Goal: Information Seeking & Learning: Learn about a topic

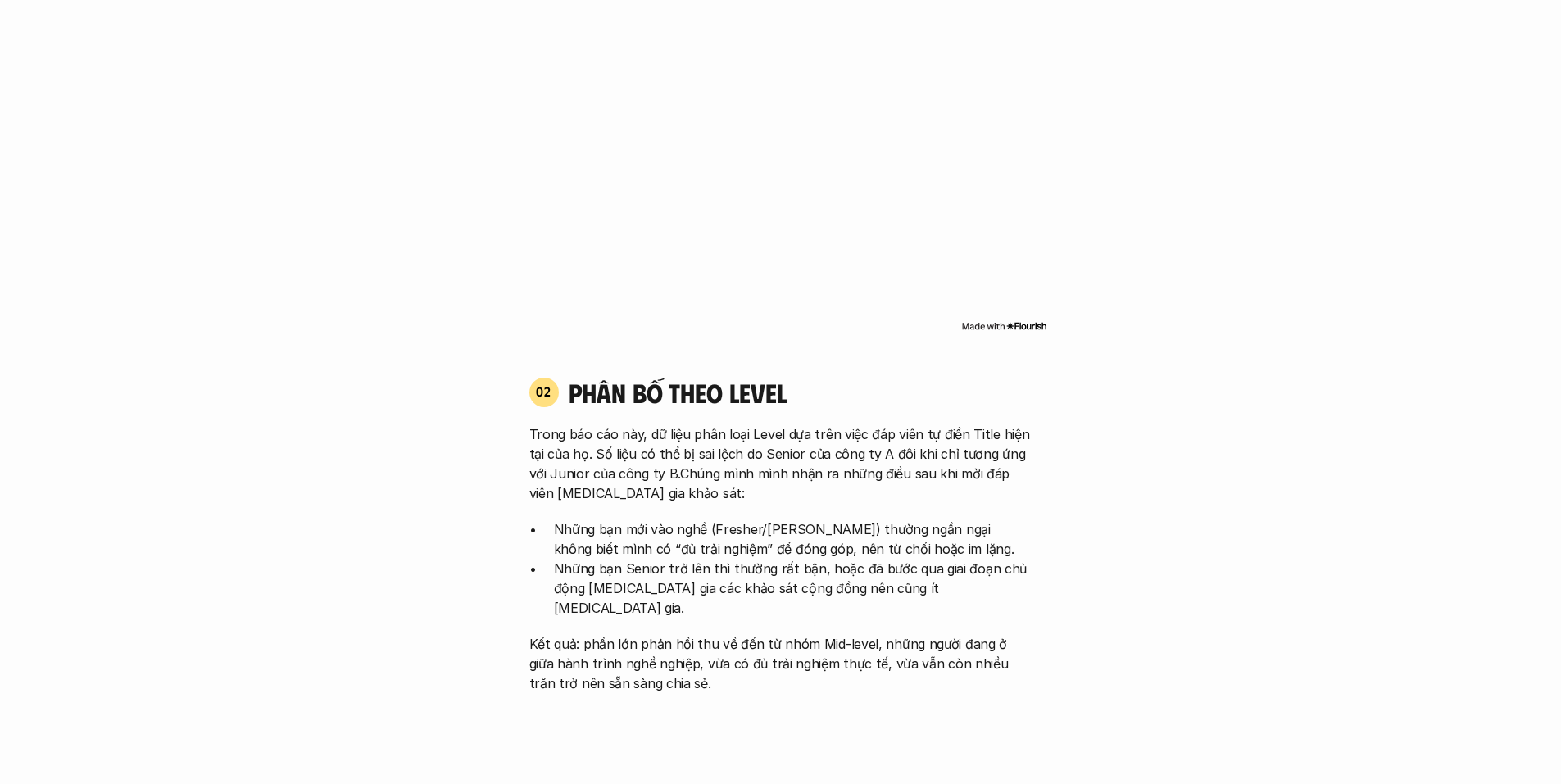
scroll to position [1638, 0]
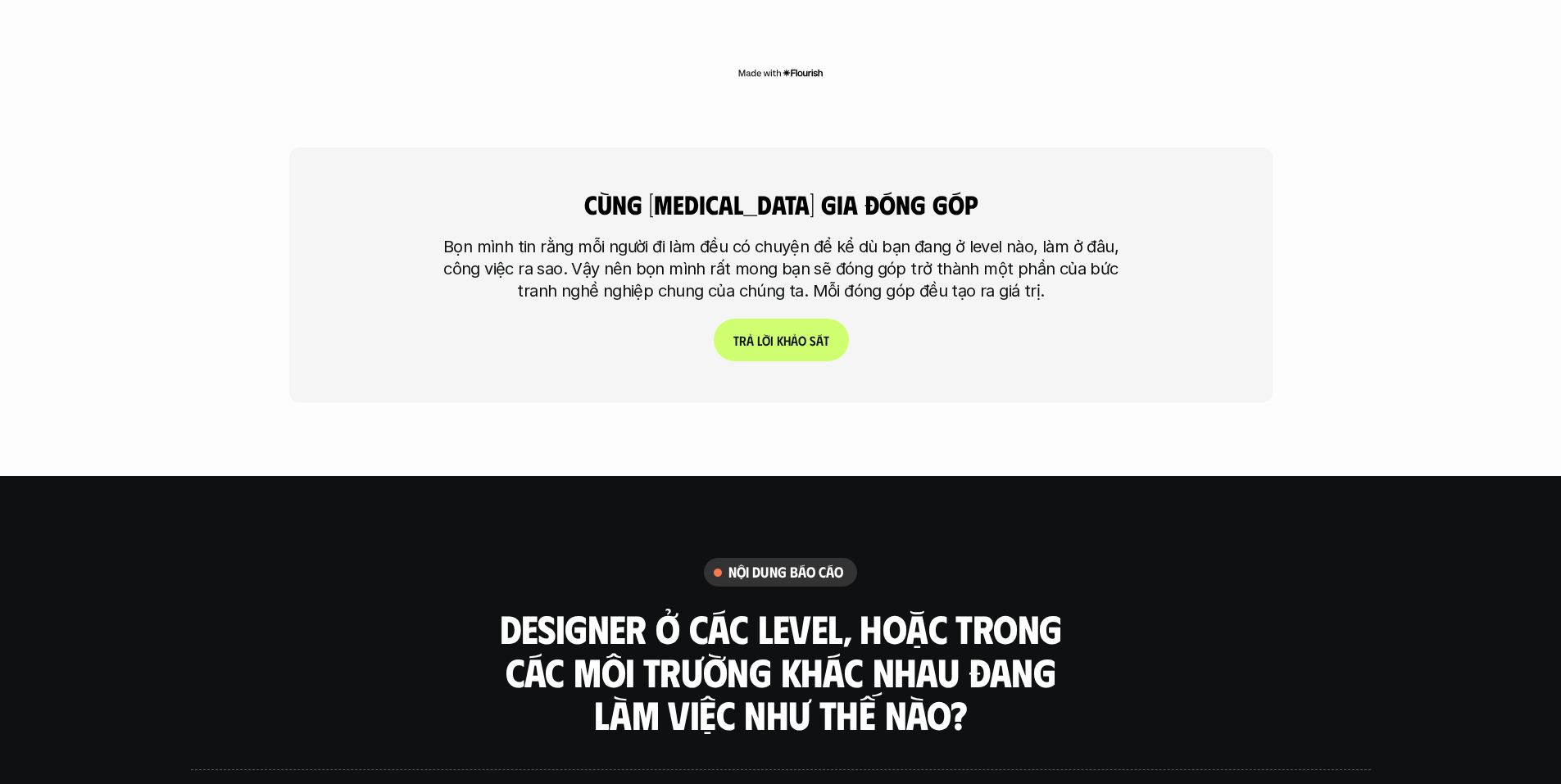
scroll to position [3932, 0]
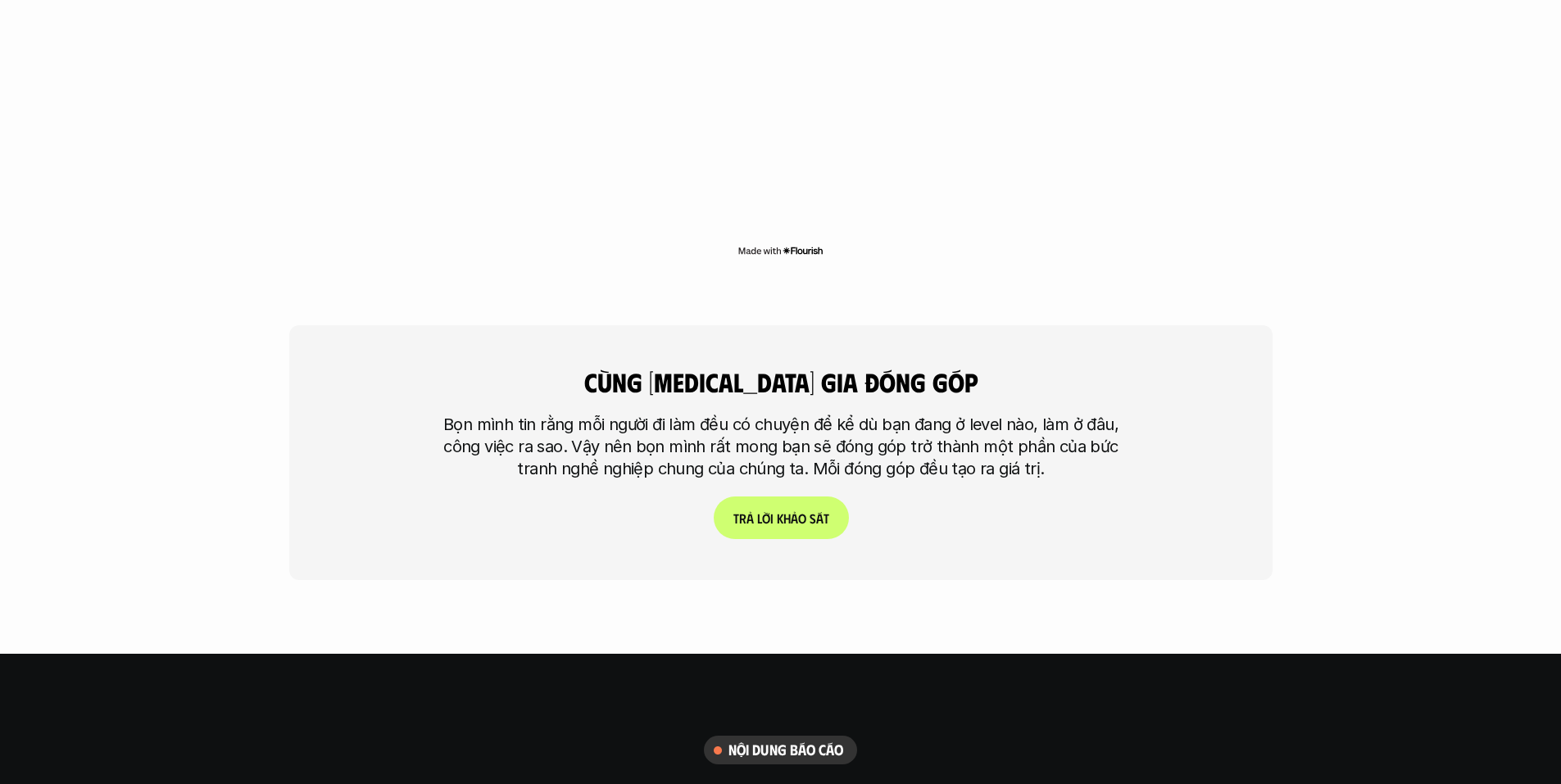
click at [1112, 448] on div "cùng [MEDICAL_DATA] gia đóng góp Bọn mình tin rằng mỗi người đi làm đều có chuy…" at bounding box center [781, 452] width 983 height 255
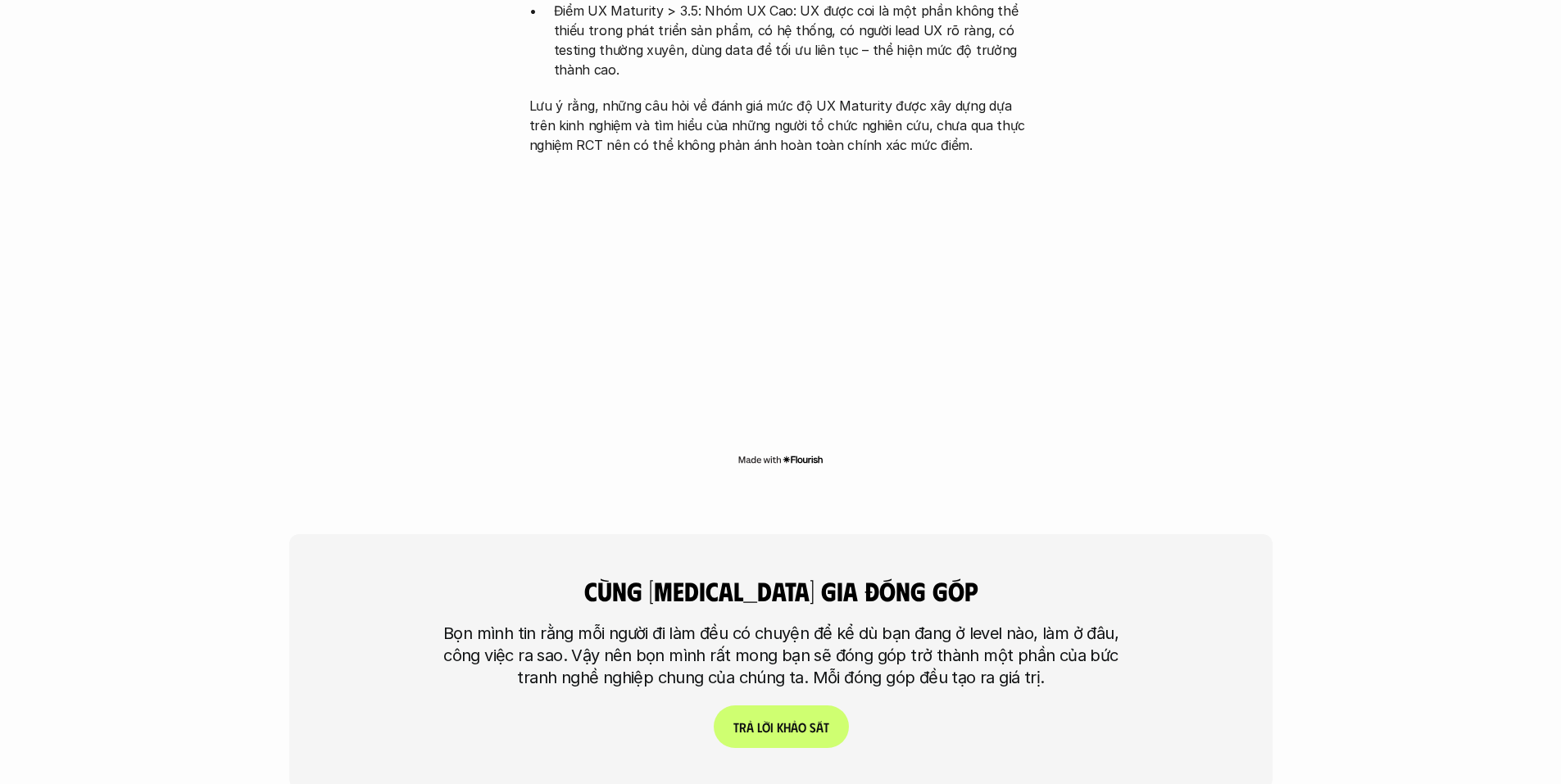
scroll to position [3604, 0]
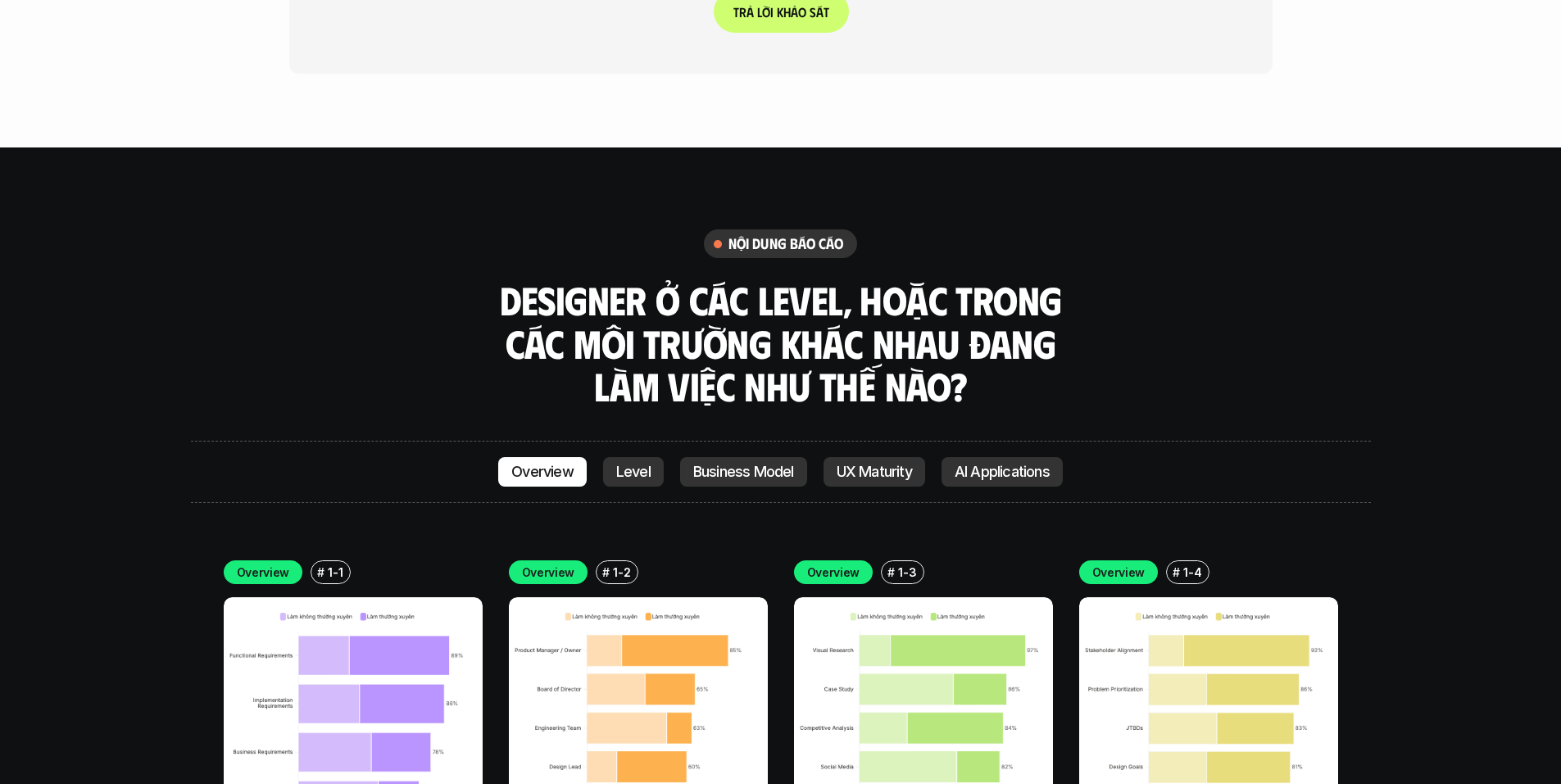
scroll to position [4587, 0]
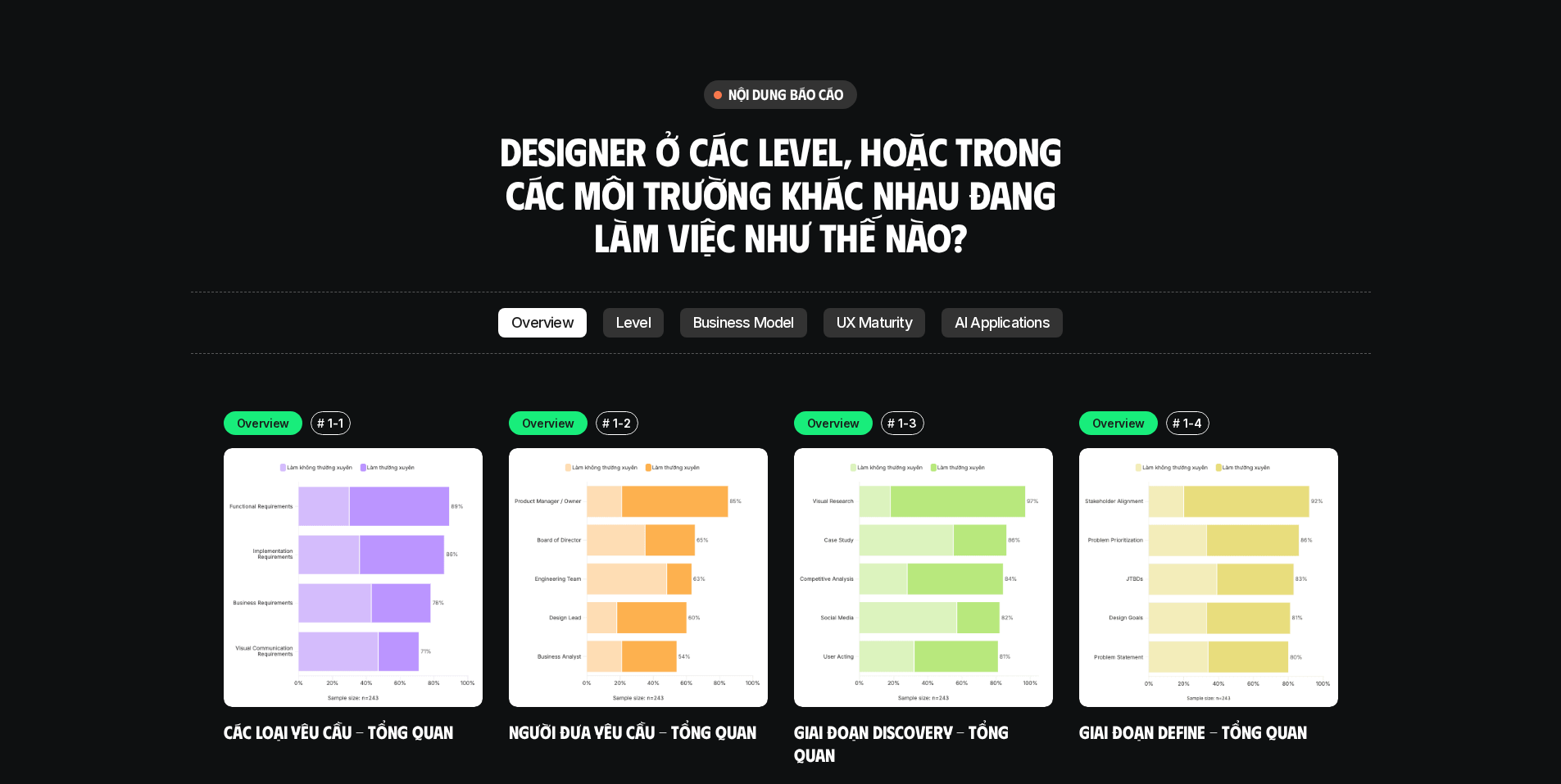
click at [1231, 171] on div "nội dung báo cáo Designer ở các level, hoặc trong các môi trường khác nhau đang…" at bounding box center [781, 170] width 1180 height 178
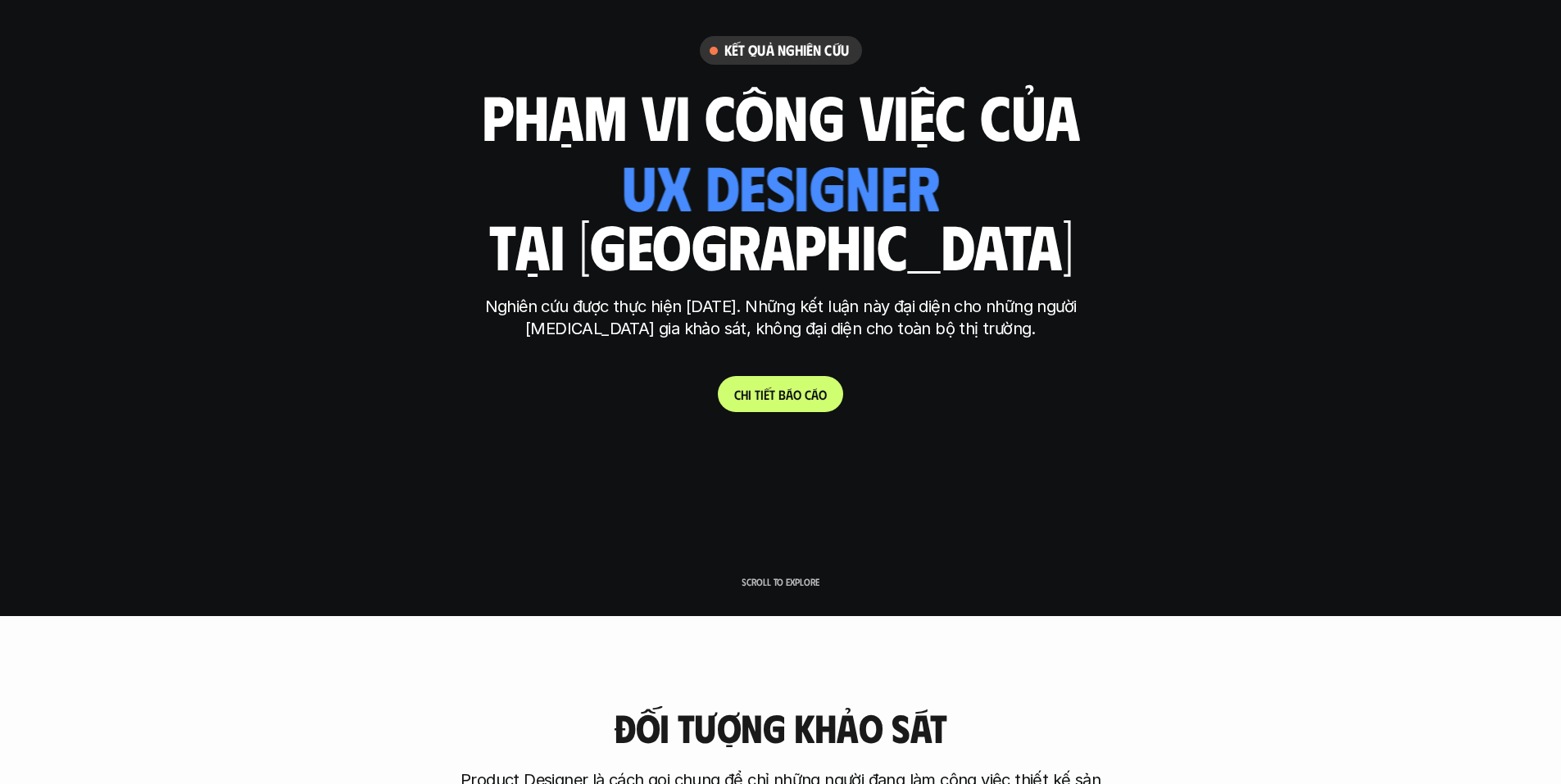
scroll to position [0, 0]
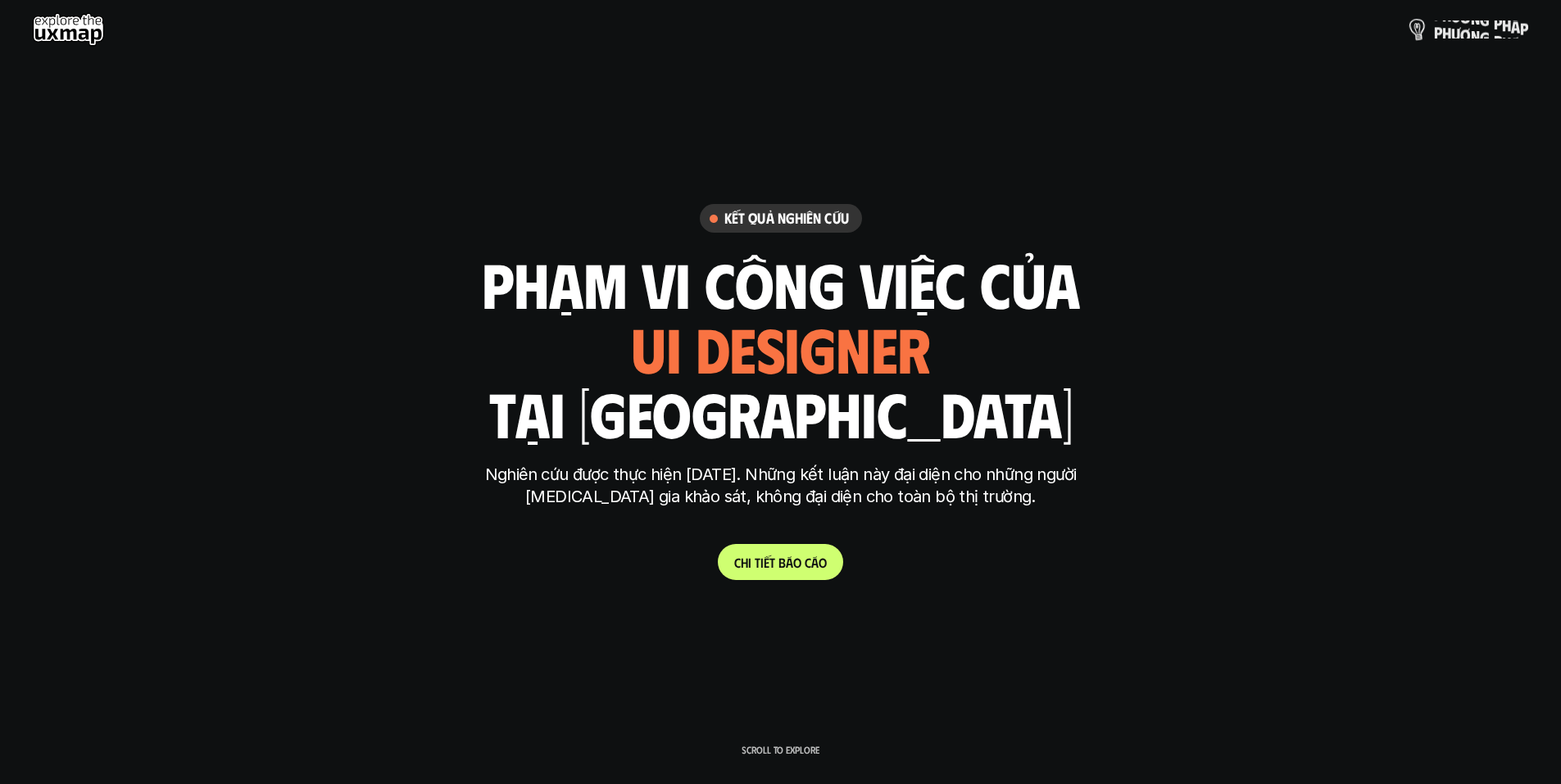
click at [1473, 25] on p "p h ư ơ n g p h á p" at bounding box center [1480, 29] width 94 height 18
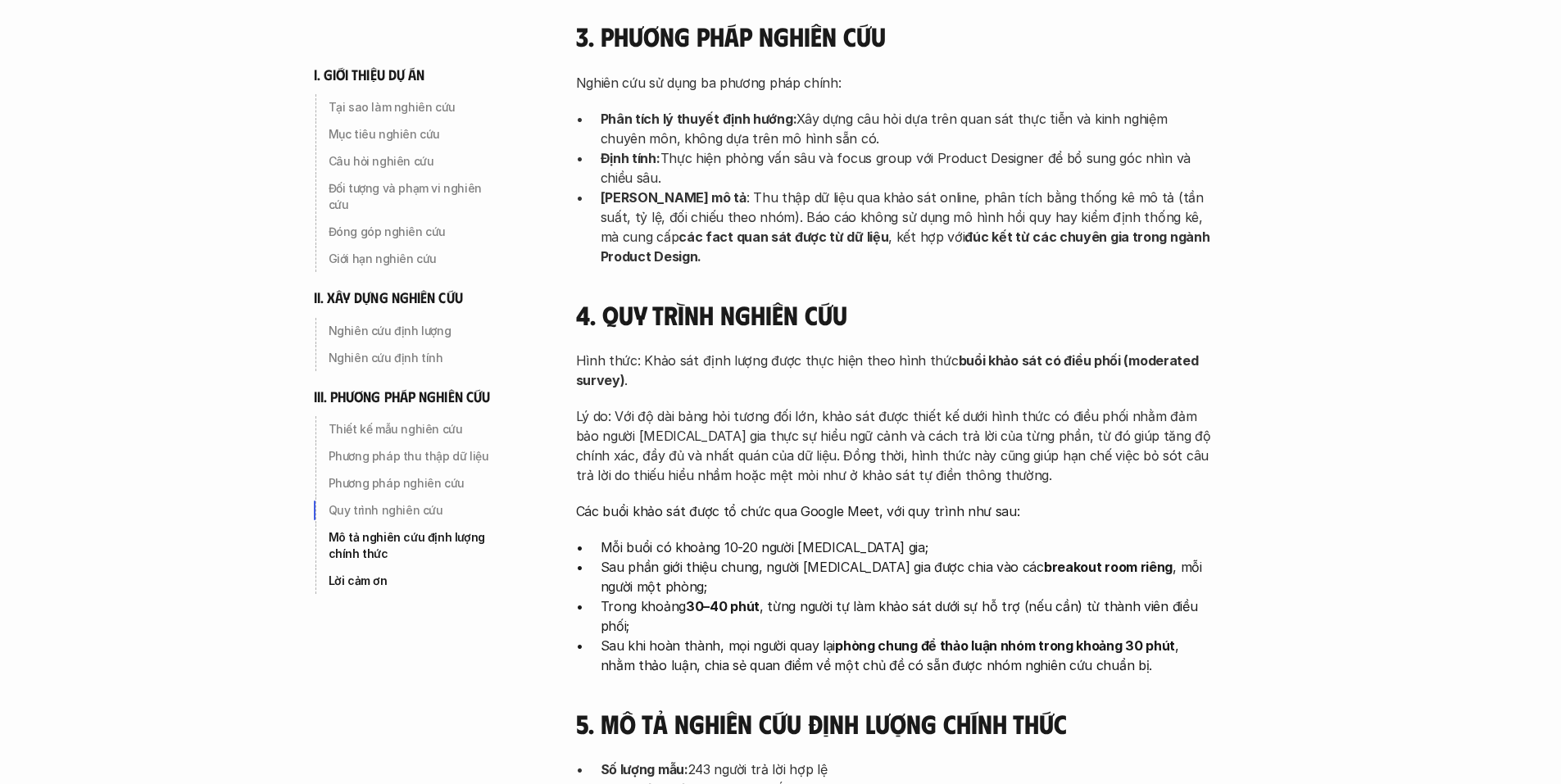
scroll to position [4505, 0]
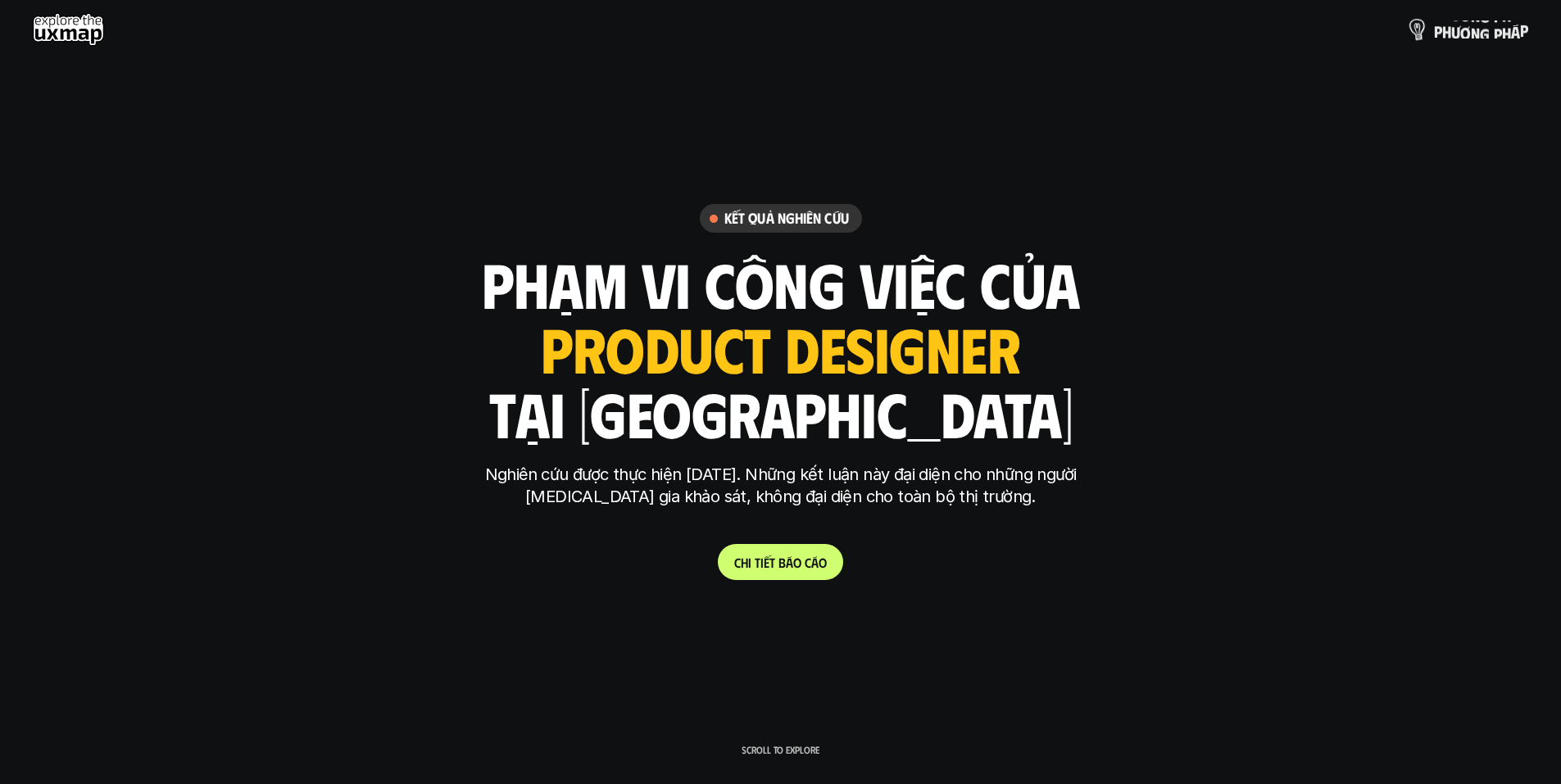
click at [1458, 27] on p "p h ư ơ n g p h á p" at bounding box center [1480, 29] width 94 height 18
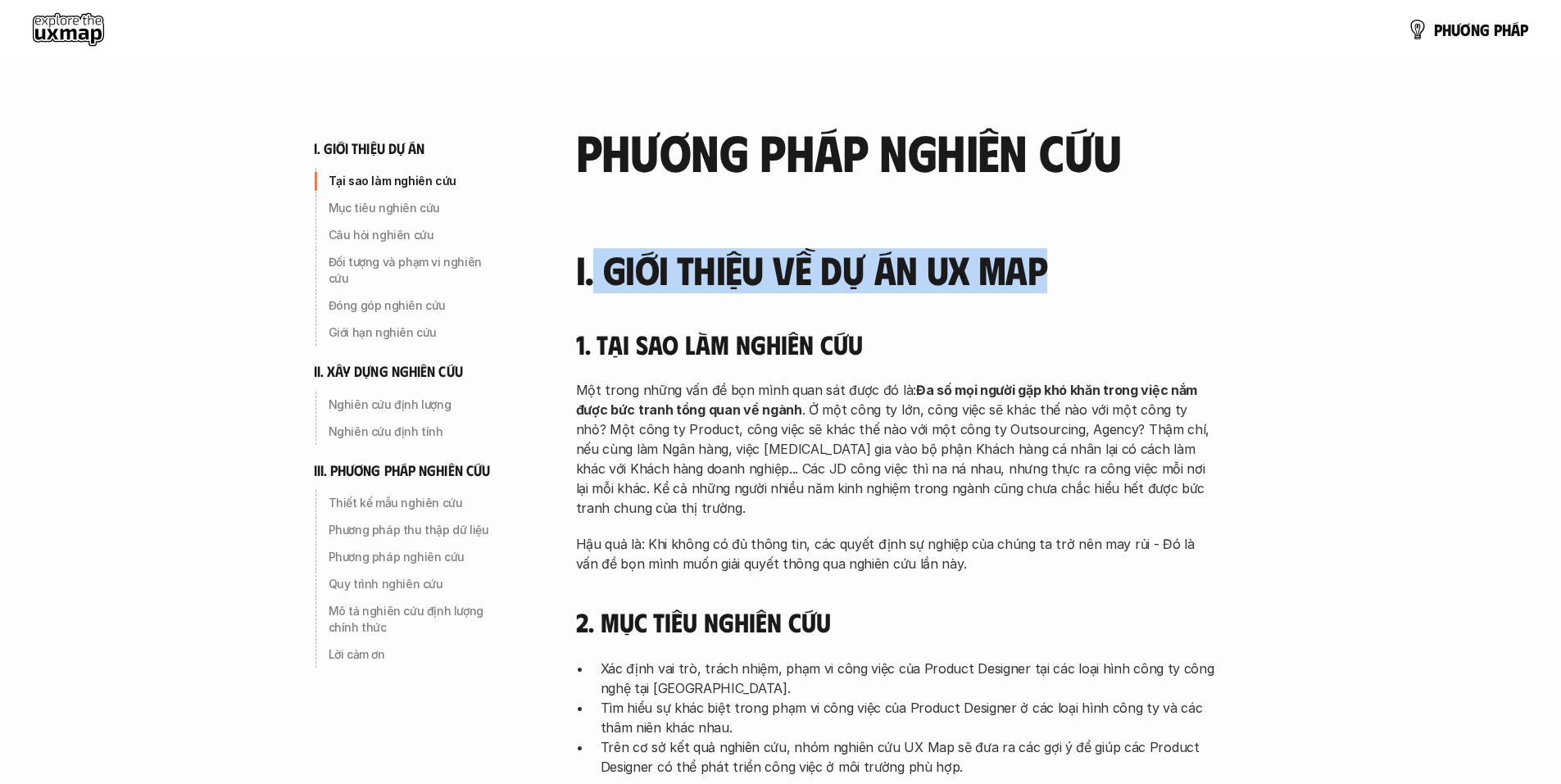
drag, startPoint x: 815, startPoint y: 277, endPoint x: 1037, endPoint y: 283, distance: 222.1
click at [1054, 283] on h3 "I. Giới thiệu về dự án UX Map" at bounding box center [896, 269] width 639 height 43
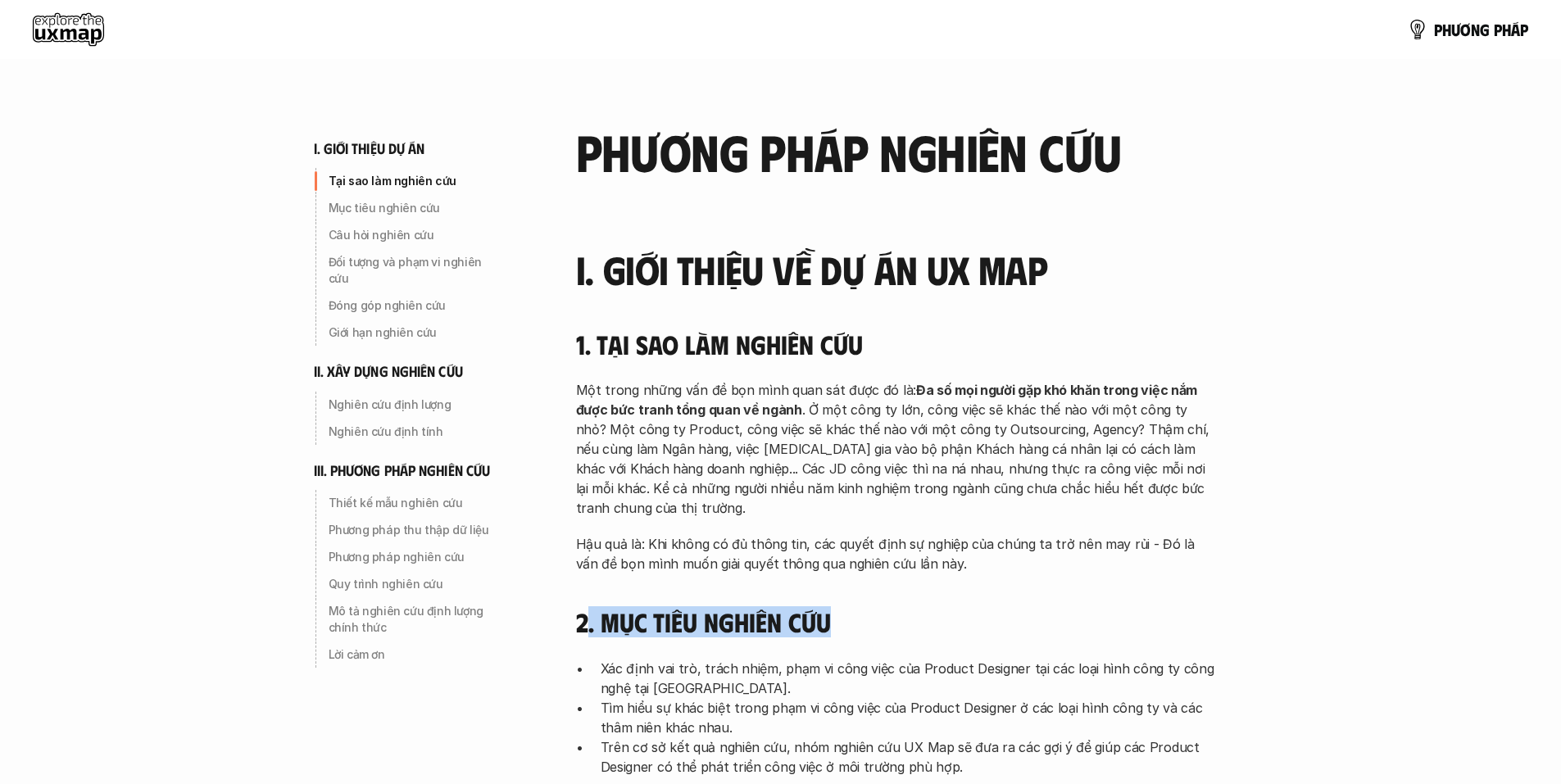
drag, startPoint x: 591, startPoint y: 624, endPoint x: 971, endPoint y: 594, distance: 381.2
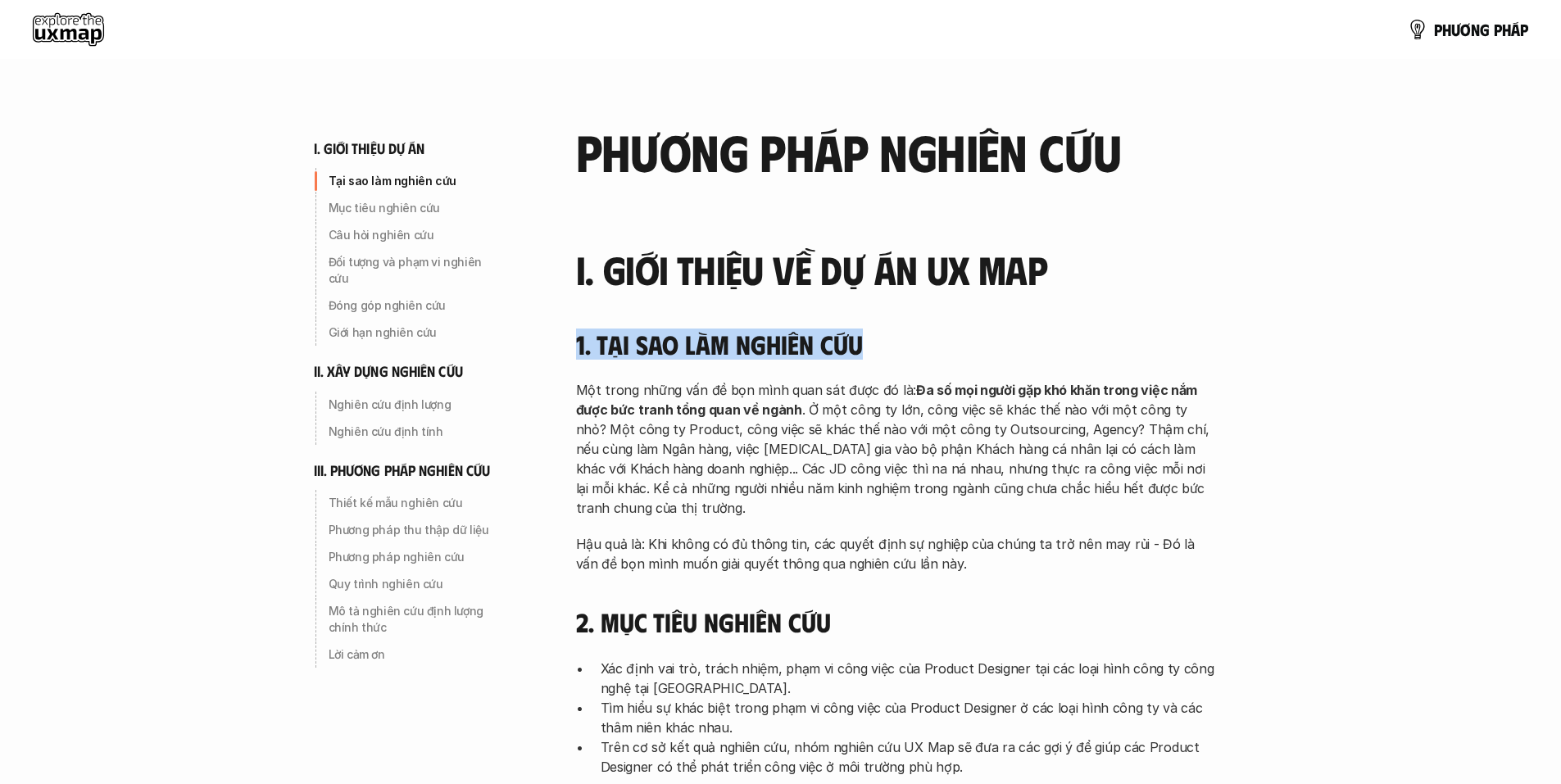
drag, startPoint x: 578, startPoint y: 345, endPoint x: 960, endPoint y: 418, distance: 388.9
click at [924, 347] on h4 "1. Tại sao làm nghiên cứu" at bounding box center [896, 344] width 639 height 31
click at [971, 443] on p "Một trong những vấn đề bọn mình quan sát được đó là: Đa số mọi người gặp khó kh…" at bounding box center [896, 449] width 639 height 137
click at [1096, 434] on p "Một trong những vấn đề bọn mình quan sát được đó là: Đa số mọi người gặp khó kh…" at bounding box center [896, 449] width 639 height 137
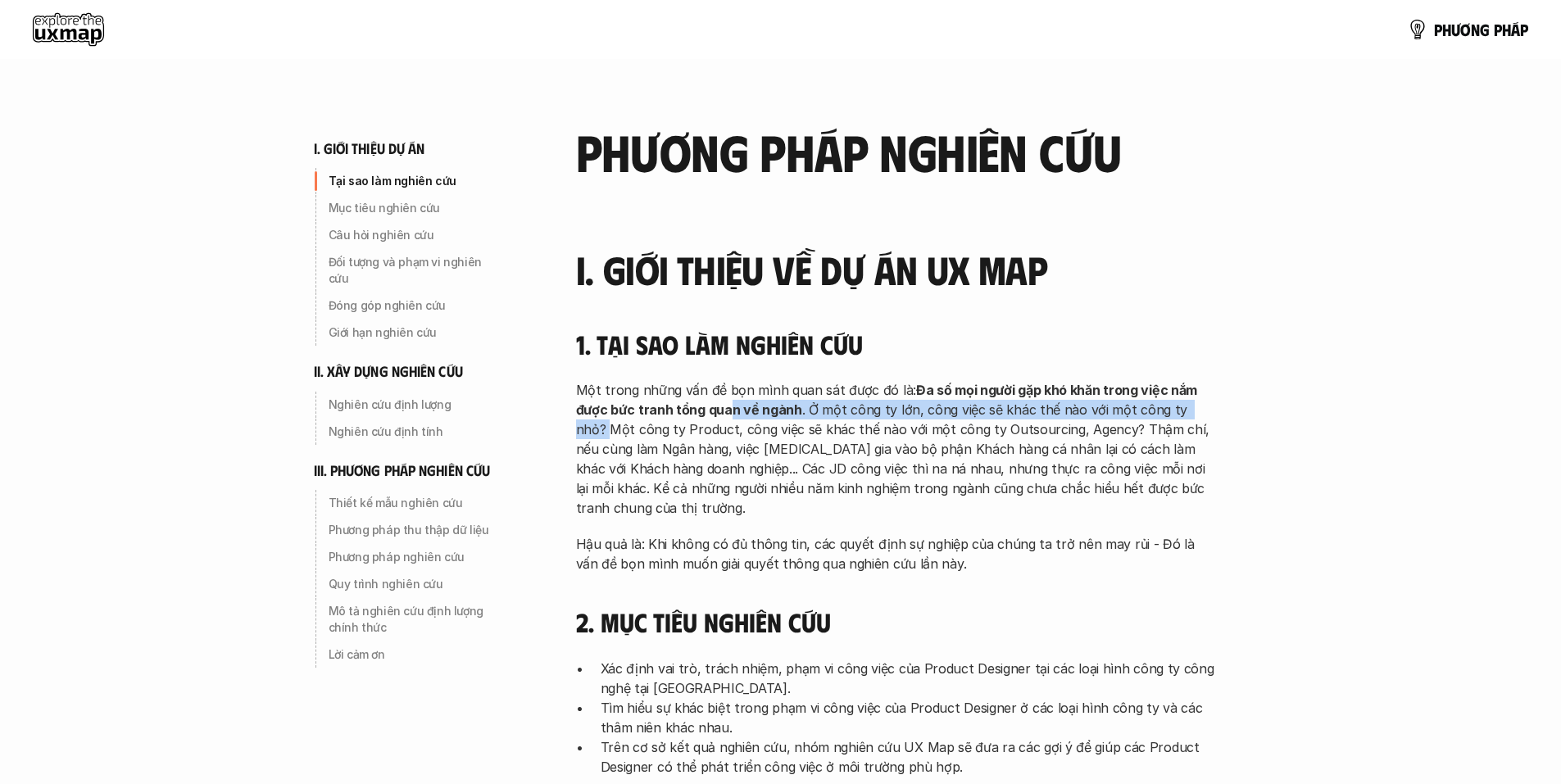
drag, startPoint x: 722, startPoint y: 411, endPoint x: 1247, endPoint y: 417, distance: 525.0
click at [787, 163] on h2 "phương pháp nghiên cứu" at bounding box center [896, 151] width 639 height 56
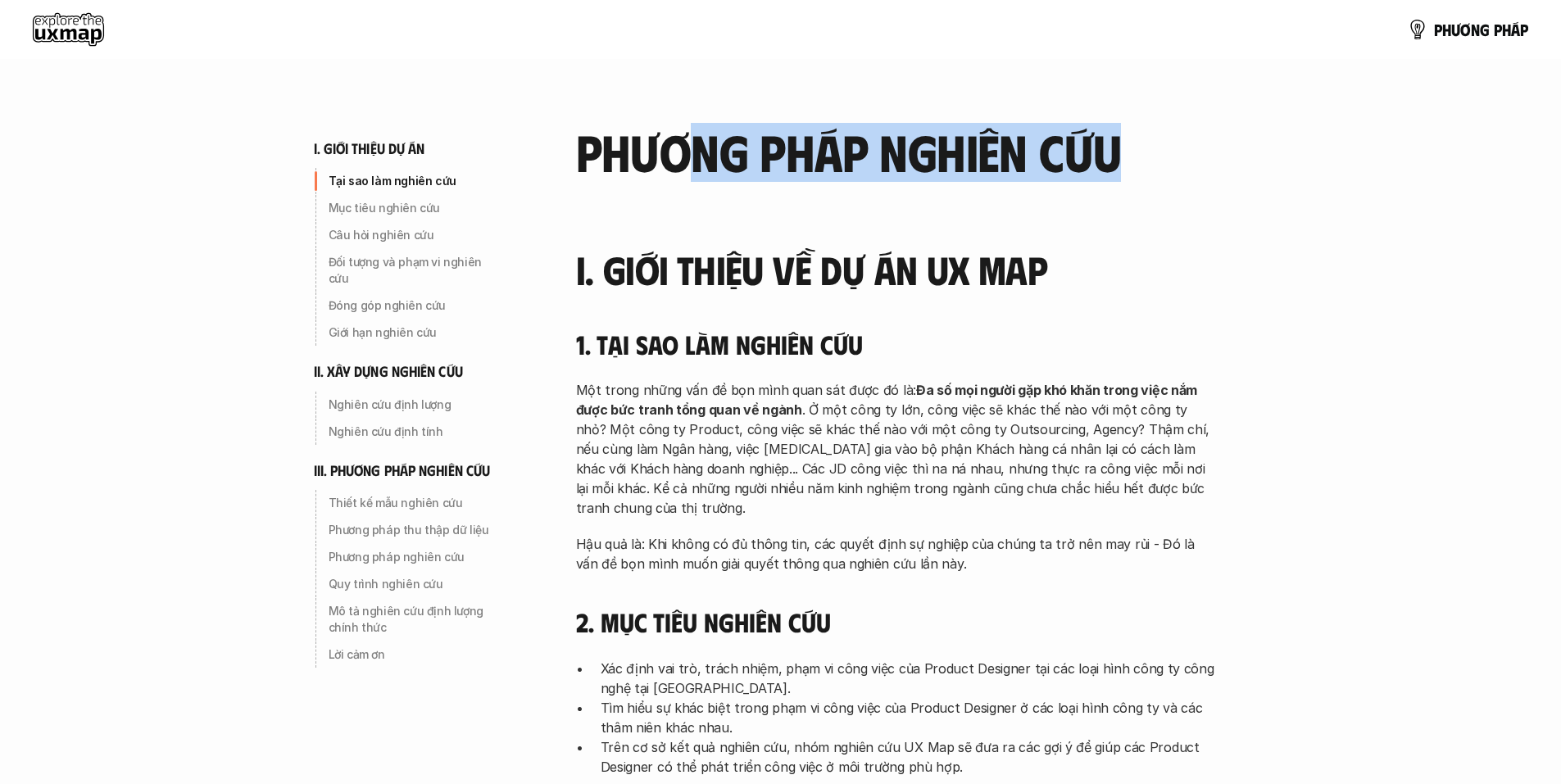
drag, startPoint x: 676, startPoint y: 154, endPoint x: 1120, endPoint y: 146, distance: 444.1
click at [1120, 146] on h2 "phương pháp nghiên cứu" at bounding box center [896, 151] width 639 height 56
click at [1126, 145] on h2 "phương pháp nghiên cứu" at bounding box center [896, 151] width 639 height 56
drag, startPoint x: 1132, startPoint y: 158, endPoint x: 569, endPoint y: 177, distance: 563.3
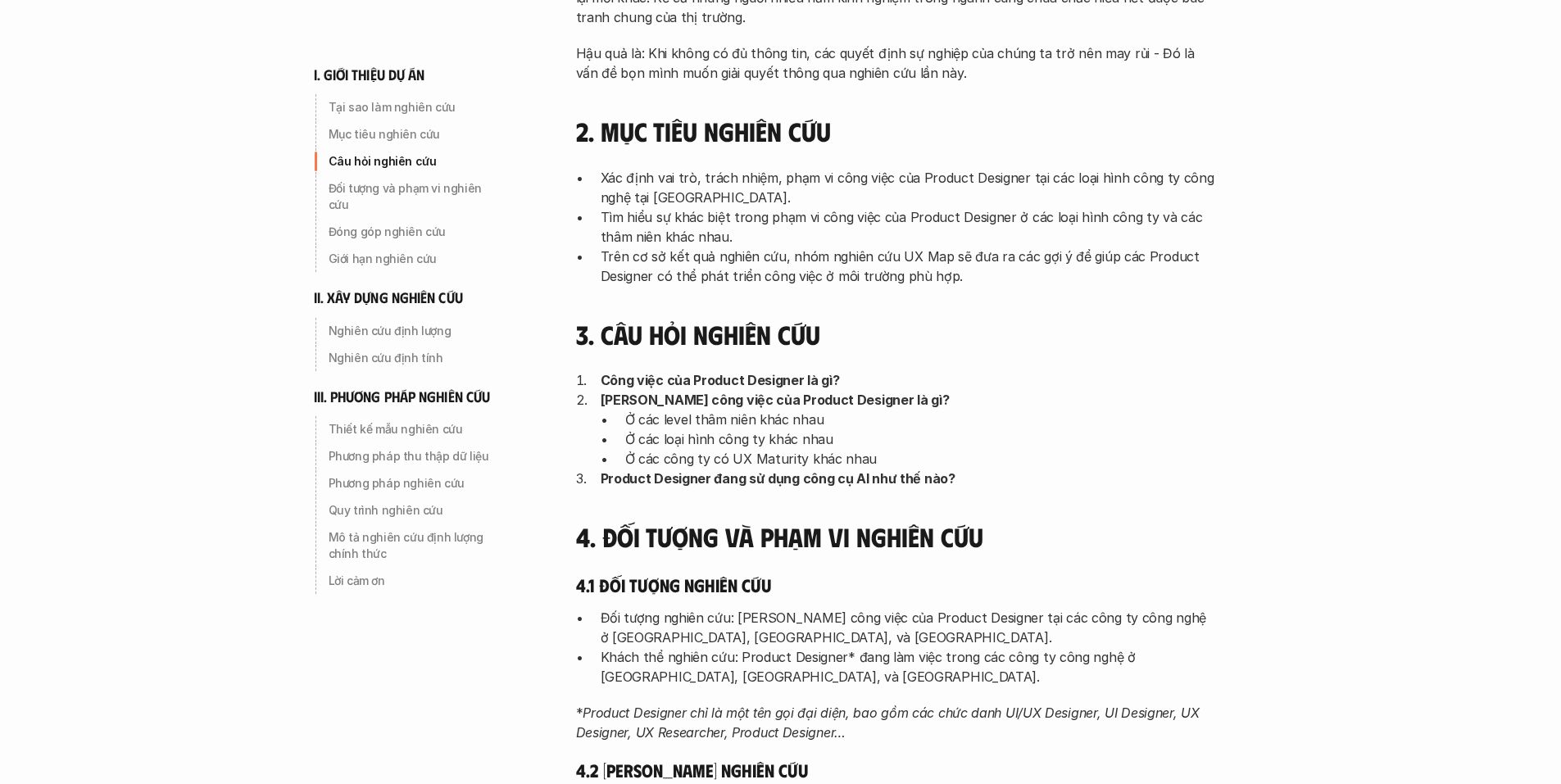
scroll to position [491, 0]
click at [987, 356] on div "3. Câu hỏi nghiên cứu Công việc của Product Designer là gì? Phạm vi công việc c…" at bounding box center [896, 403] width 639 height 170
click at [973, 380] on p "Công việc của Product Designer là gì?" at bounding box center [908, 378] width 615 height 20
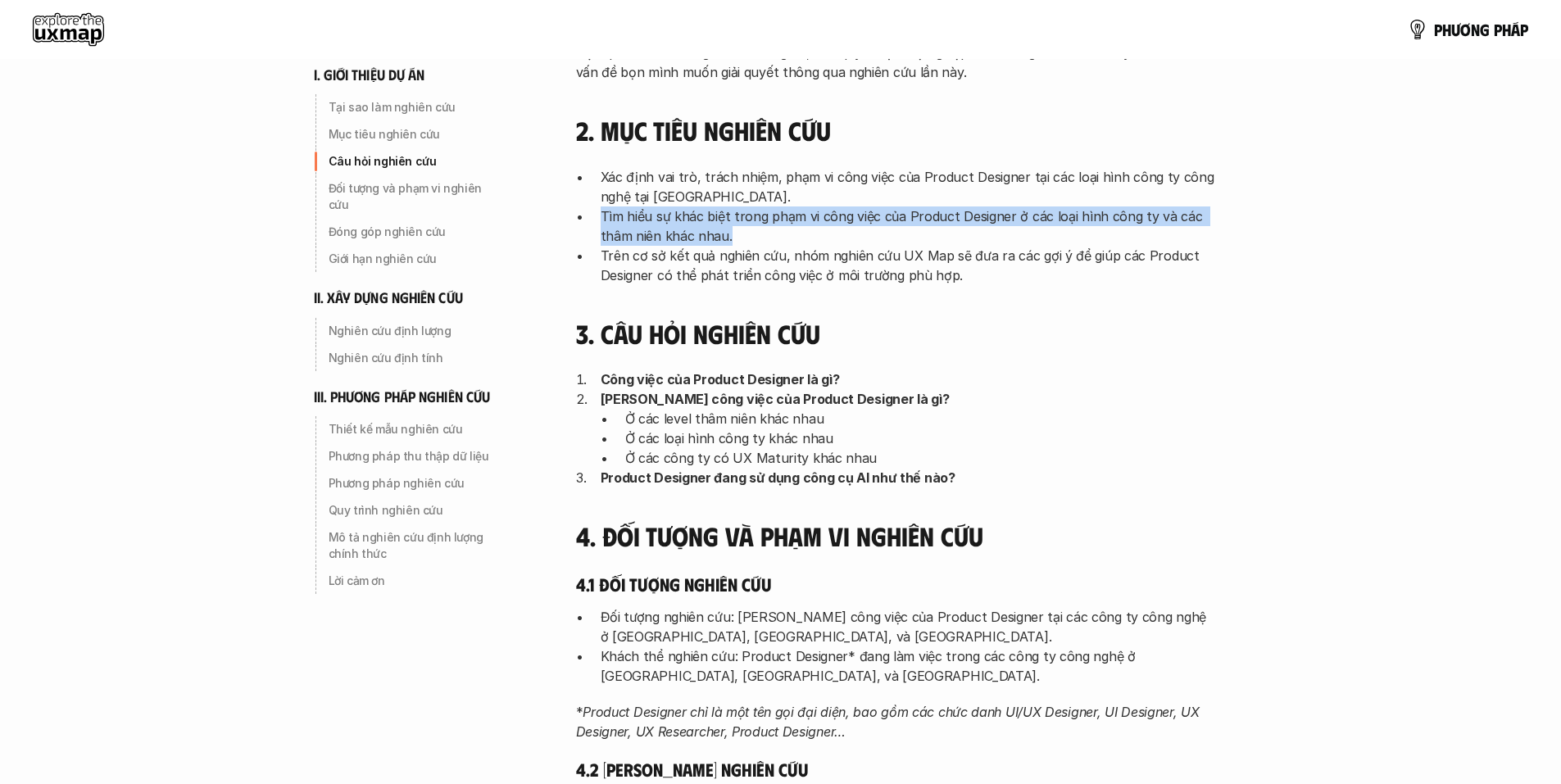
drag, startPoint x: 764, startPoint y: 244, endPoint x: 598, endPoint y: 218, distance: 168.0
click at [598, 218] on ul "Xác định vai trò, trách nhiệm, phạm vi công việc của Product Designer tại các l…" at bounding box center [896, 226] width 639 height 118
drag, startPoint x: 631, startPoint y: 218, endPoint x: 661, endPoint y: 233, distance: 33.5
click at [632, 218] on p "Tìm hiểu sự khác biệt trong phạm vi công việc của Product Designer ở các loại h…" at bounding box center [908, 226] width 615 height 39
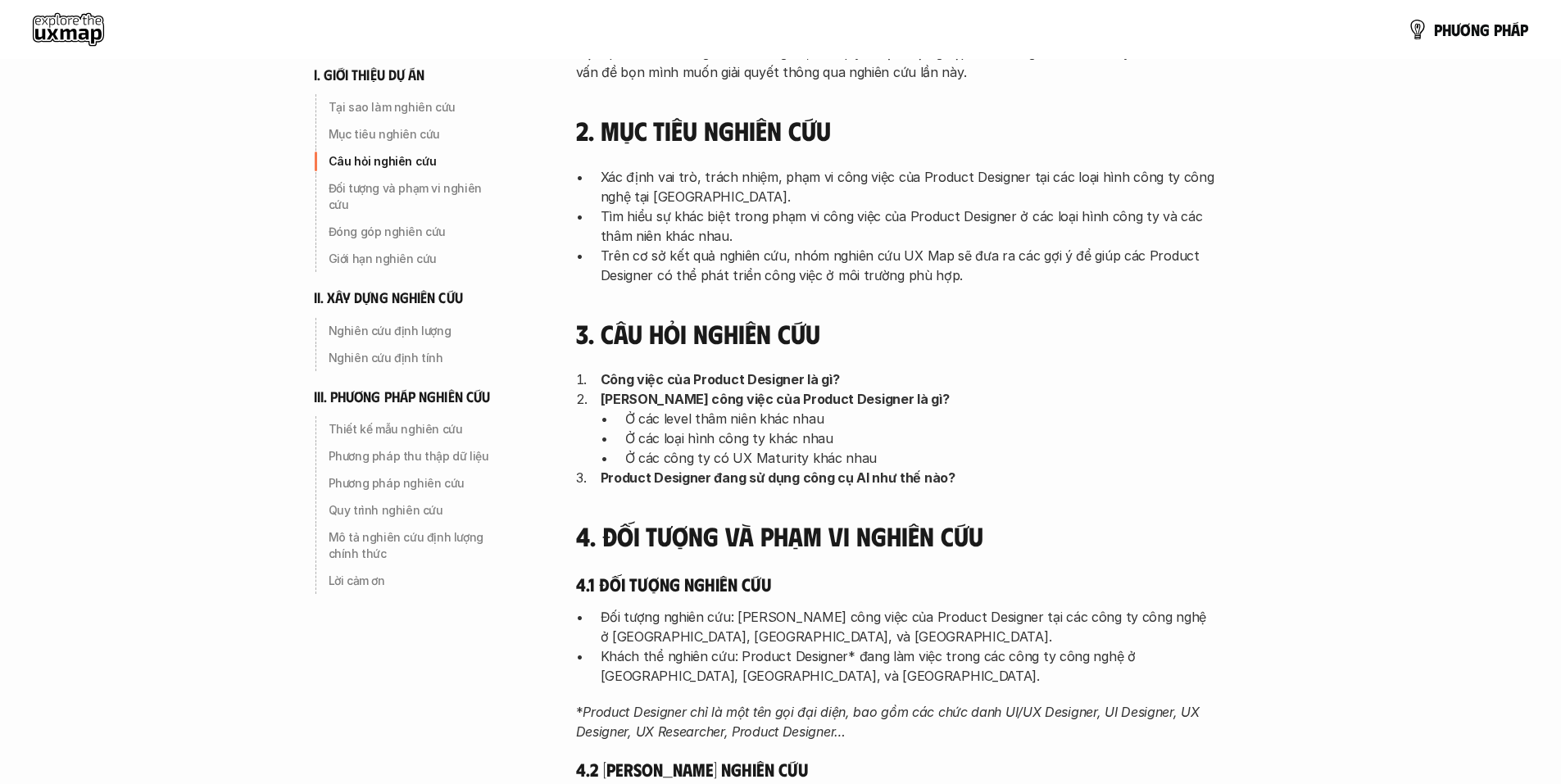
click at [749, 246] on p "Trên cơ sở kết quả nghiên cứu, nhóm nghiên cứu UX Map sẽ đưa ra các gợi ý để gi…" at bounding box center [908, 266] width 615 height 39
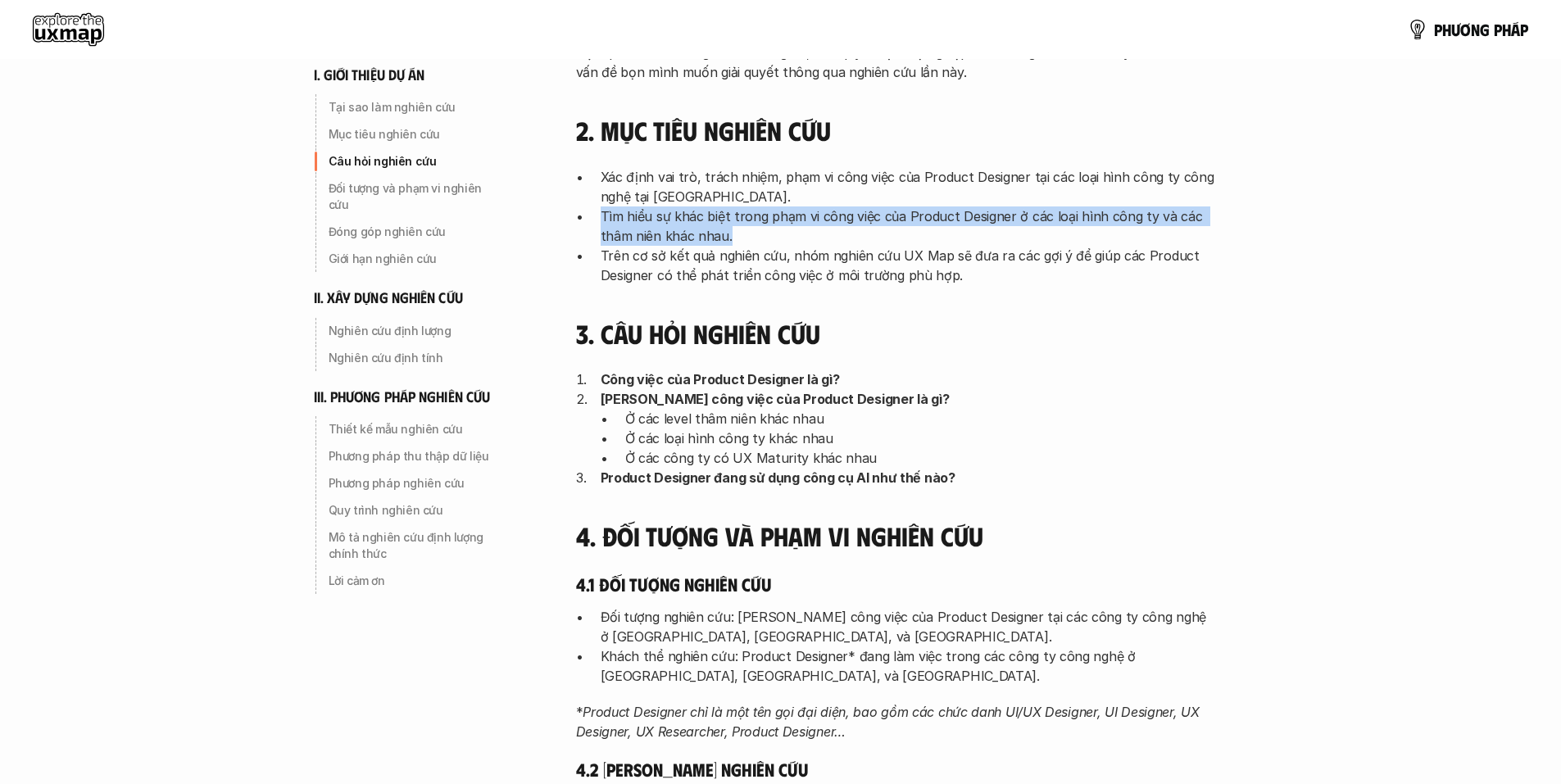
drag, startPoint x: 714, startPoint y: 234, endPoint x: 669, endPoint y: 226, distance: 45.7
click at [596, 216] on ul "Xác định vai trò, trách nhiệm, phạm vi công việc của Product Designer tại các l…" at bounding box center [896, 226] width 639 height 118
drag, startPoint x: 671, startPoint y: 226, endPoint x: 719, endPoint y: 232, distance: 48.4
click at [671, 227] on p "Tìm hiểu sự khác biệt trong phạm vi công việc của Product Designer ở các loại h…" at bounding box center [908, 226] width 615 height 39
click at [731, 231] on p "Tìm hiểu sự khác biệt trong phạm vi công việc của Product Designer ở các loại h…" at bounding box center [908, 226] width 615 height 39
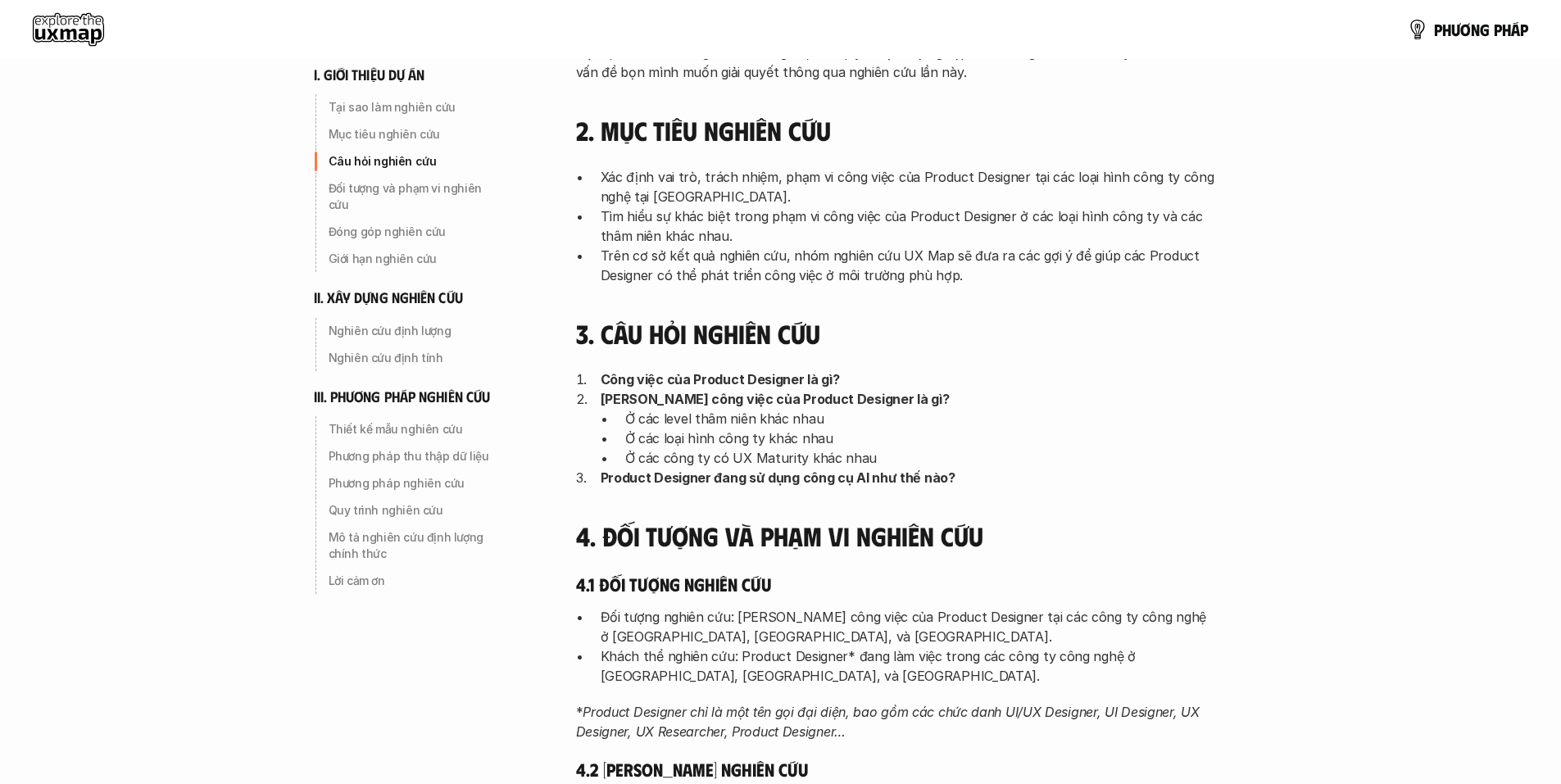
click at [771, 238] on p "Tìm hiểu sự khác biệt trong phạm vi công việc của Product Designer ở các loại h…" at bounding box center [908, 226] width 615 height 39
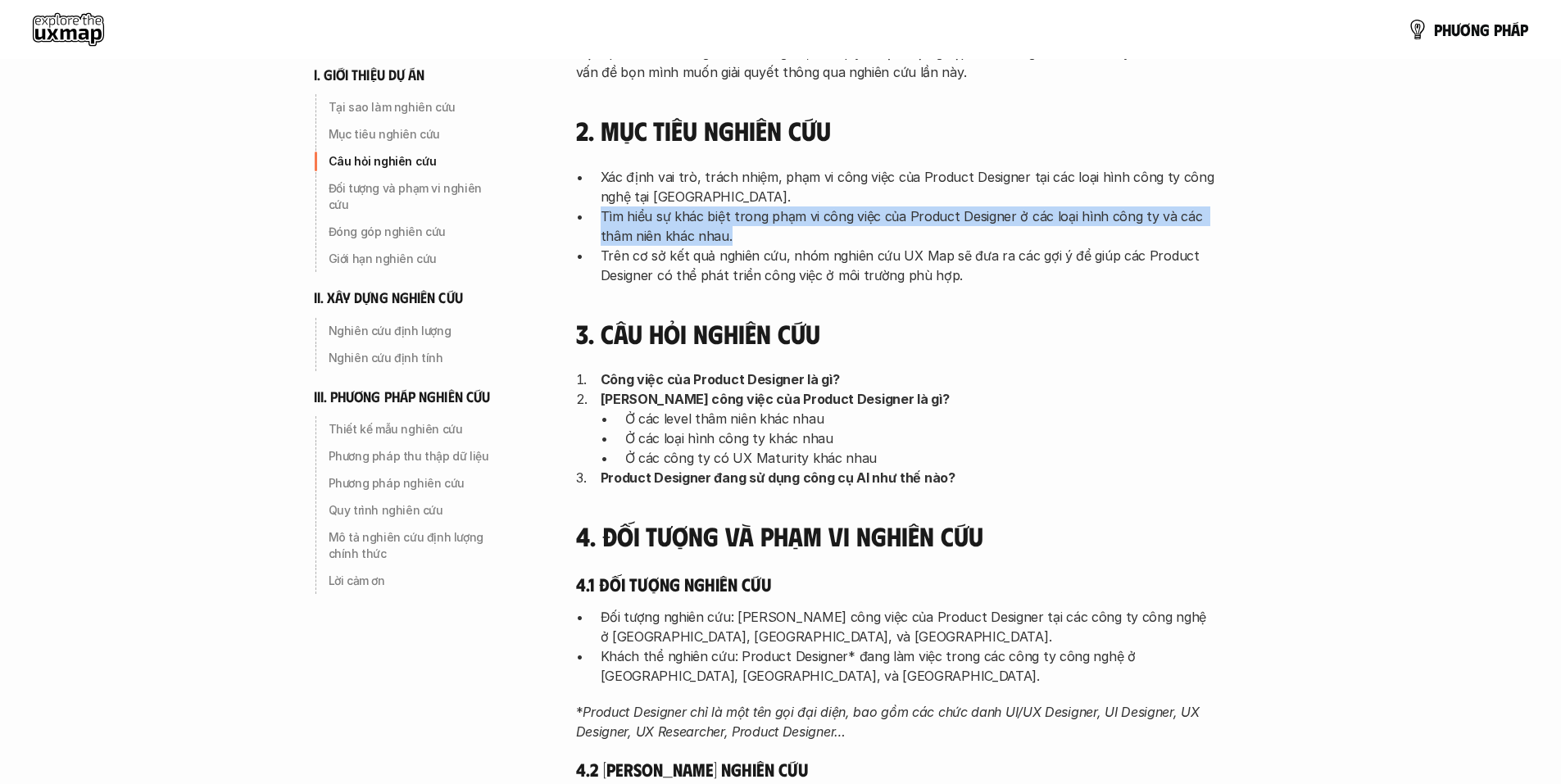
drag, startPoint x: 767, startPoint y: 239, endPoint x: 602, endPoint y: 219, distance: 166.2
click at [602, 219] on p "Tìm hiểu sự khác biệt trong phạm vi công việc của Product Designer ở các loại h…" at bounding box center [908, 226] width 615 height 39
click at [626, 225] on p "Tìm hiểu sự khác biệt trong phạm vi công việc của Product Designer ở các loại h…" at bounding box center [908, 226] width 615 height 39
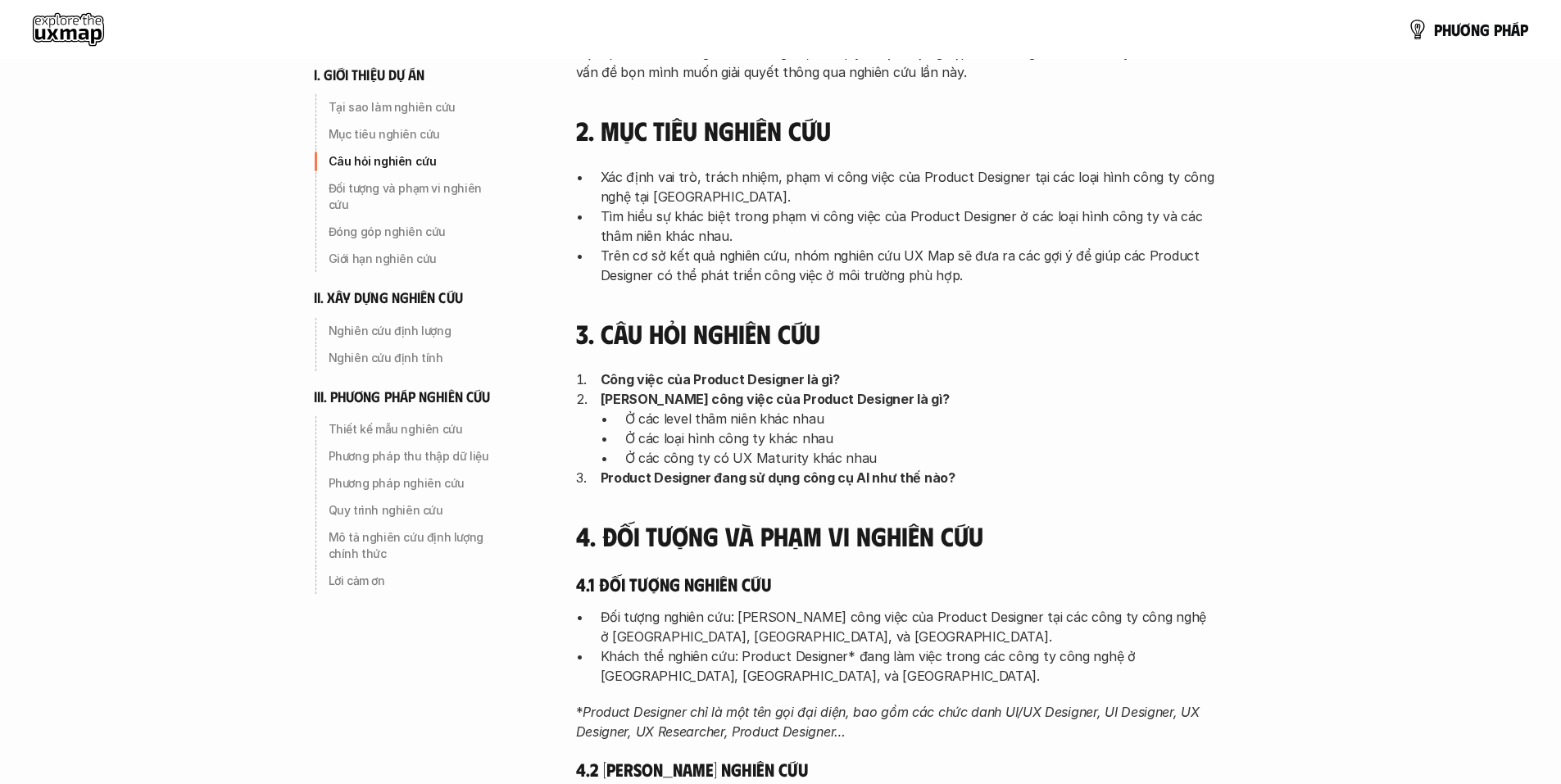
click at [687, 227] on p "Tìm hiểu sự khác biệt trong phạm vi công việc của Product Designer ở các loại h…" at bounding box center [908, 226] width 615 height 39
click at [744, 236] on p "Tìm hiểu sự khác biệt trong phạm vi công việc của Product Designer ở các loại h…" at bounding box center [908, 226] width 615 height 39
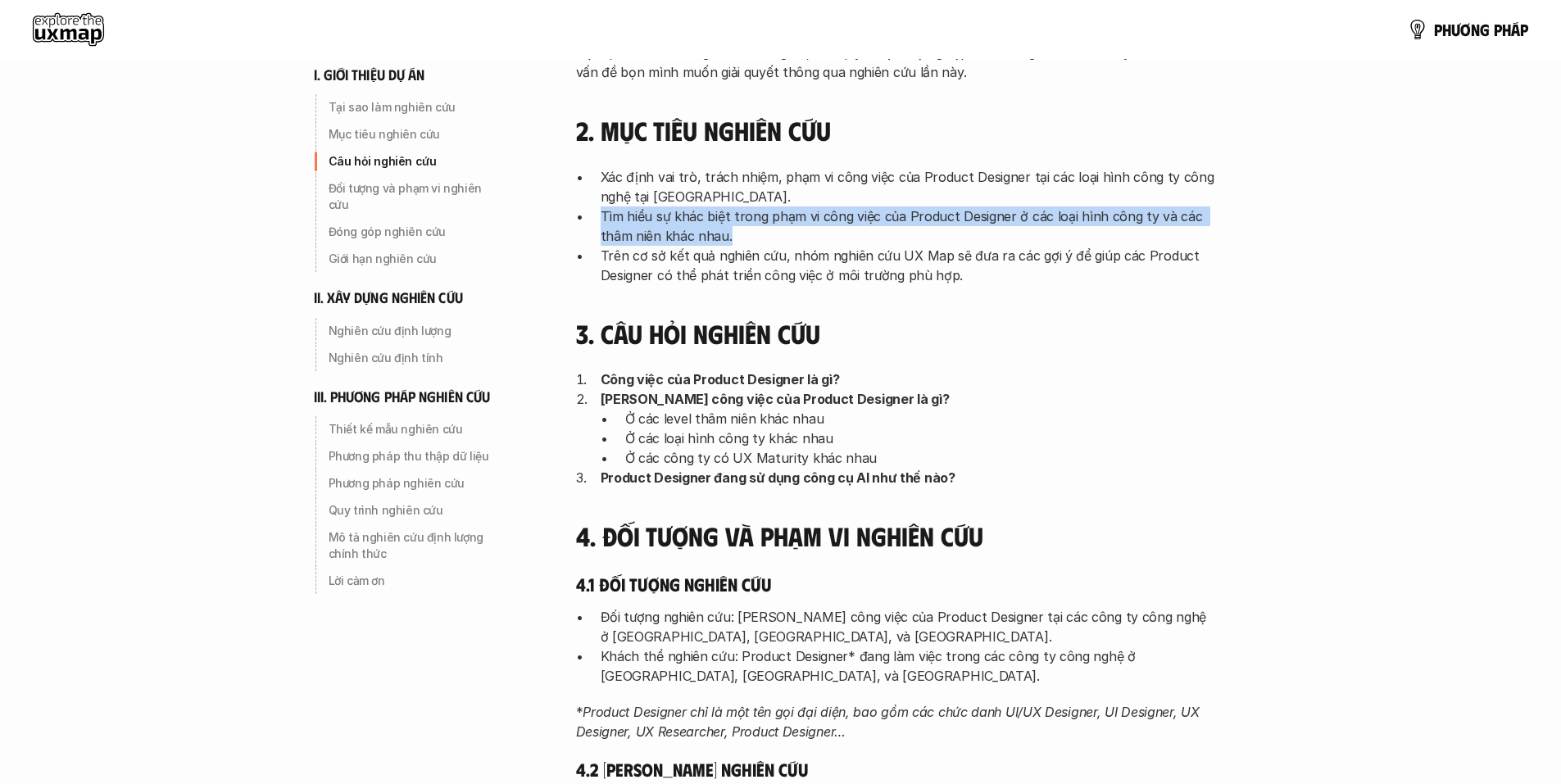
drag, startPoint x: 758, startPoint y: 237, endPoint x: 589, endPoint y: 216, distance: 170.3
click at [589, 216] on ul "Xác định vai trò, trách nhiệm, phạm vi công việc của Product Designer tại các l…" at bounding box center [896, 226] width 639 height 118
drag, startPoint x: 666, startPoint y: 230, endPoint x: 714, endPoint y: 234, distance: 48.2
click at [667, 231] on p "Tìm hiểu sự khác biệt trong phạm vi công việc của Product Designer ở các loại h…" at bounding box center [908, 226] width 615 height 39
click at [715, 234] on p "Tìm hiểu sự khác biệt trong phạm vi công việc của Product Designer ở các loại h…" at bounding box center [908, 226] width 615 height 39
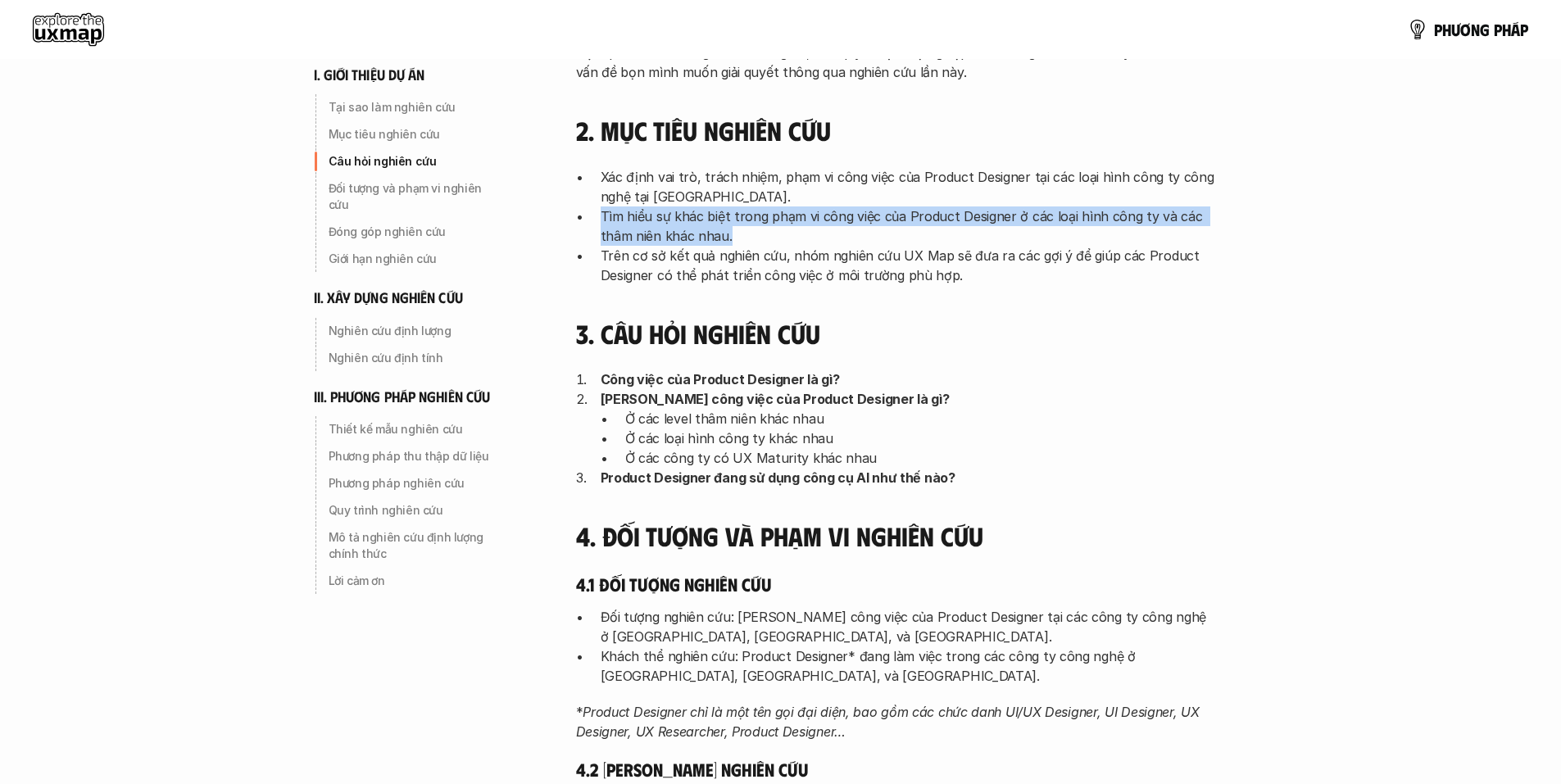
click at [755, 239] on p "Tìm hiểu sự khác biệt trong phạm vi công việc của Product Designer ở các loại h…" at bounding box center [908, 226] width 615 height 39
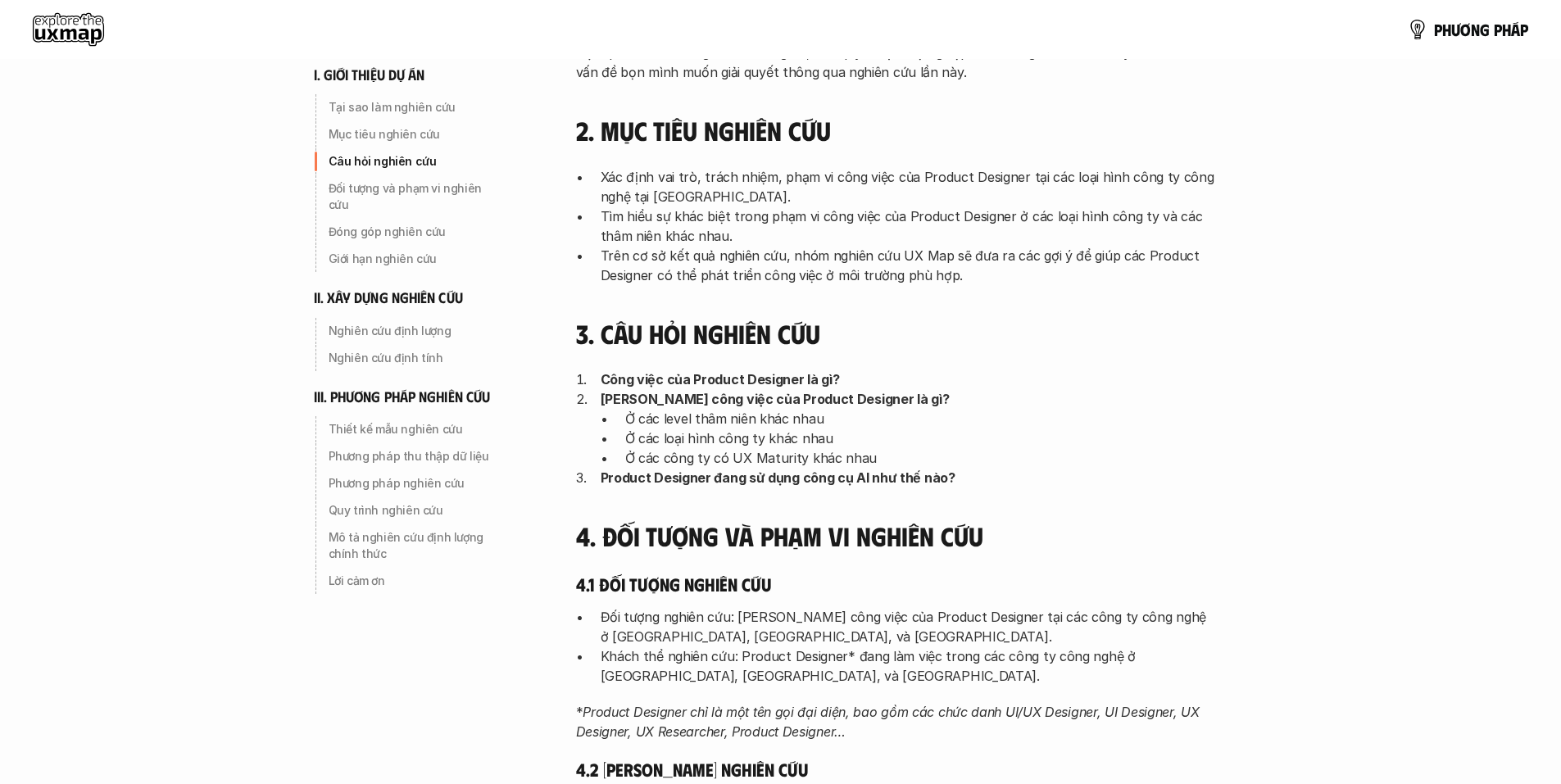
click at [772, 235] on p "Tìm hiểu sự khác biệt trong phạm vi công việc của Product Designer ở các loại h…" at bounding box center [908, 226] width 615 height 39
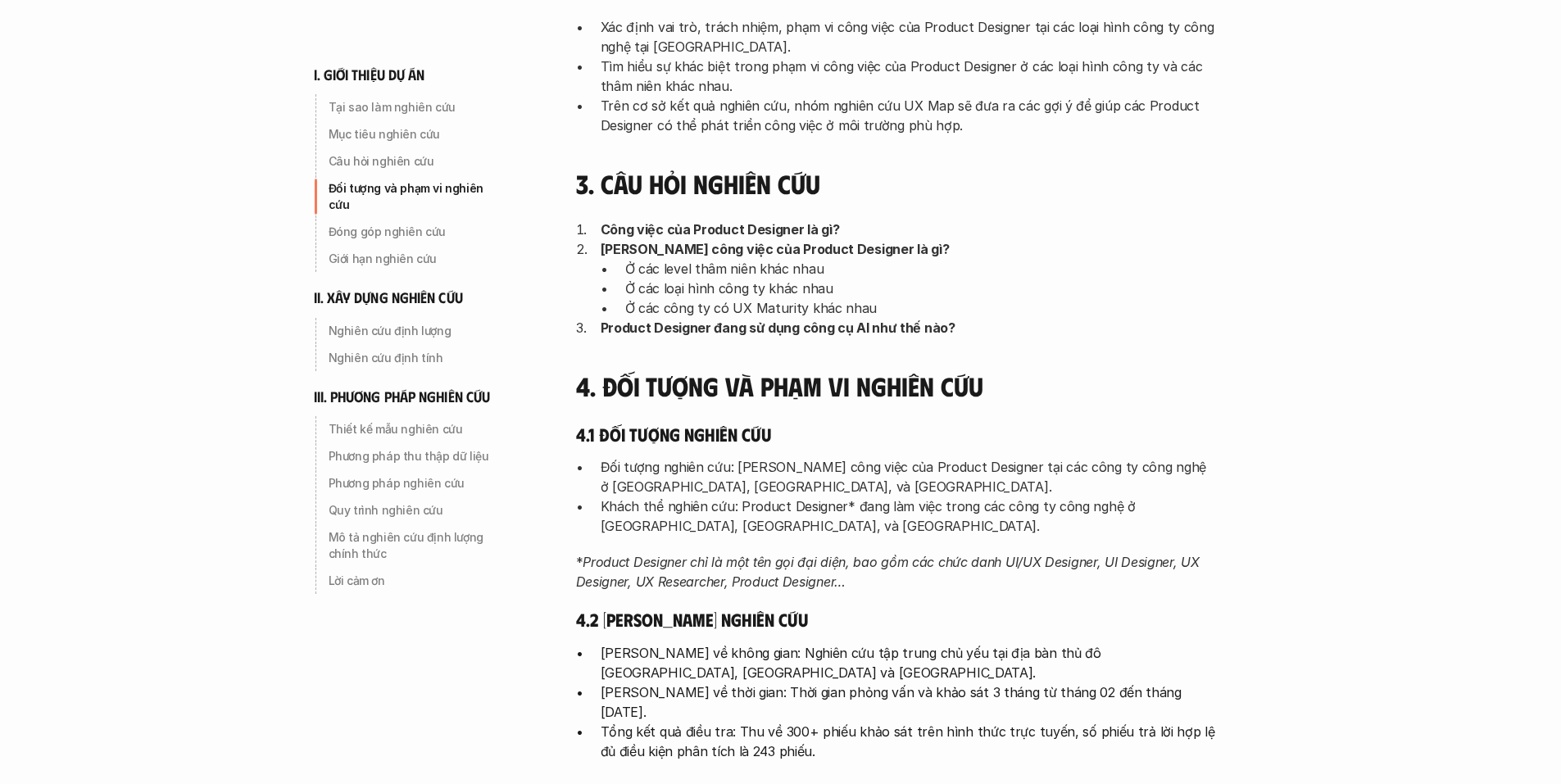
scroll to position [737, 0]
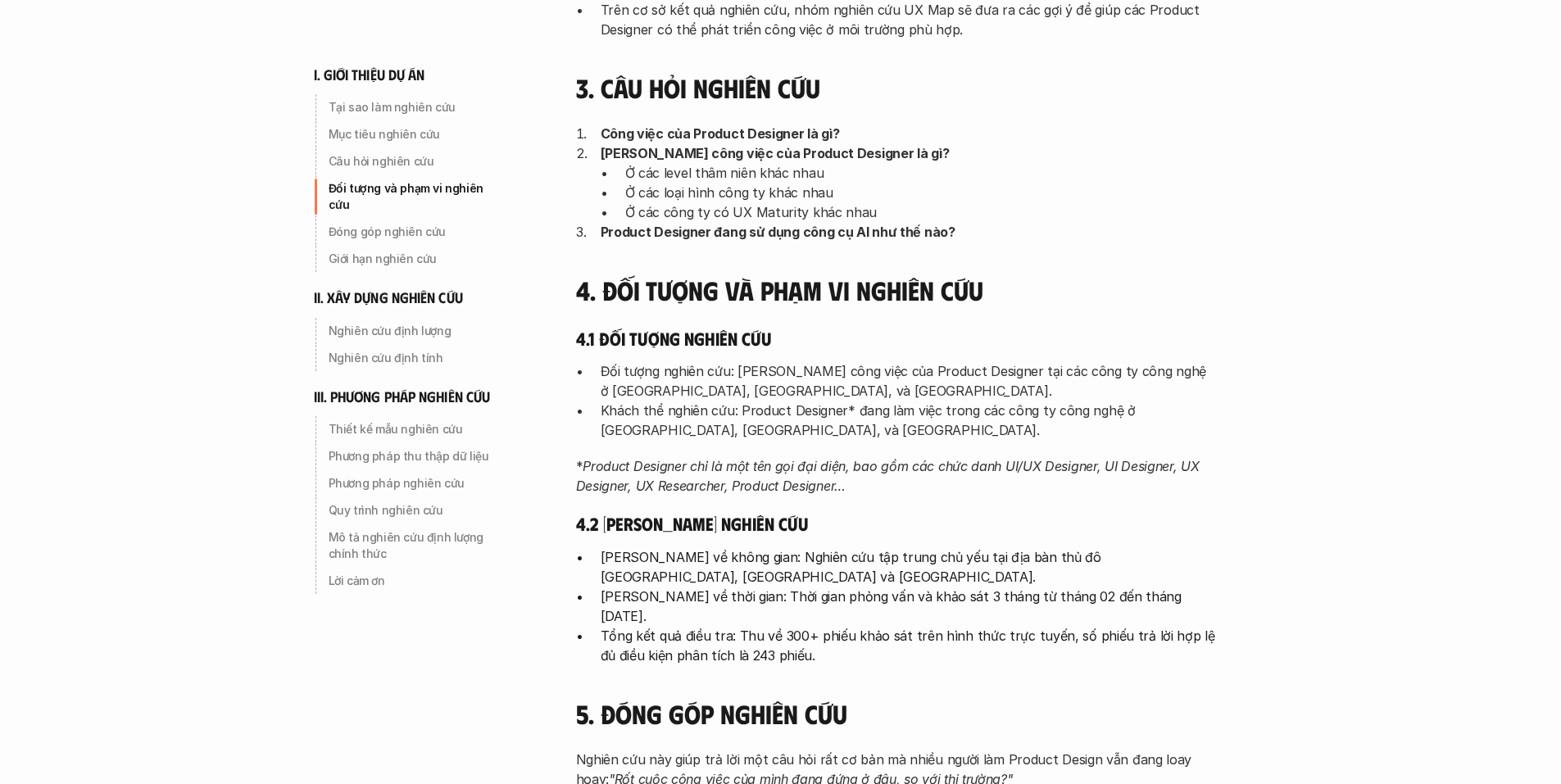
click at [920, 278] on h4 "4. Đối tượng và phạm vi nghiên cứu" at bounding box center [896, 289] width 639 height 31
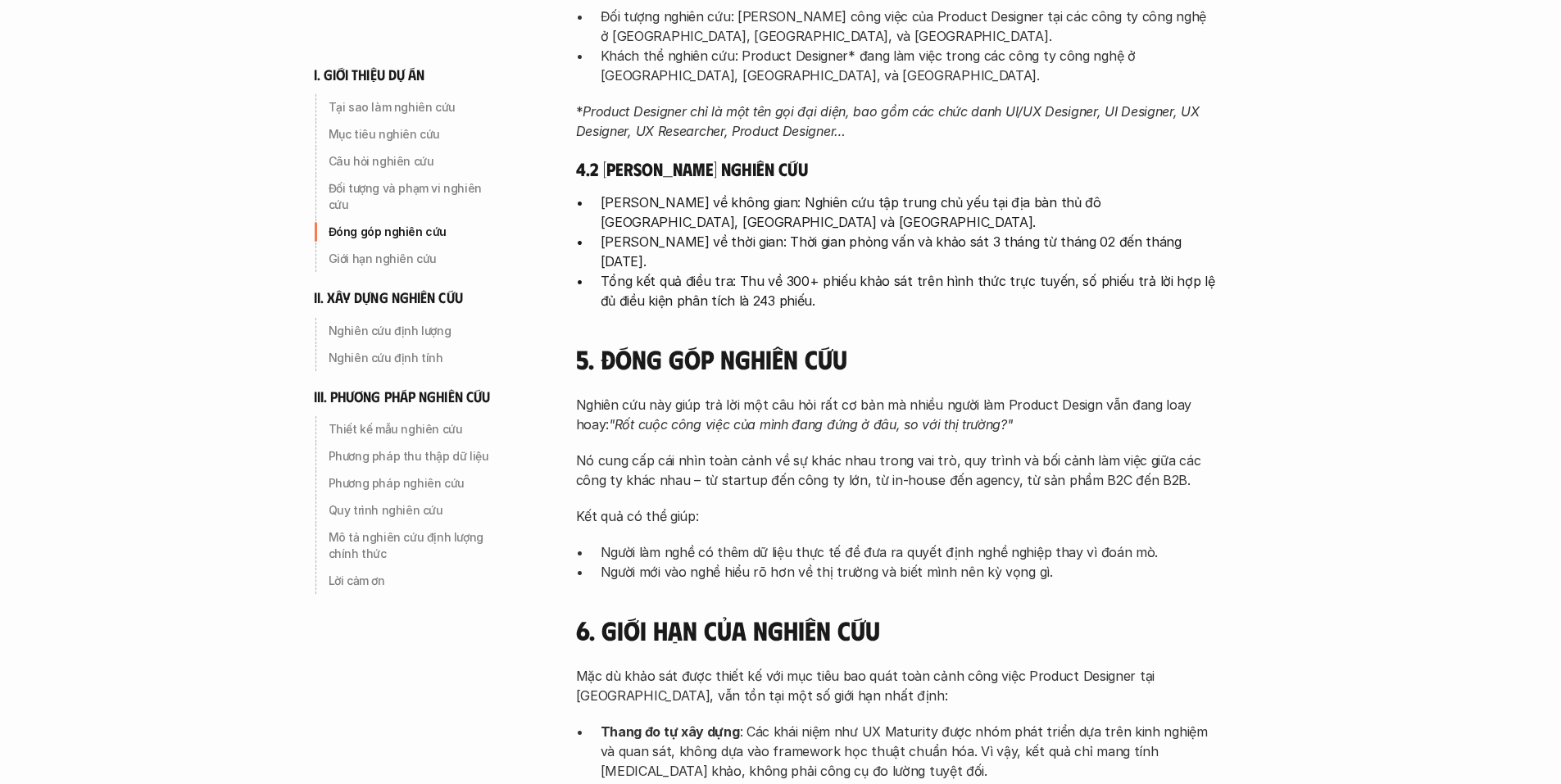
scroll to position [1146, 0]
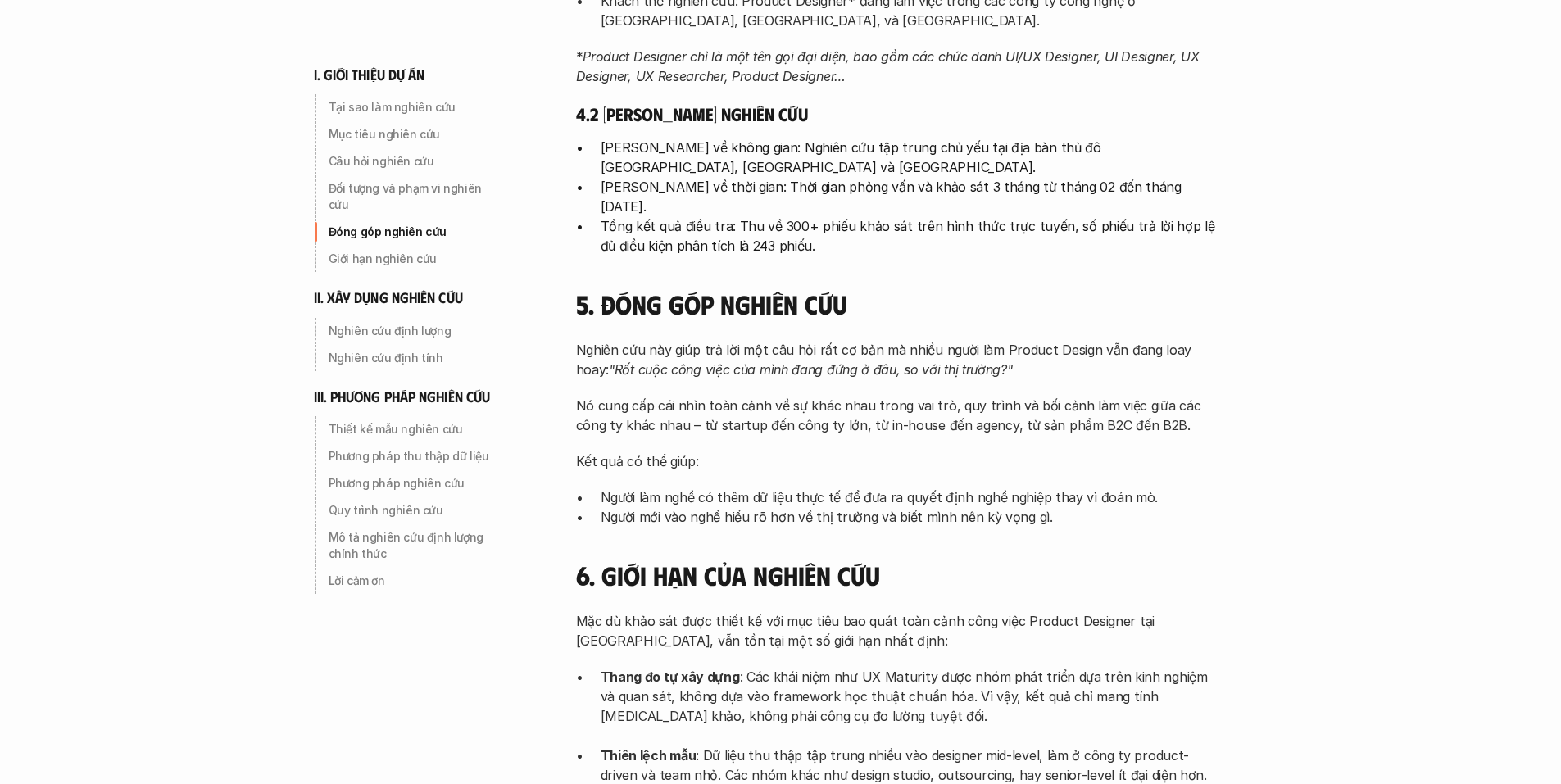
click at [922, 288] on h4 "5. Đóng góp nghiên cứu" at bounding box center [896, 304] width 639 height 31
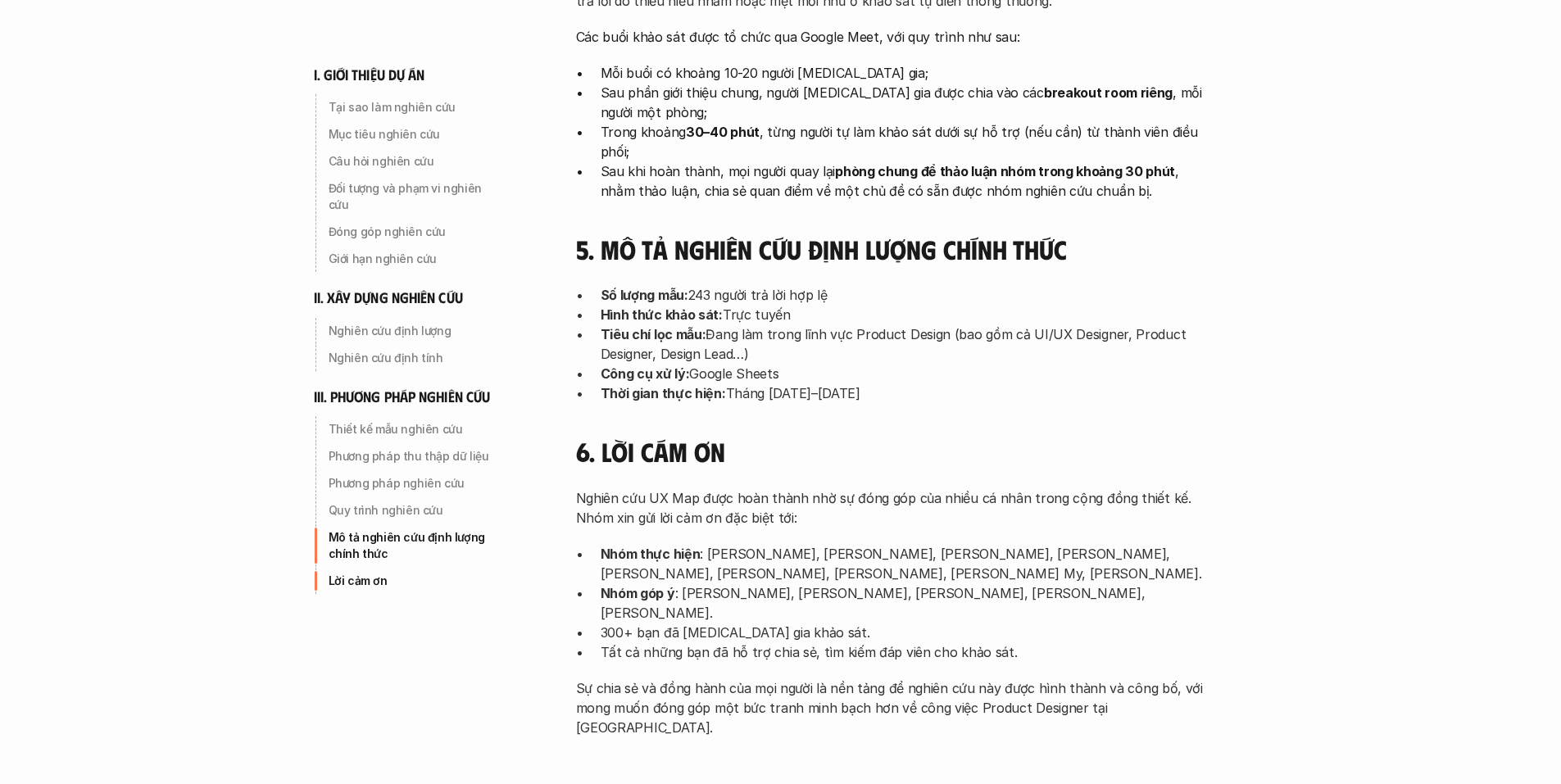
scroll to position [5078, 0]
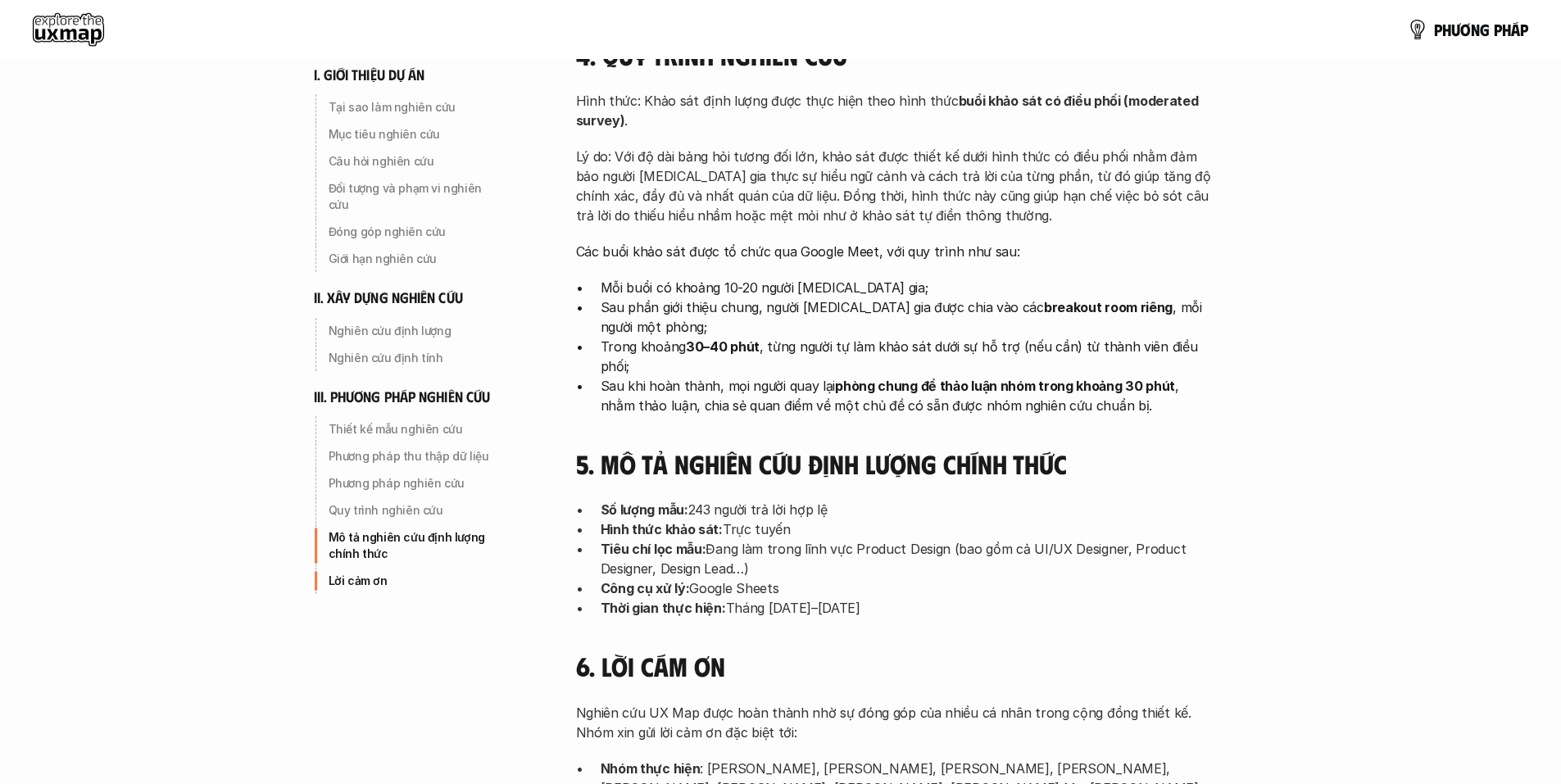
scroll to position [4832, 0]
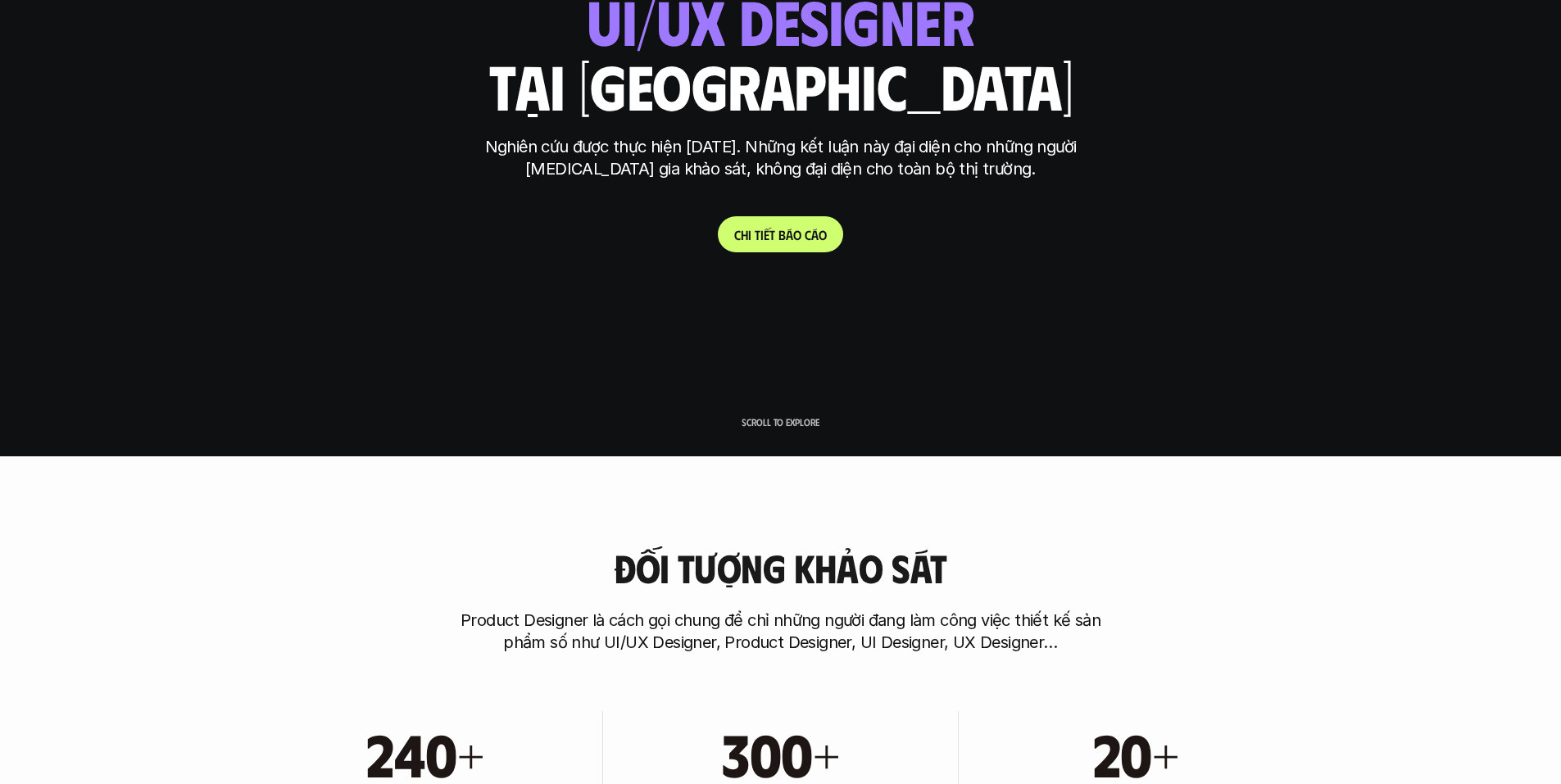
click at [789, 244] on link "C h i t i ế t b á o c á o" at bounding box center [781, 234] width 126 height 36
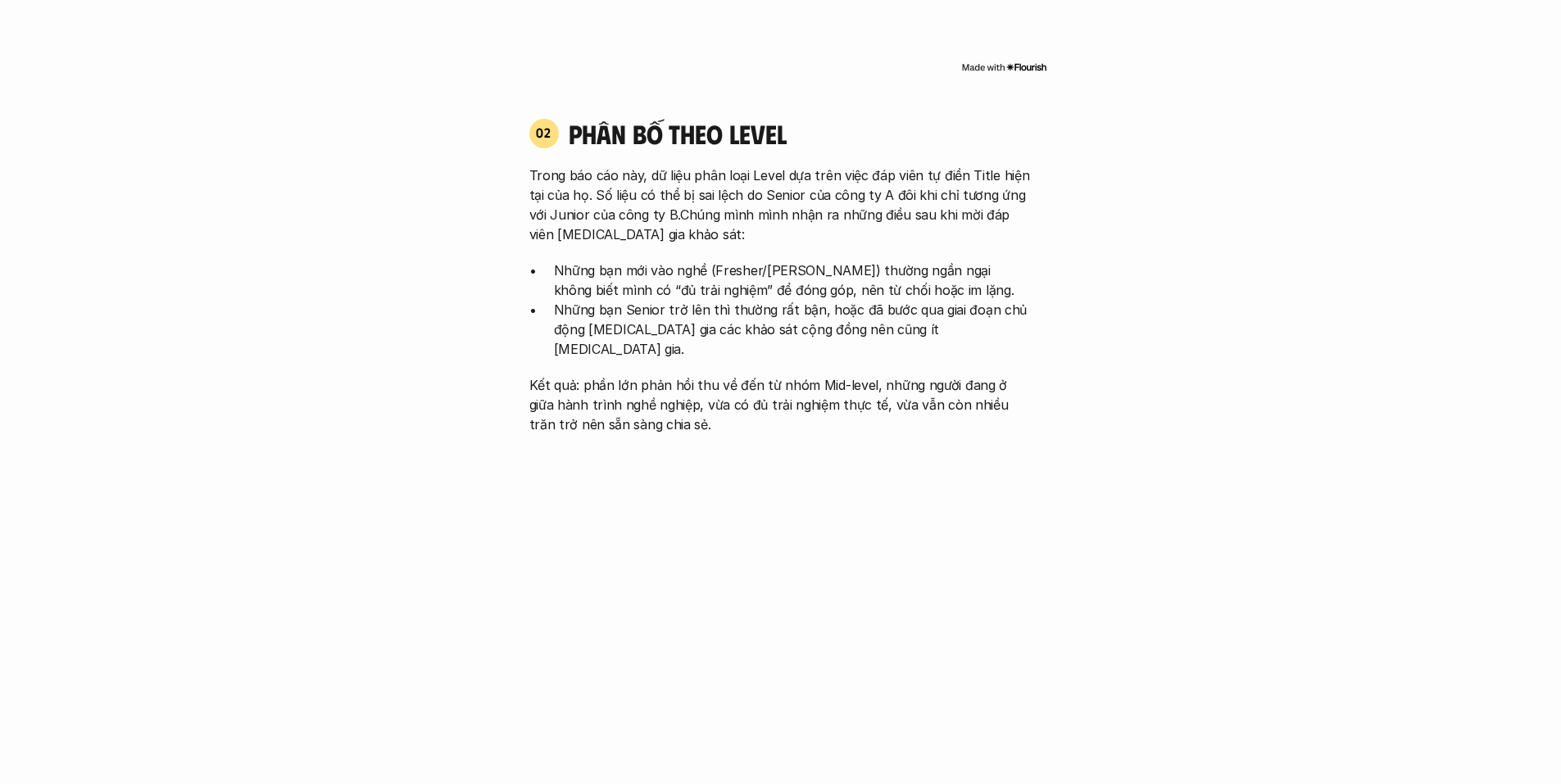
scroll to position [1802, 0]
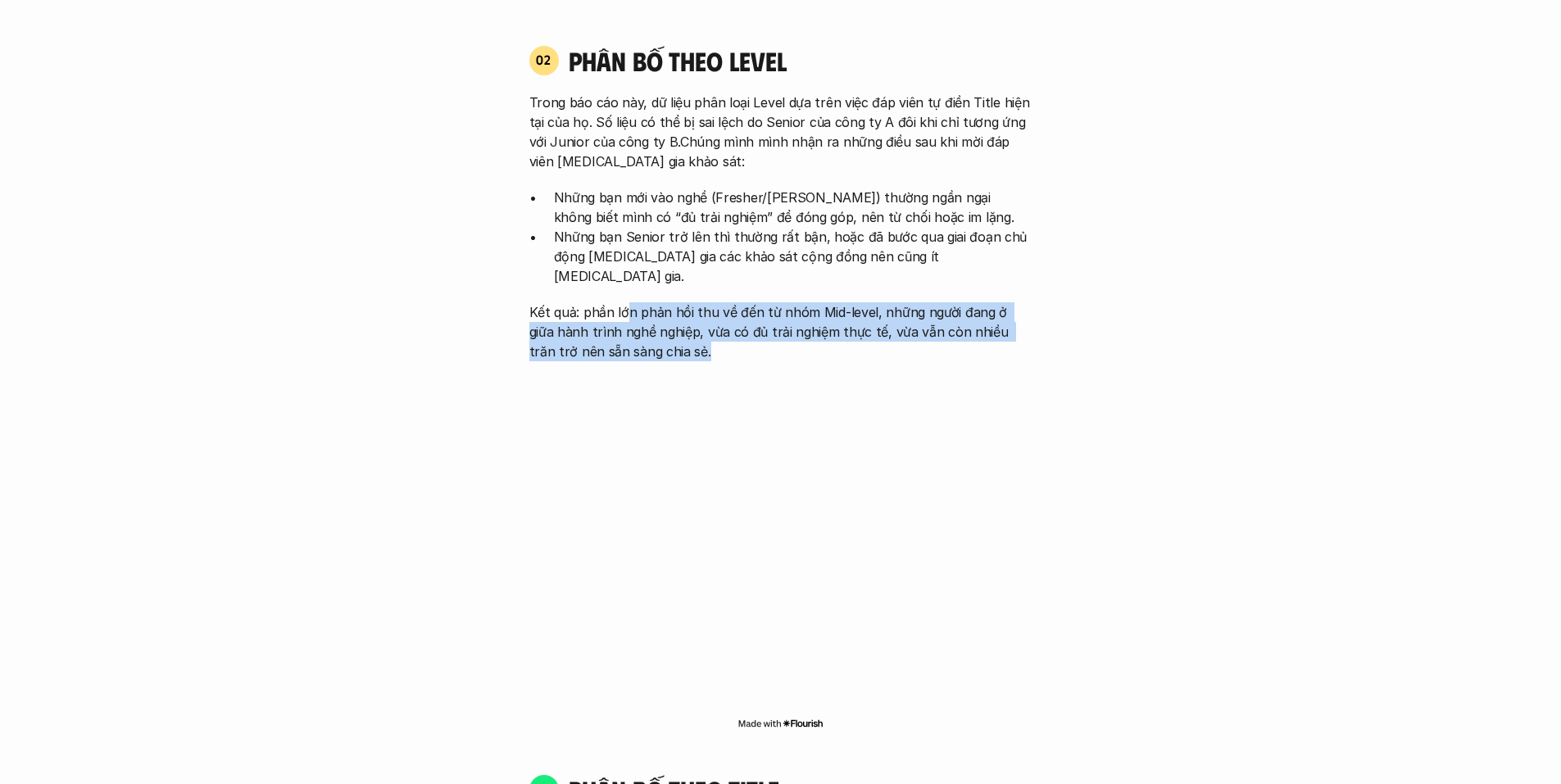
drag, startPoint x: 629, startPoint y: 300, endPoint x: 1040, endPoint y: 343, distance: 413.2
click at [1040, 343] on div "02 phân bố theo Level Trong báo cáo này, dữ liệu phân loại Level dựa trên việc …" at bounding box center [780, 388] width 532 height 720
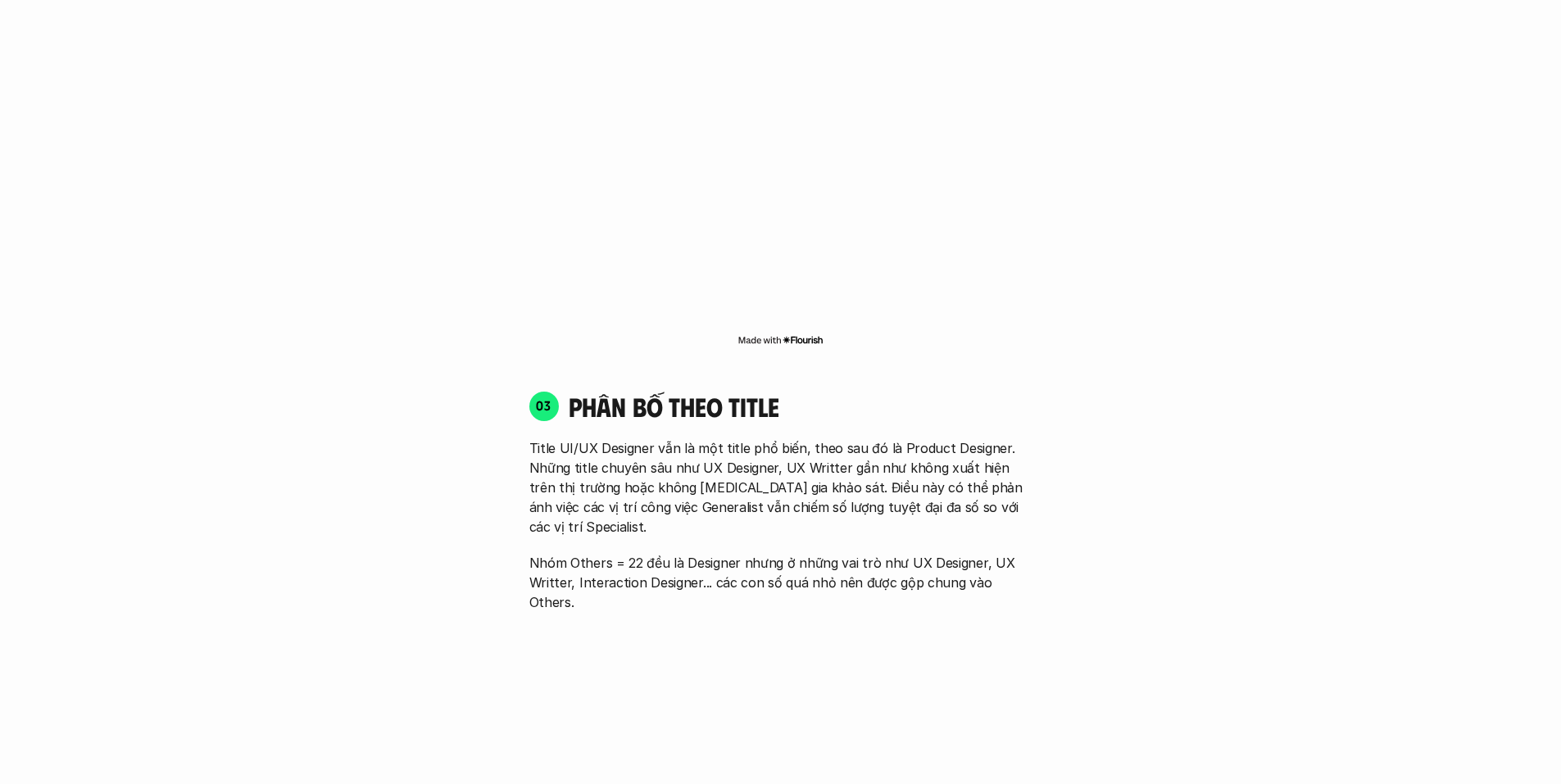
scroll to position [2211, 0]
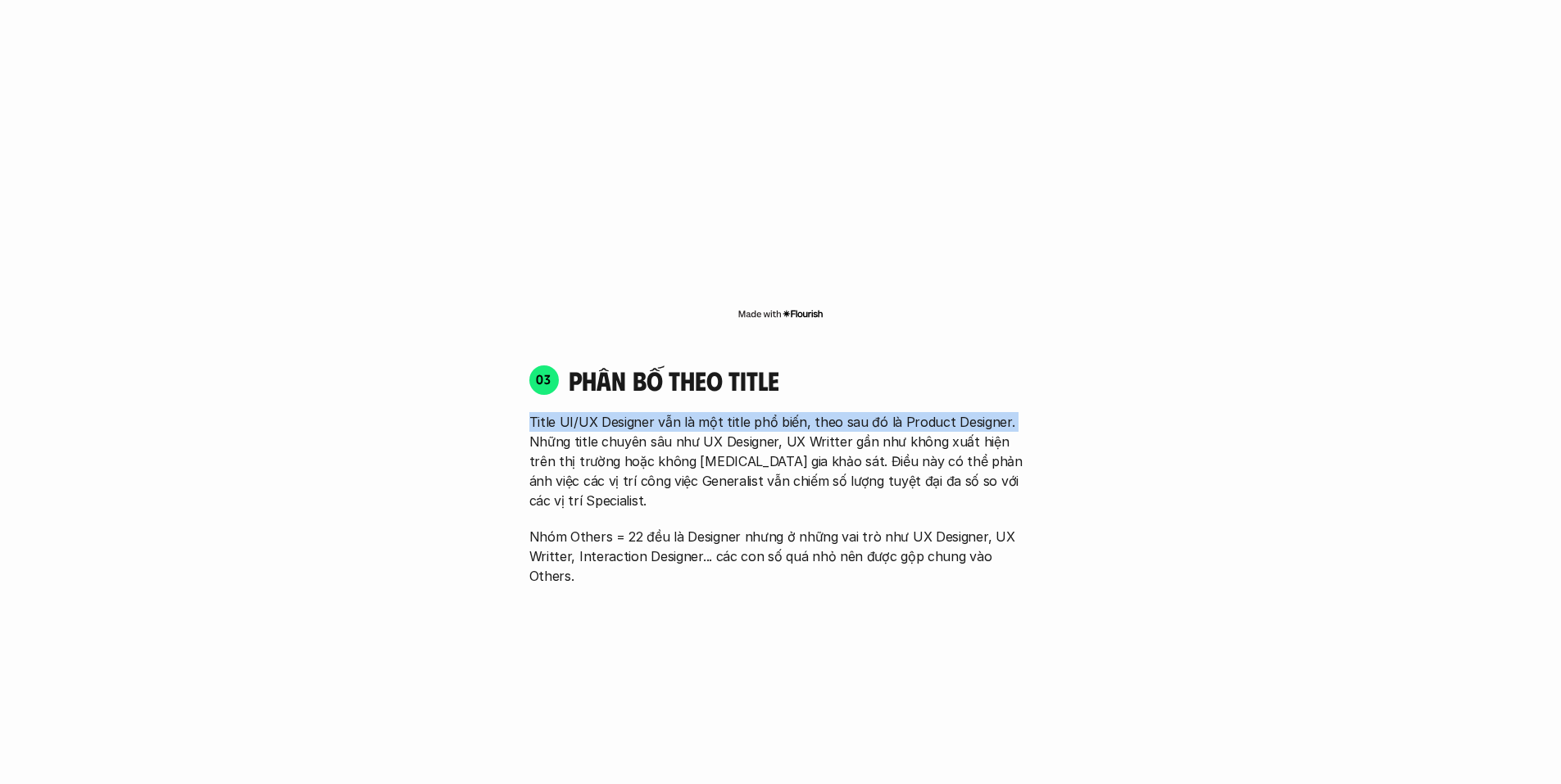
drag, startPoint x: 519, startPoint y: 396, endPoint x: 1064, endPoint y: 412, distance: 545.2
click at [1064, 412] on div "01 Phân bố theo background 03 nhóm ngành chính của những người [MEDICAL_DATA] g…" at bounding box center [781, 498] width 1049 height 2995
click at [1051, 425] on div "01 Phân bố theo background 03 nhóm ngành chính của những người [MEDICAL_DATA] g…" at bounding box center [781, 498] width 1049 height 2995
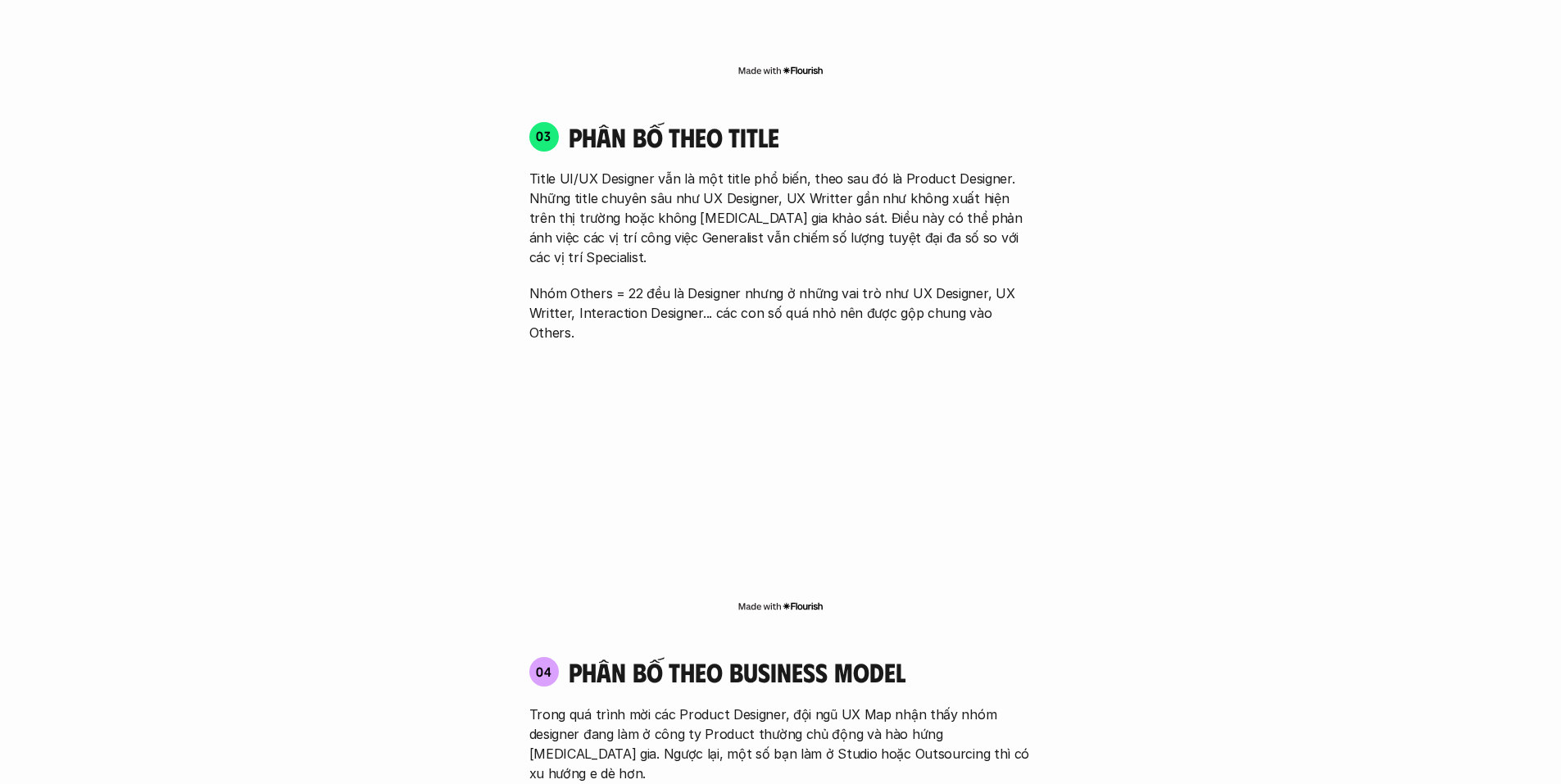
scroll to position [2457, 0]
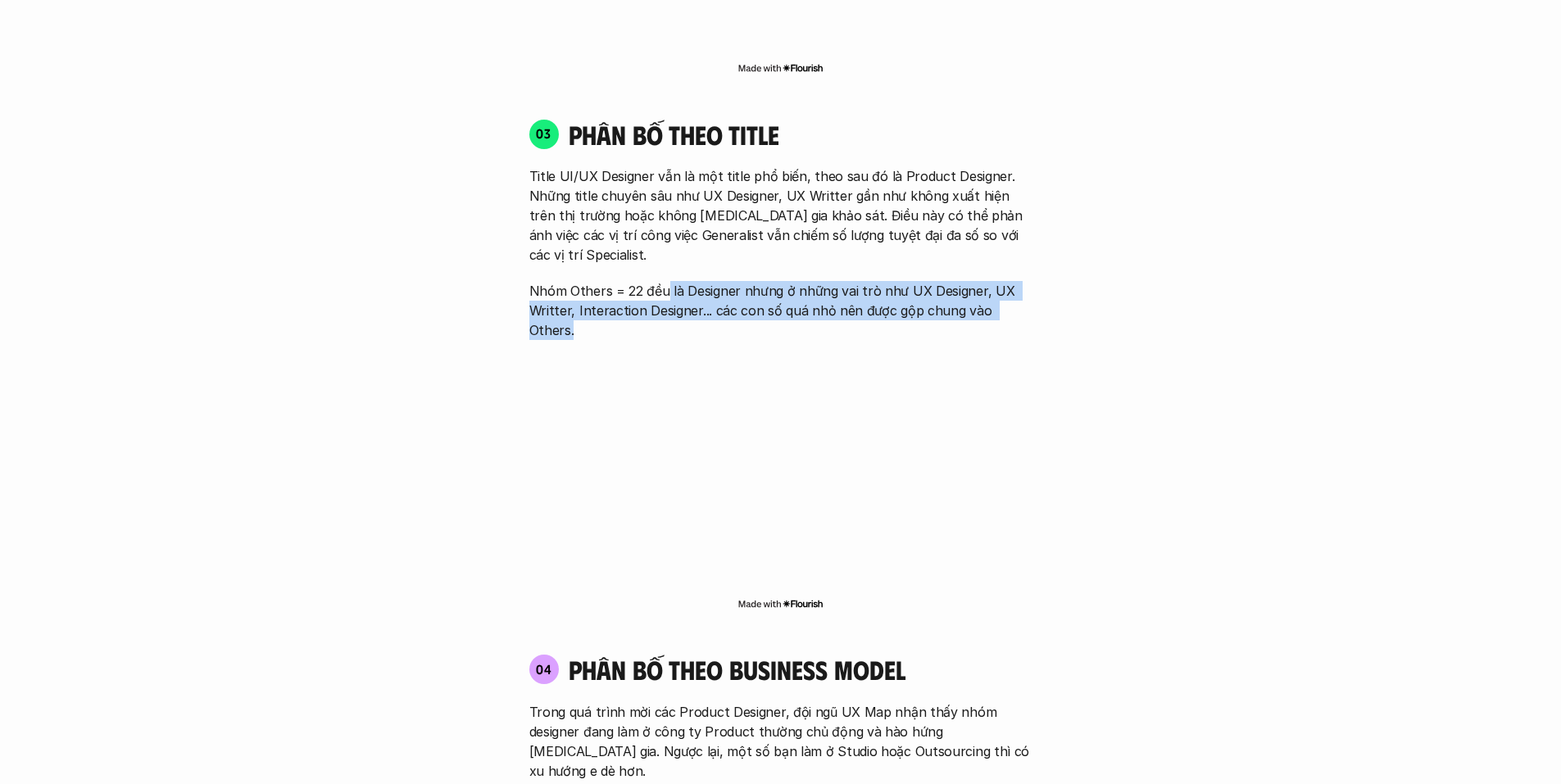
drag, startPoint x: 664, startPoint y: 258, endPoint x: 1037, endPoint y: 280, distance: 373.6
click at [1037, 280] on div "03 phân bố theo title Title UI/UX Designer vẫn là một title phổ biến, theo sau …" at bounding box center [780, 229] width 532 height 222
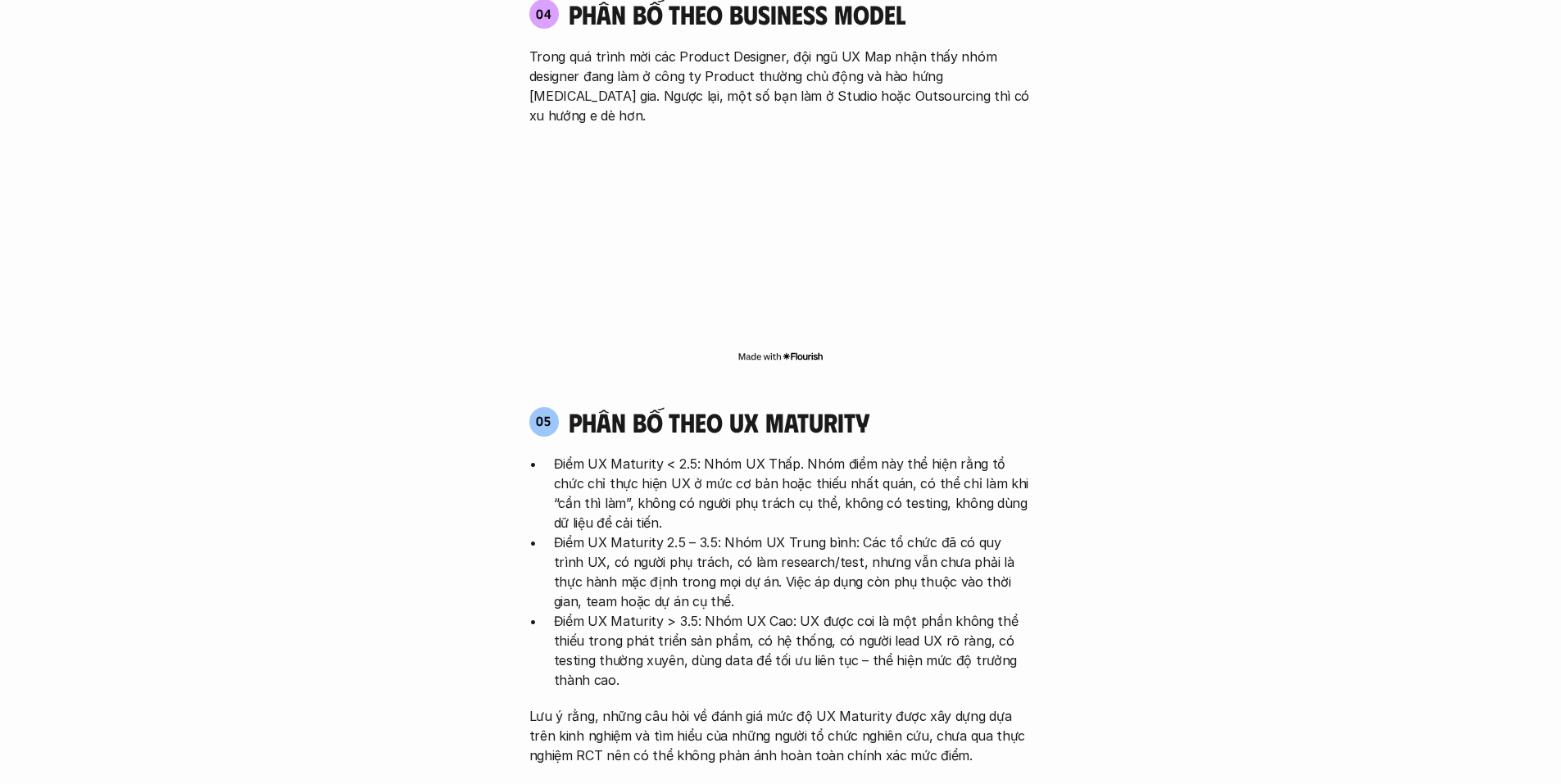
scroll to position [3195, 0]
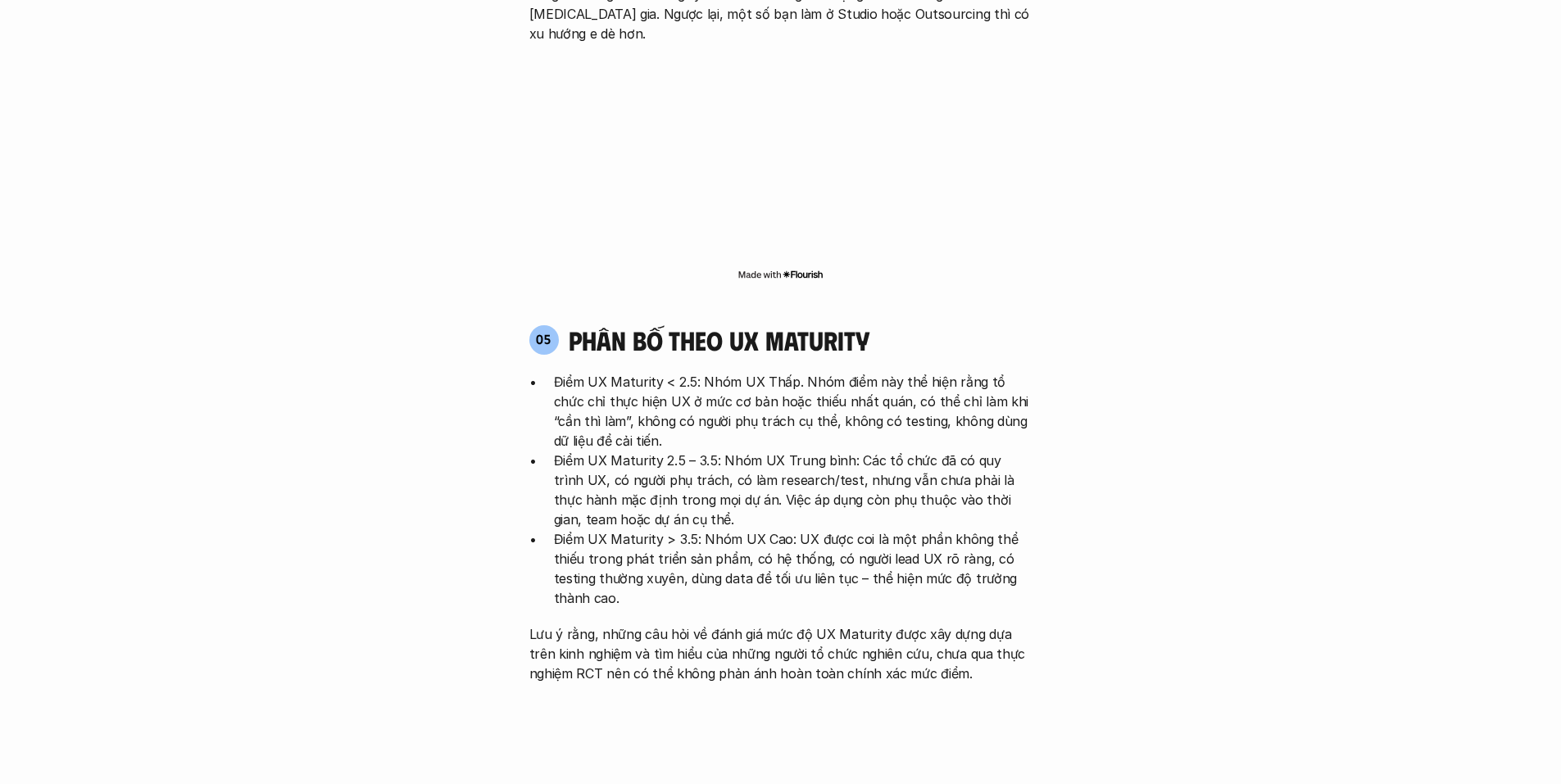
click at [909, 324] on div "05 phân bố theo ux maturity" at bounding box center [781, 339] width 503 height 31
drag, startPoint x: 893, startPoint y: 258, endPoint x: 558, endPoint y: 264, distance: 335.1
click at [555, 324] on div "05 phân bố theo ux maturity" at bounding box center [781, 339] width 503 height 31
click at [651, 324] on h4 "phân bố theo ux maturity" at bounding box center [719, 339] width 300 height 31
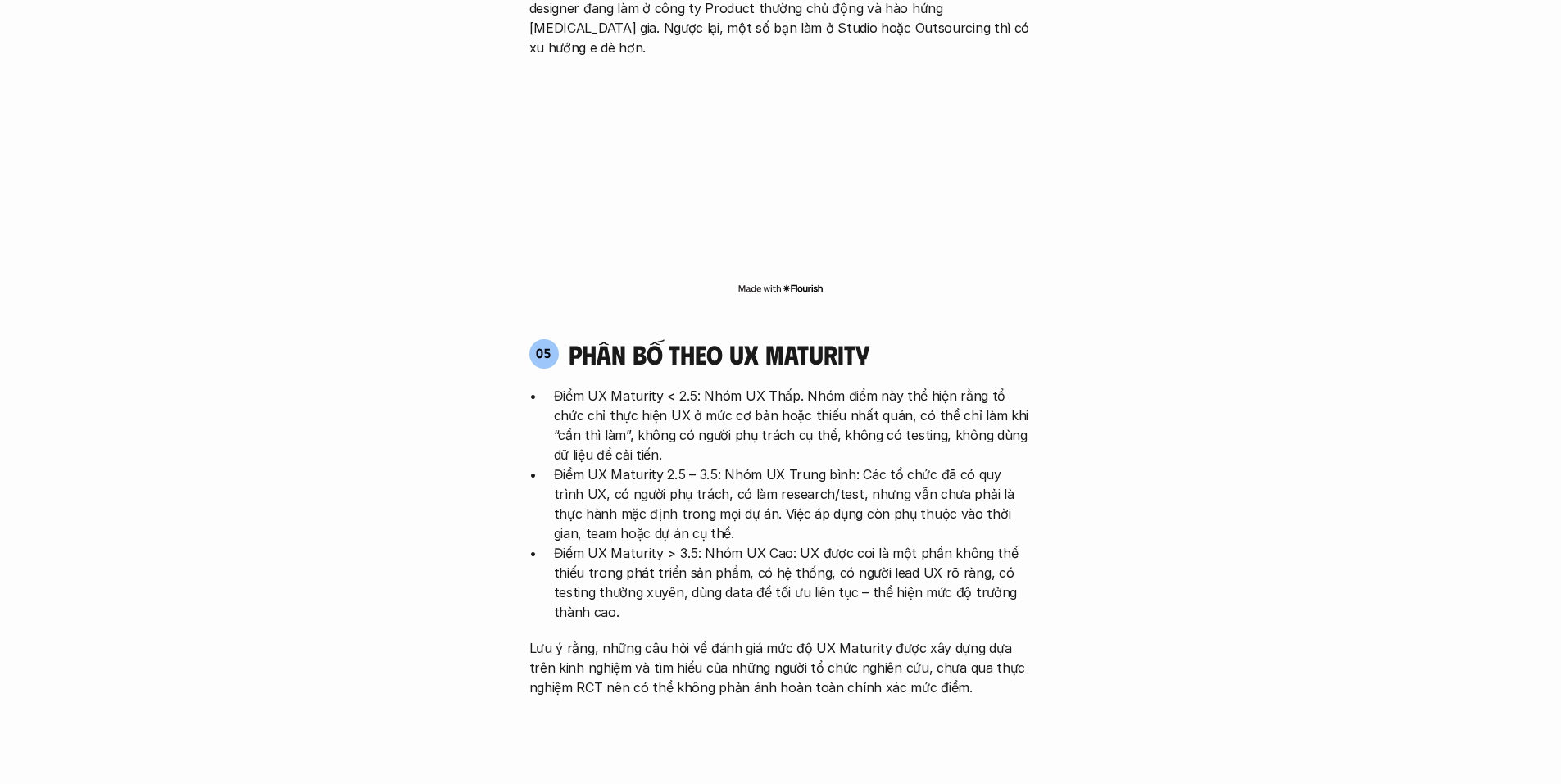
scroll to position [2785, 0]
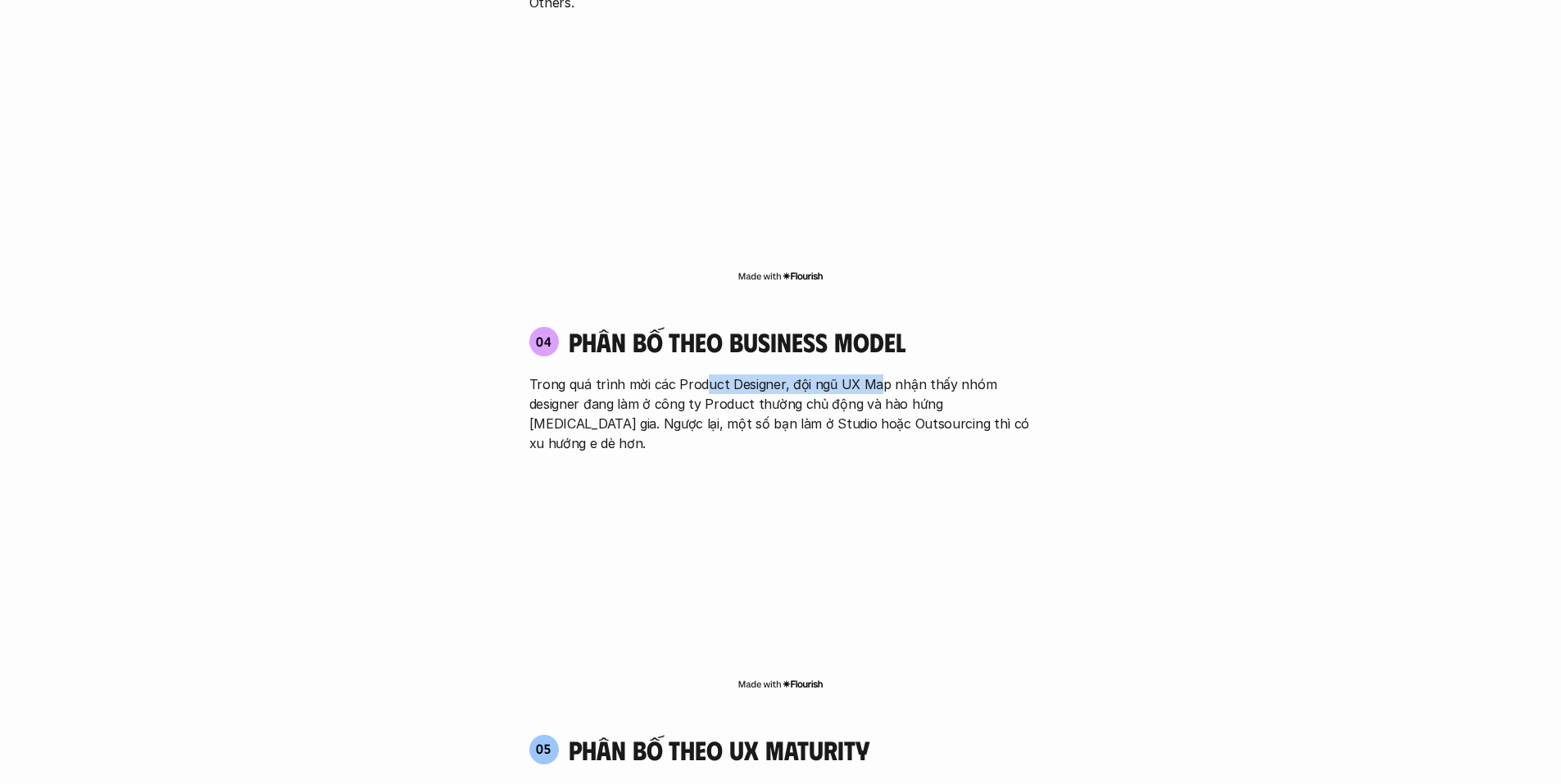
drag, startPoint x: 811, startPoint y: 329, endPoint x: 876, endPoint y: 329, distance: 65.0
click at [876, 374] on p "Trong quá trình mời các Product Designer, đội ngũ UX Map nhận thấy nhóm designe…" at bounding box center [781, 413] width 503 height 79
click at [905, 374] on p "Trong quá trình mời các Product Designer, đội ngũ UX Map nhận thấy nhóm designe…" at bounding box center [781, 413] width 503 height 79
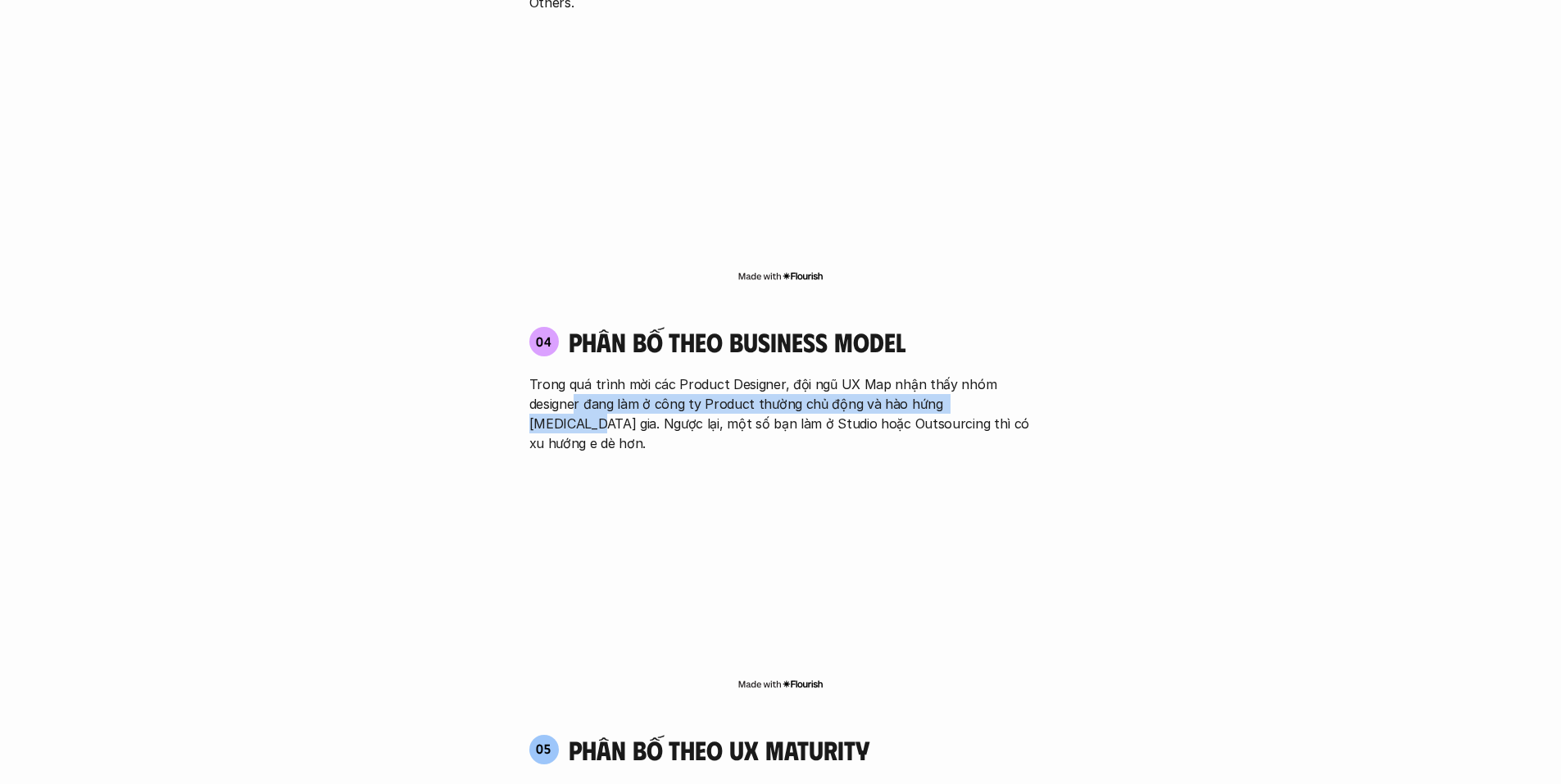
drag, startPoint x: 576, startPoint y: 347, endPoint x: 1000, endPoint y: 343, distance: 424.0
click at [1000, 374] on p "Trong quá trình mời các Product Designer, đội ngũ UX Map nhận thấy nhóm designe…" at bounding box center [781, 413] width 503 height 79
click at [946, 374] on p "Trong quá trình mời các Product Designer, đội ngũ UX Map nhận thấy nhóm designe…" at bounding box center [781, 413] width 503 height 79
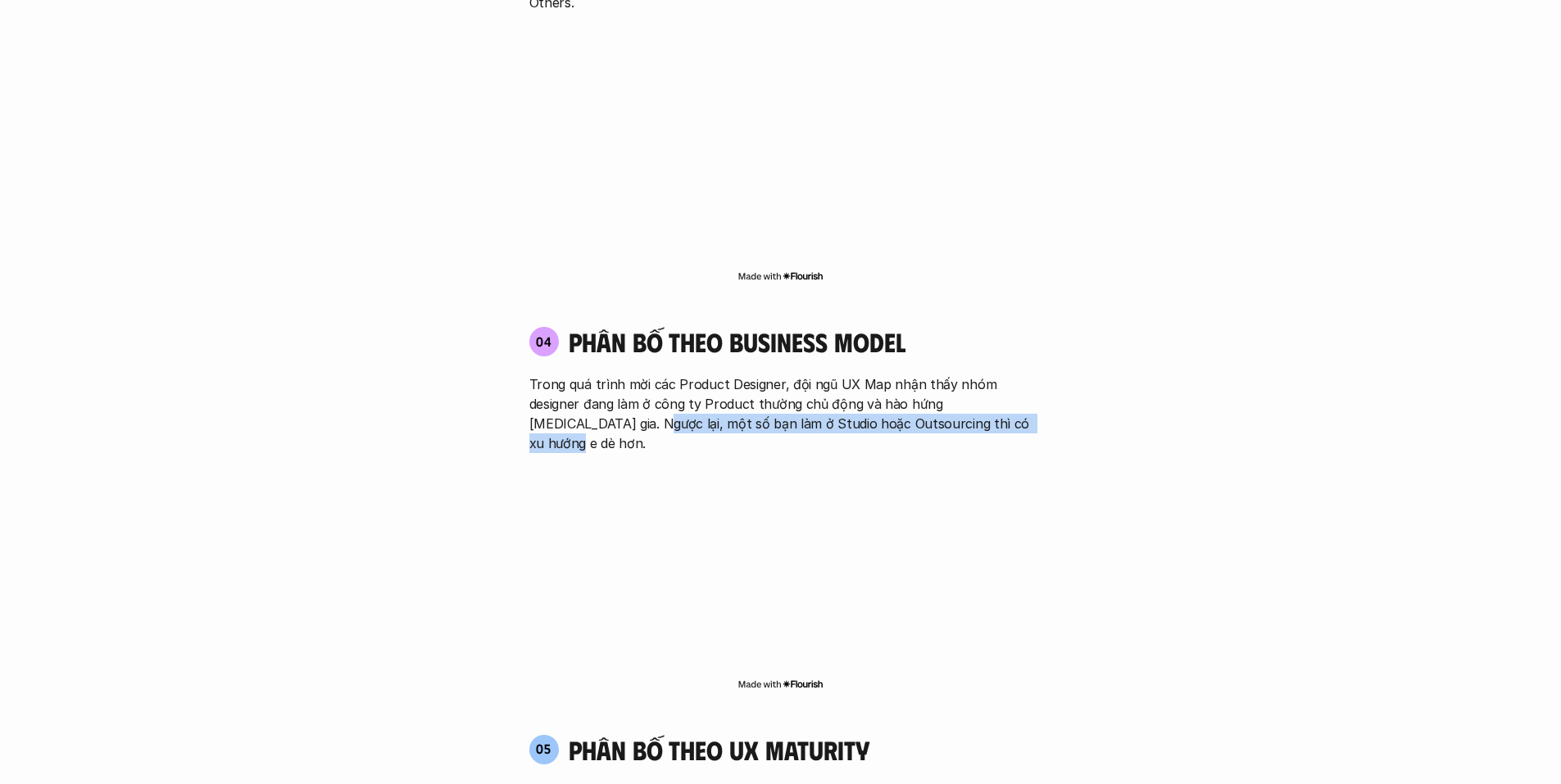
drag, startPoint x: 615, startPoint y: 368, endPoint x: 1015, endPoint y: 362, distance: 400.0
click at [1015, 374] on p "Trong quá trình mời các Product Designer, đội ngũ UX Map nhận thấy nhóm designe…" at bounding box center [781, 413] width 503 height 79
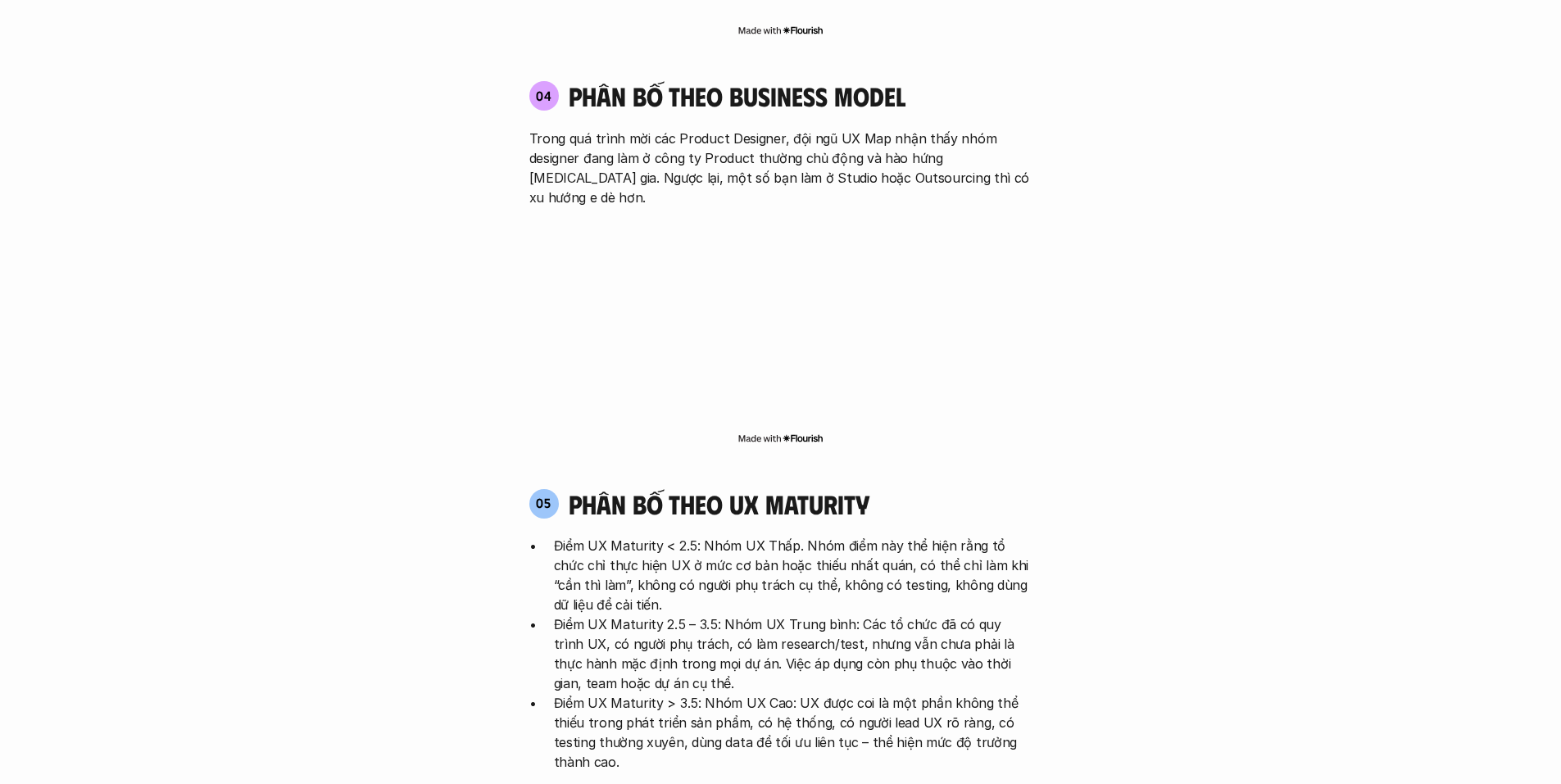
click at [739, 129] on p "Trong quá trình mời các Product Designer, đội ngũ UX Map nhận thấy nhóm designe…" at bounding box center [781, 168] width 503 height 79
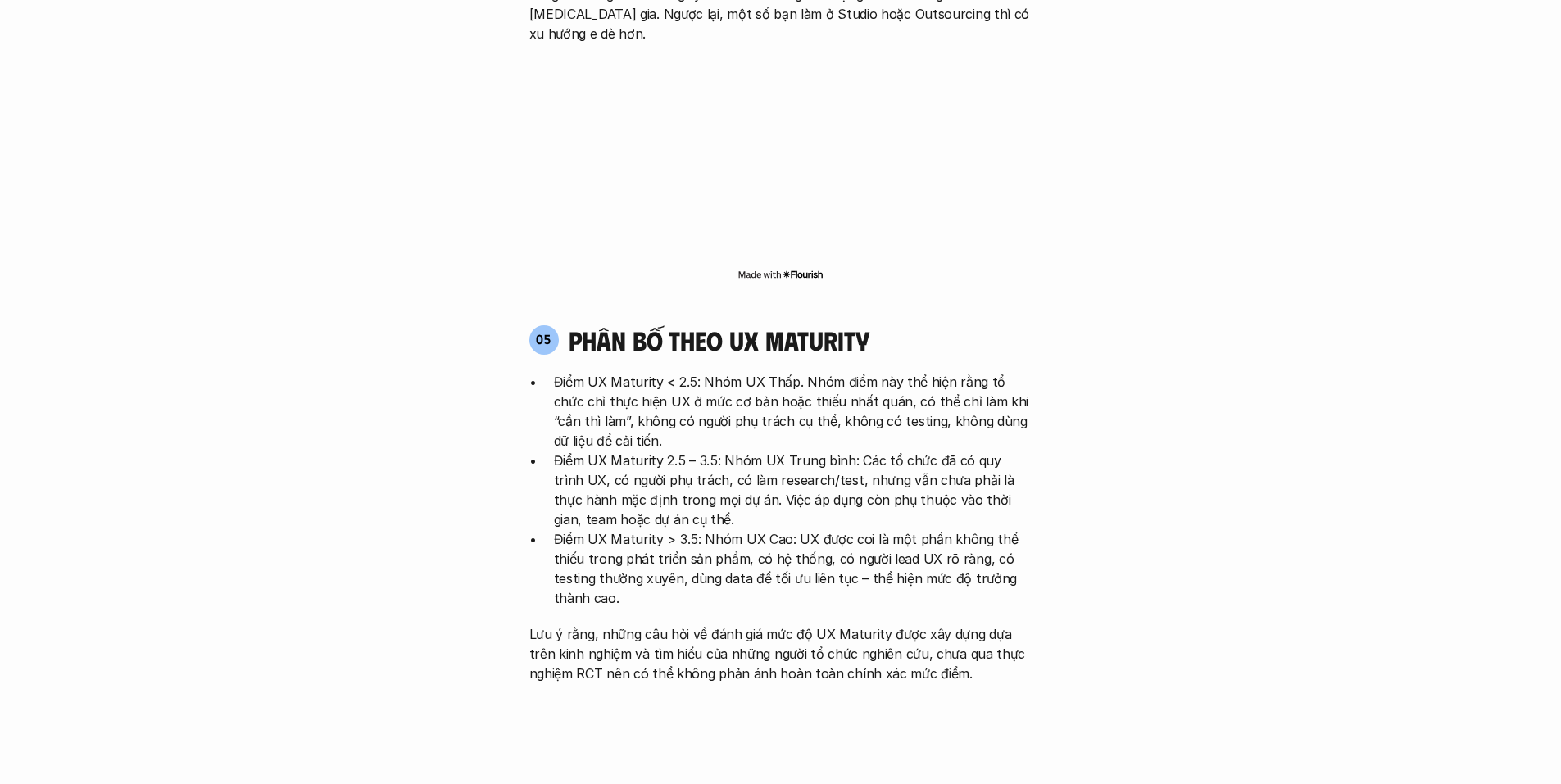
scroll to position [3112, 0]
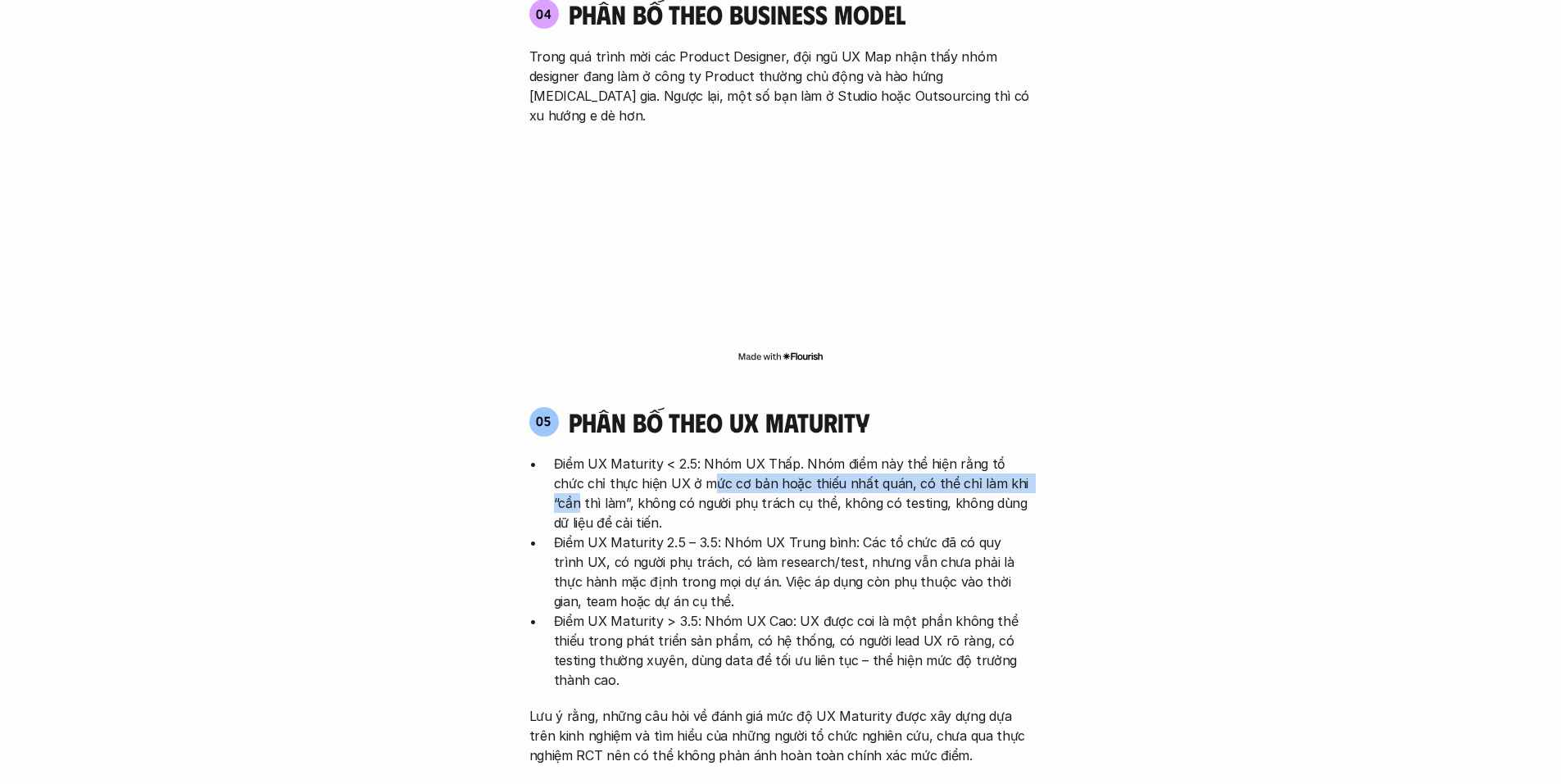
drag, startPoint x: 682, startPoint y: 405, endPoint x: 1004, endPoint y: 400, distance: 322.0
click at [1004, 454] on p "Điểm UX Maturity < 2.5: Nhóm UX Thấp. Nhóm điểm này thể hiện rằng tổ chức chỉ t…" at bounding box center [794, 493] width 479 height 79
click at [1006, 454] on p "Điểm UX Maturity < 2.5: Nhóm UX Thấp. Nhóm điểm này thể hiện rằng tổ chức chỉ t…" at bounding box center [794, 493] width 479 height 79
drag, startPoint x: 942, startPoint y: 479, endPoint x: 920, endPoint y: 495, distance: 27.2
click at [941, 532] on p "Điểm UX Maturity 2.5 – 3.5: Nhóm UX Trung bình: Các tổ chức đã có quy trình UX,…" at bounding box center [794, 571] width 479 height 79
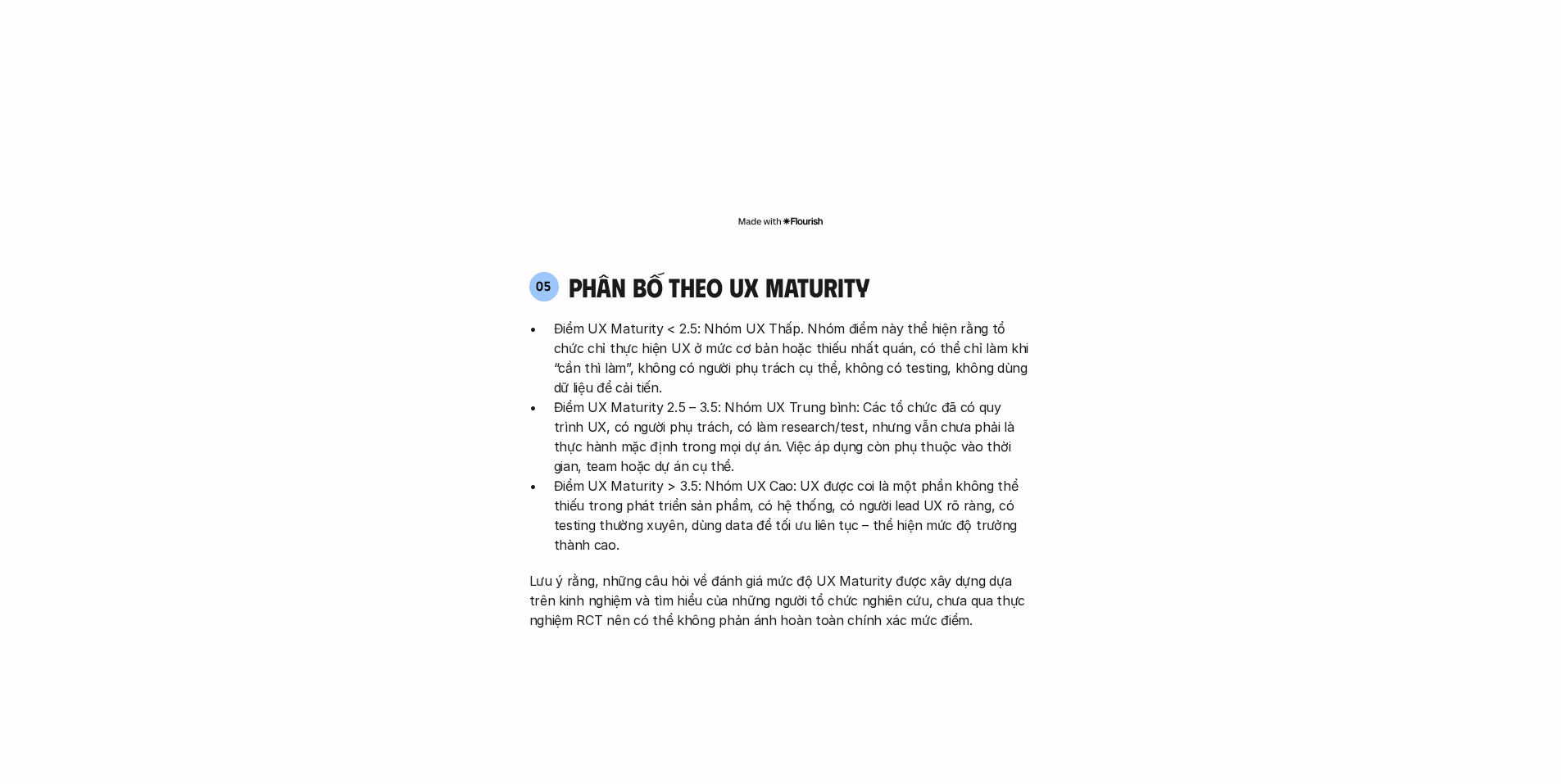
scroll to position [3276, 0]
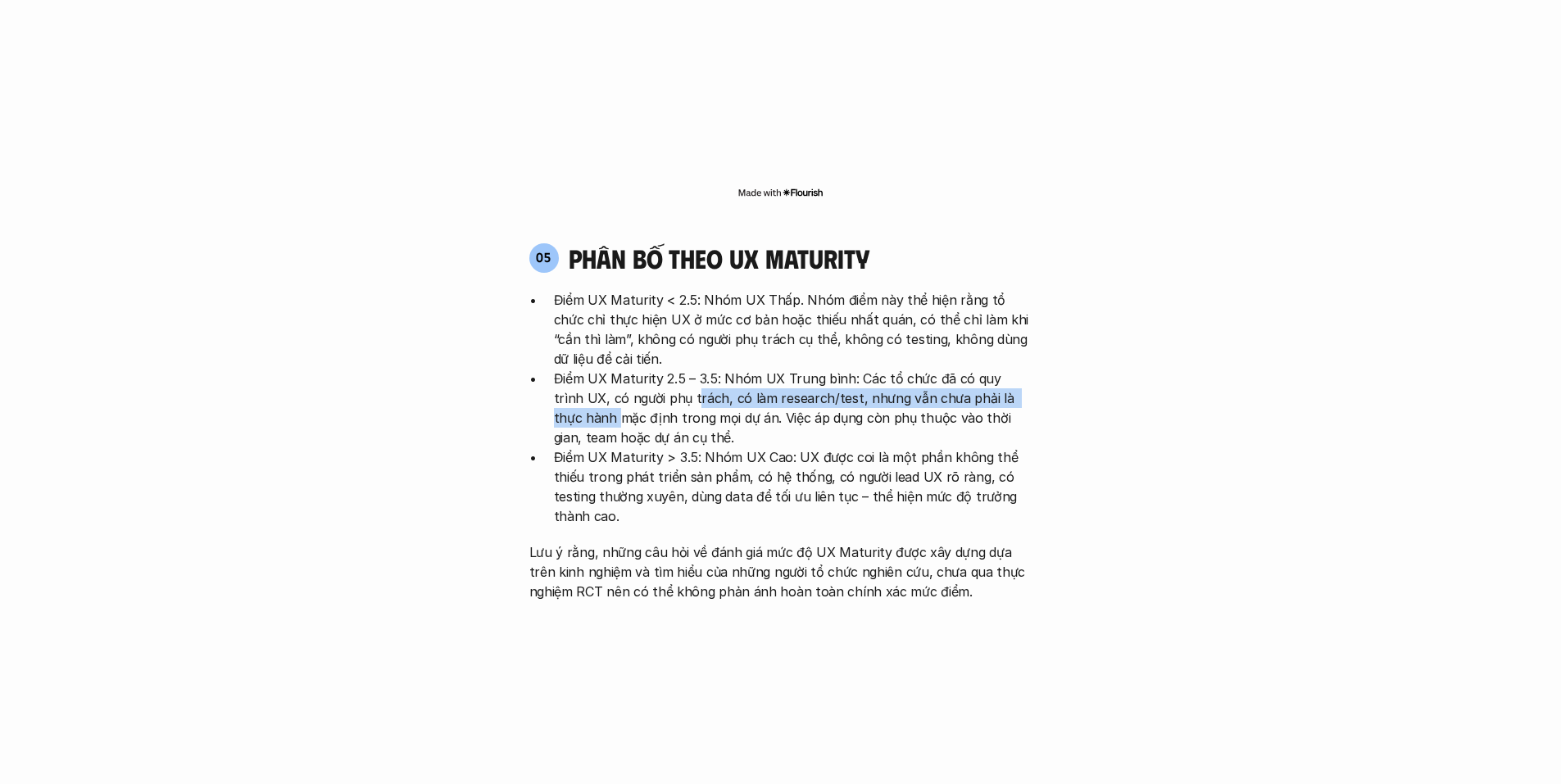
drag, startPoint x: 665, startPoint y: 329, endPoint x: 1090, endPoint y: 327, distance: 425.0
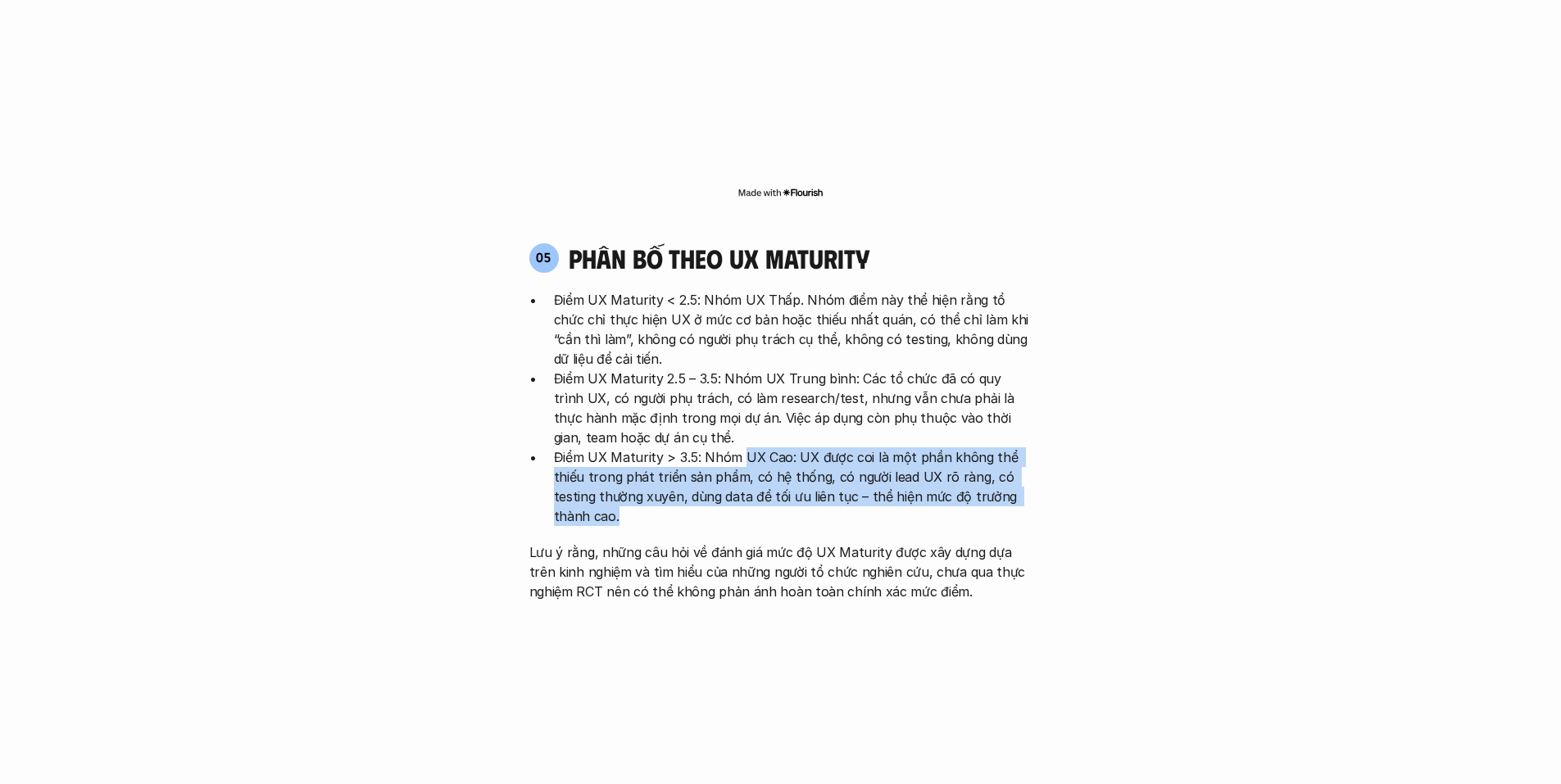
drag, startPoint x: 742, startPoint y: 378, endPoint x: 1075, endPoint y: 454, distance: 341.6
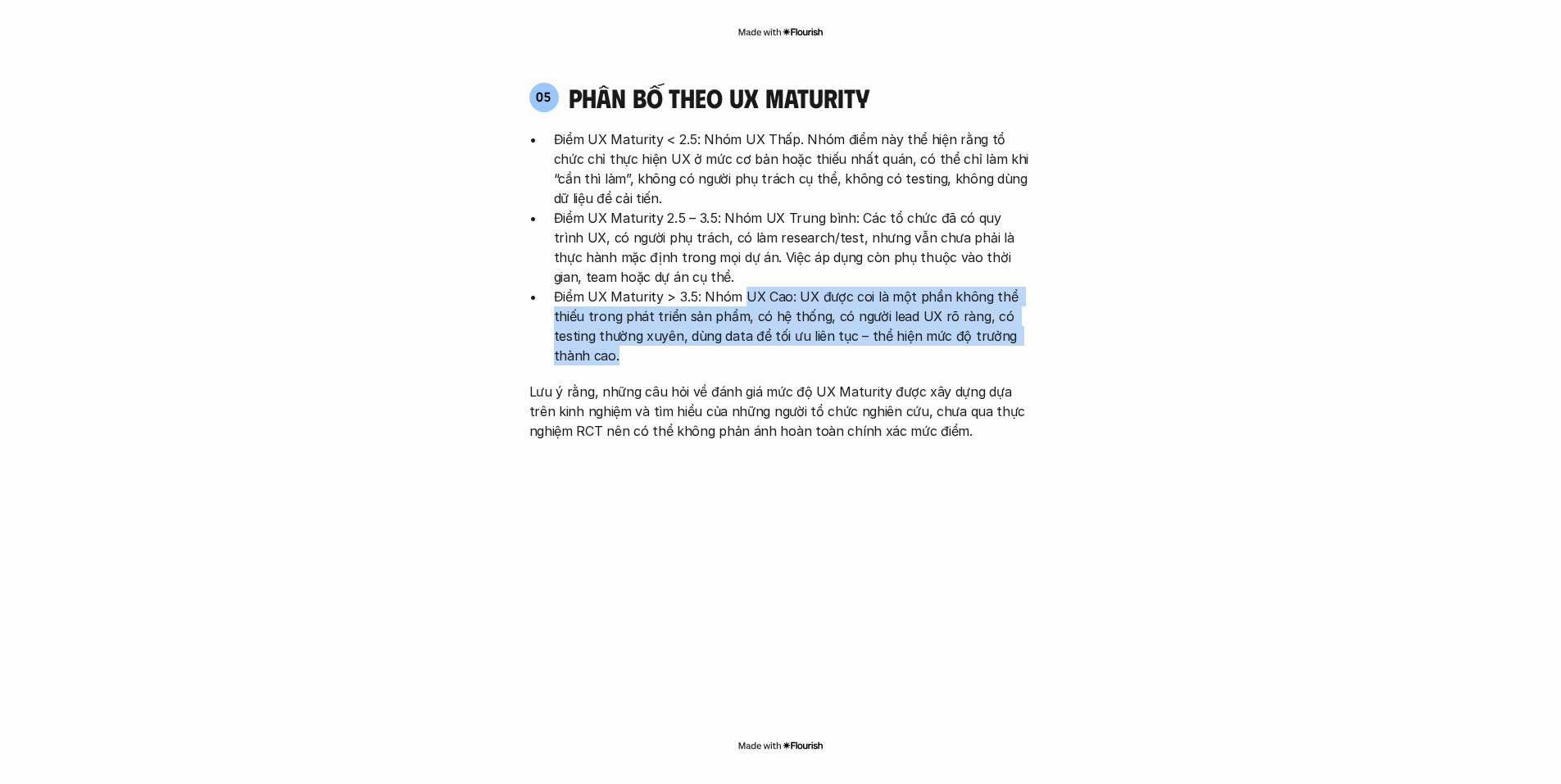
scroll to position [3440, 0]
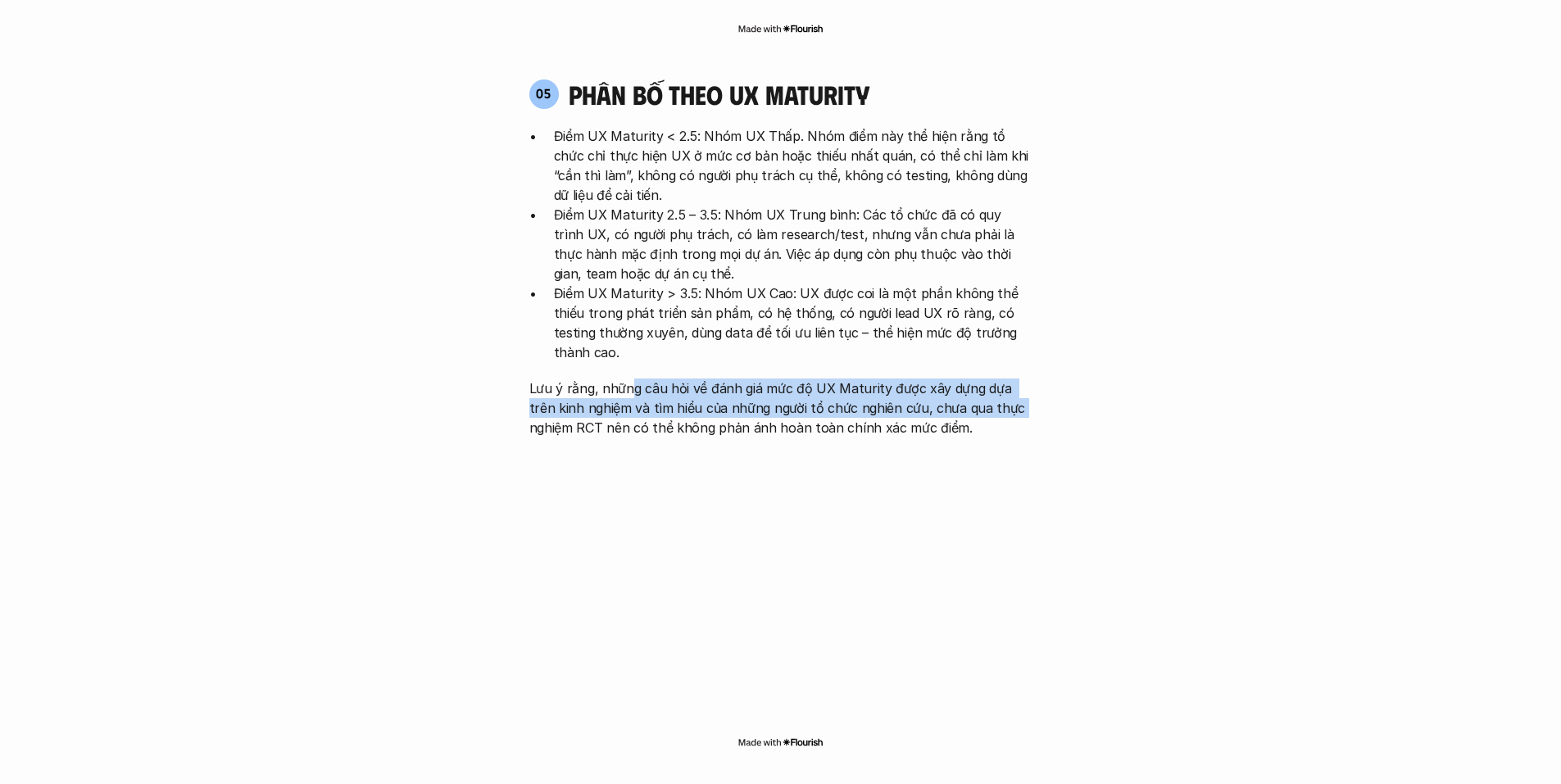
drag, startPoint x: 629, startPoint y: 306, endPoint x: 1050, endPoint y: 321, distance: 421.3
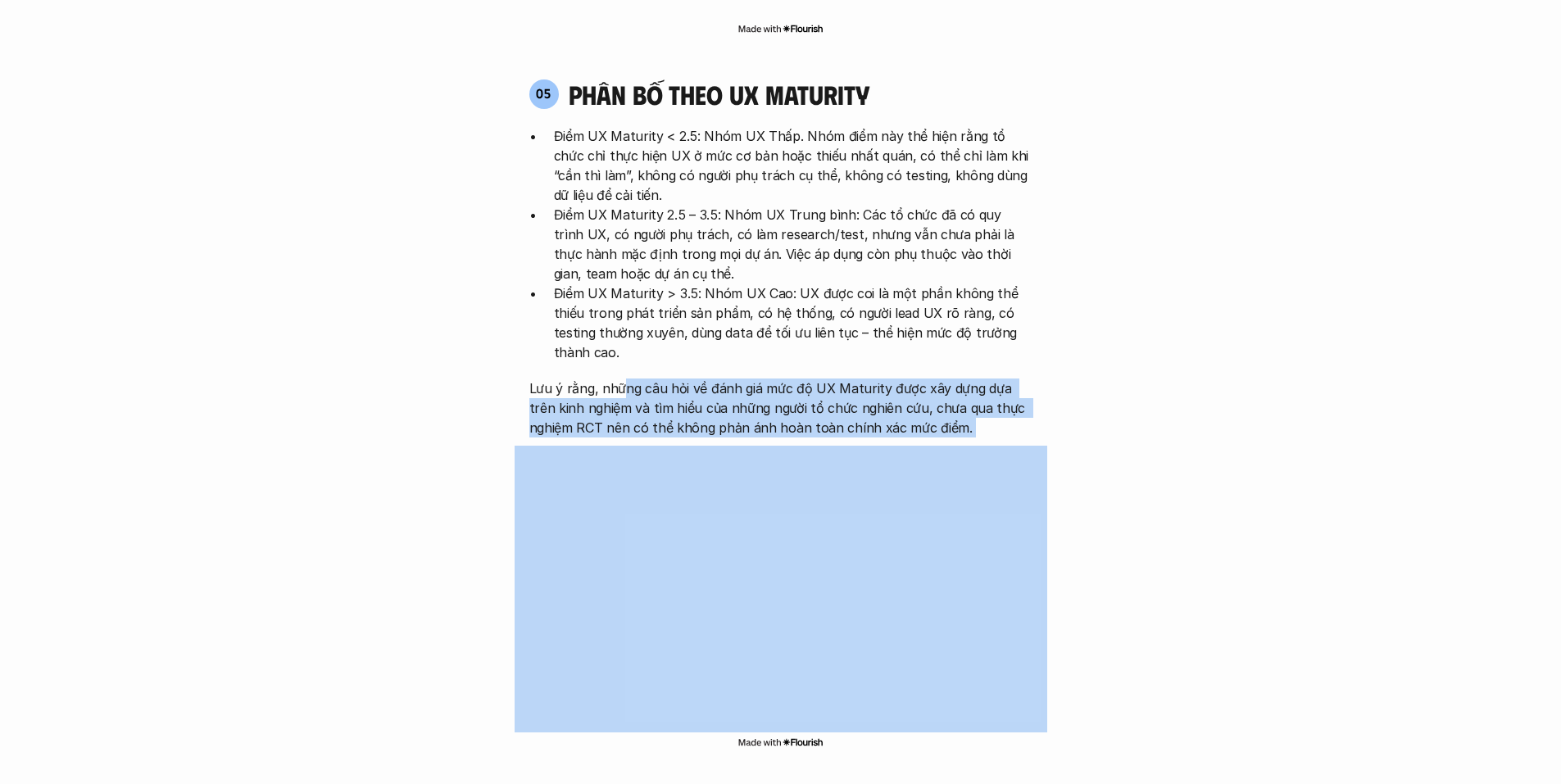
drag, startPoint x: 619, startPoint y: 316, endPoint x: 1051, endPoint y: 372, distance: 435.6
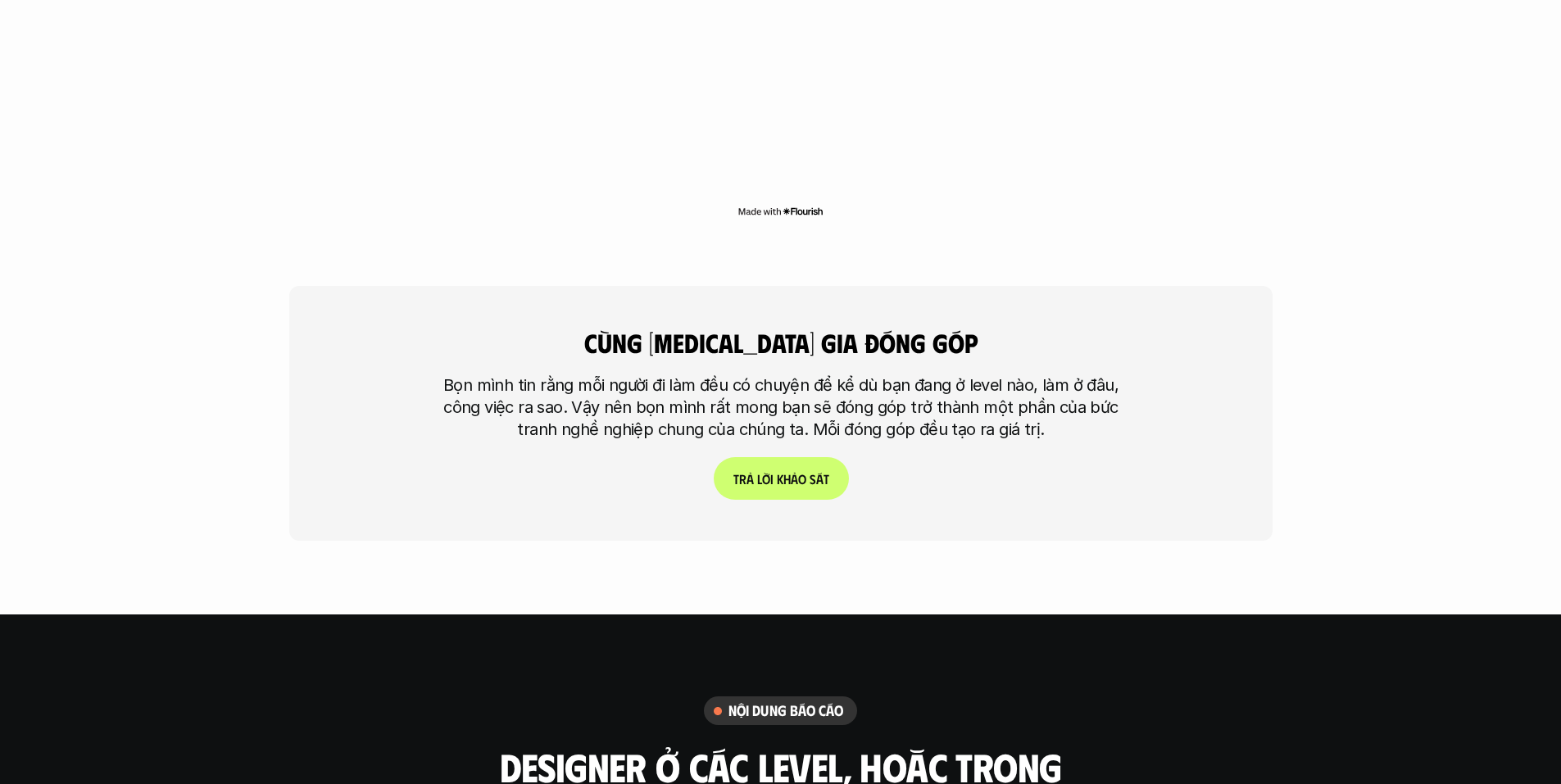
scroll to position [4013, 0]
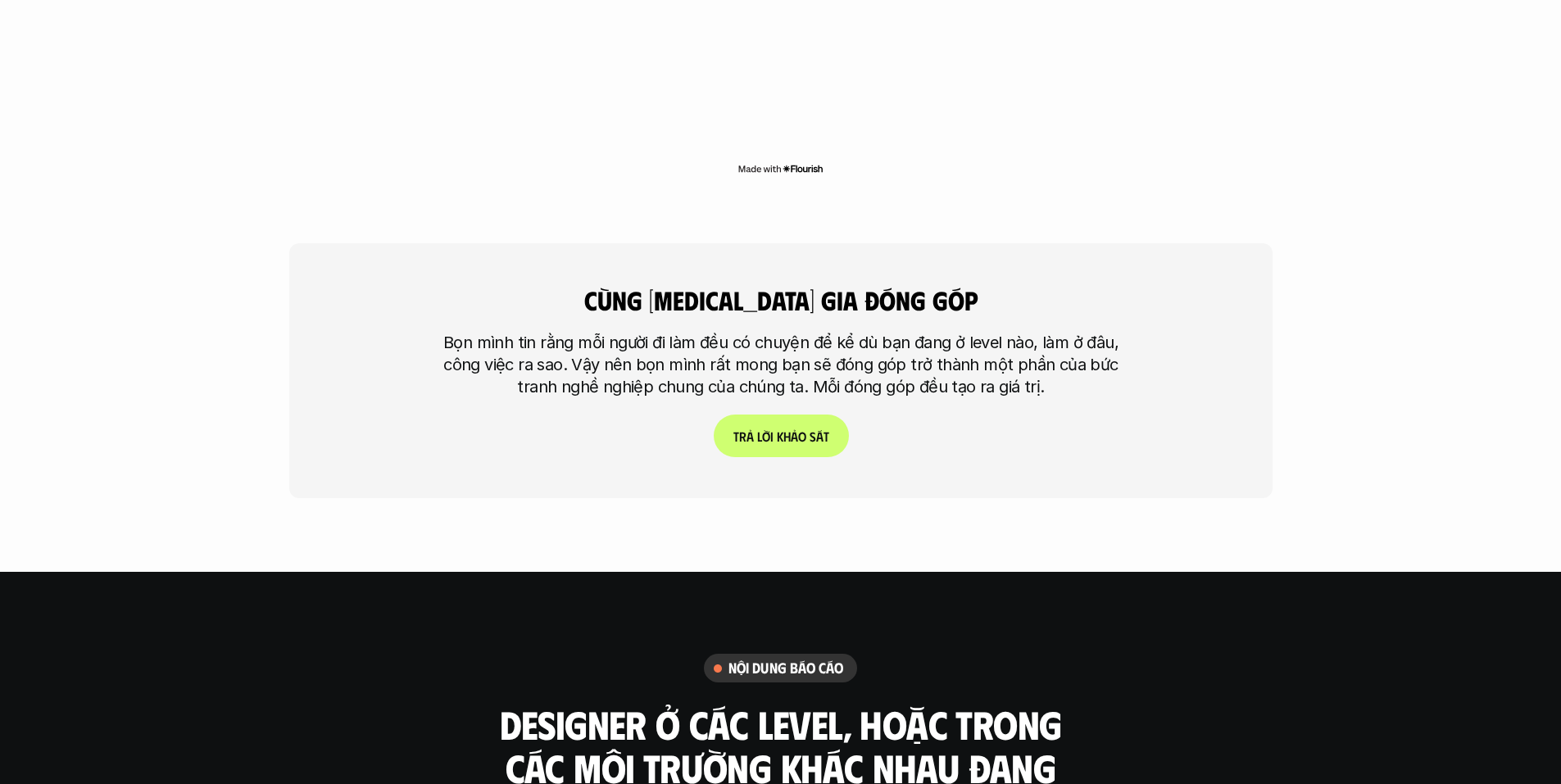
click at [809, 414] on link "T r ả l ờ i k h ả o s á t" at bounding box center [780, 435] width 135 height 42
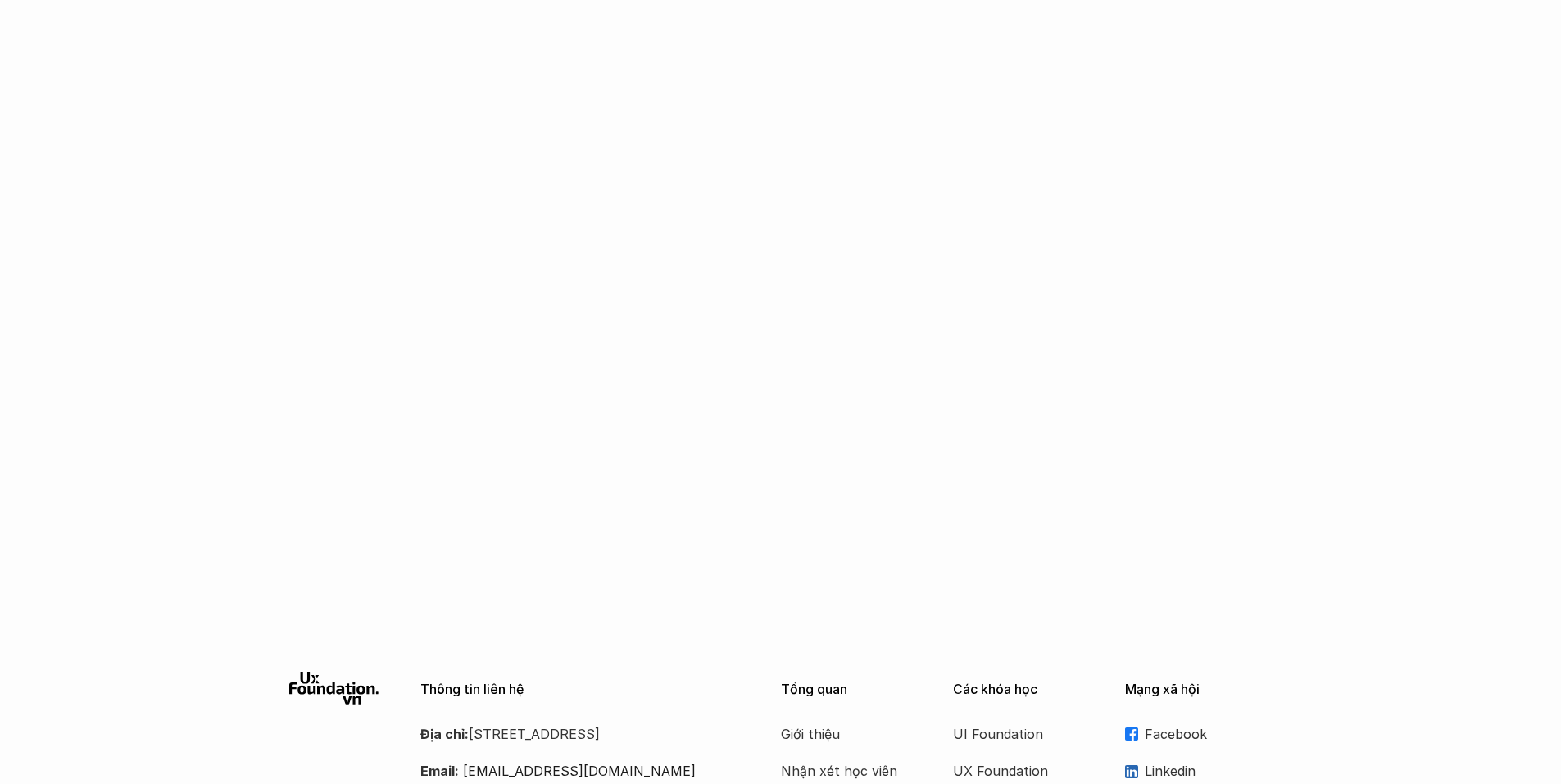
scroll to position [1397, 0]
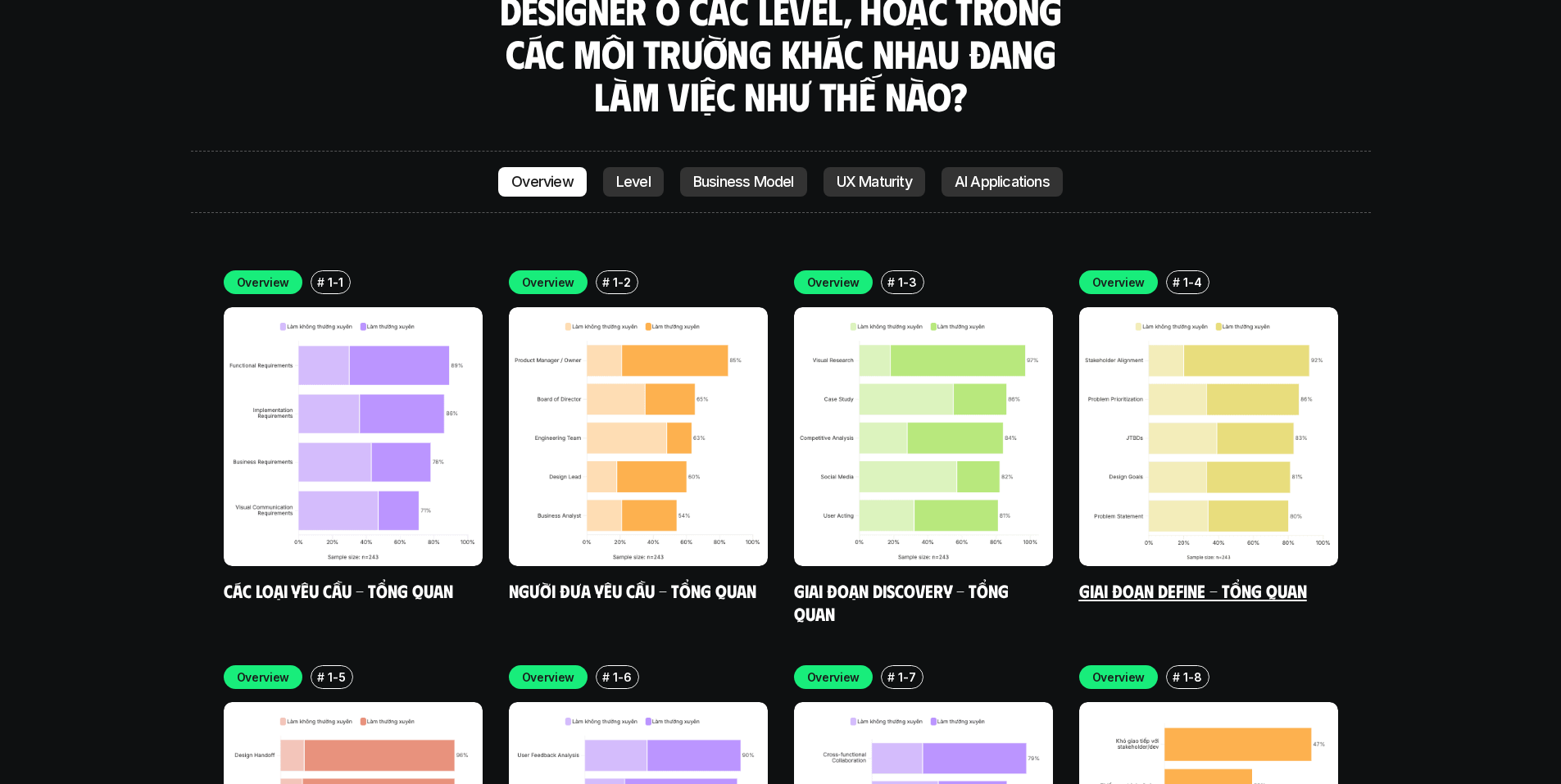
scroll to position [4752, 0]
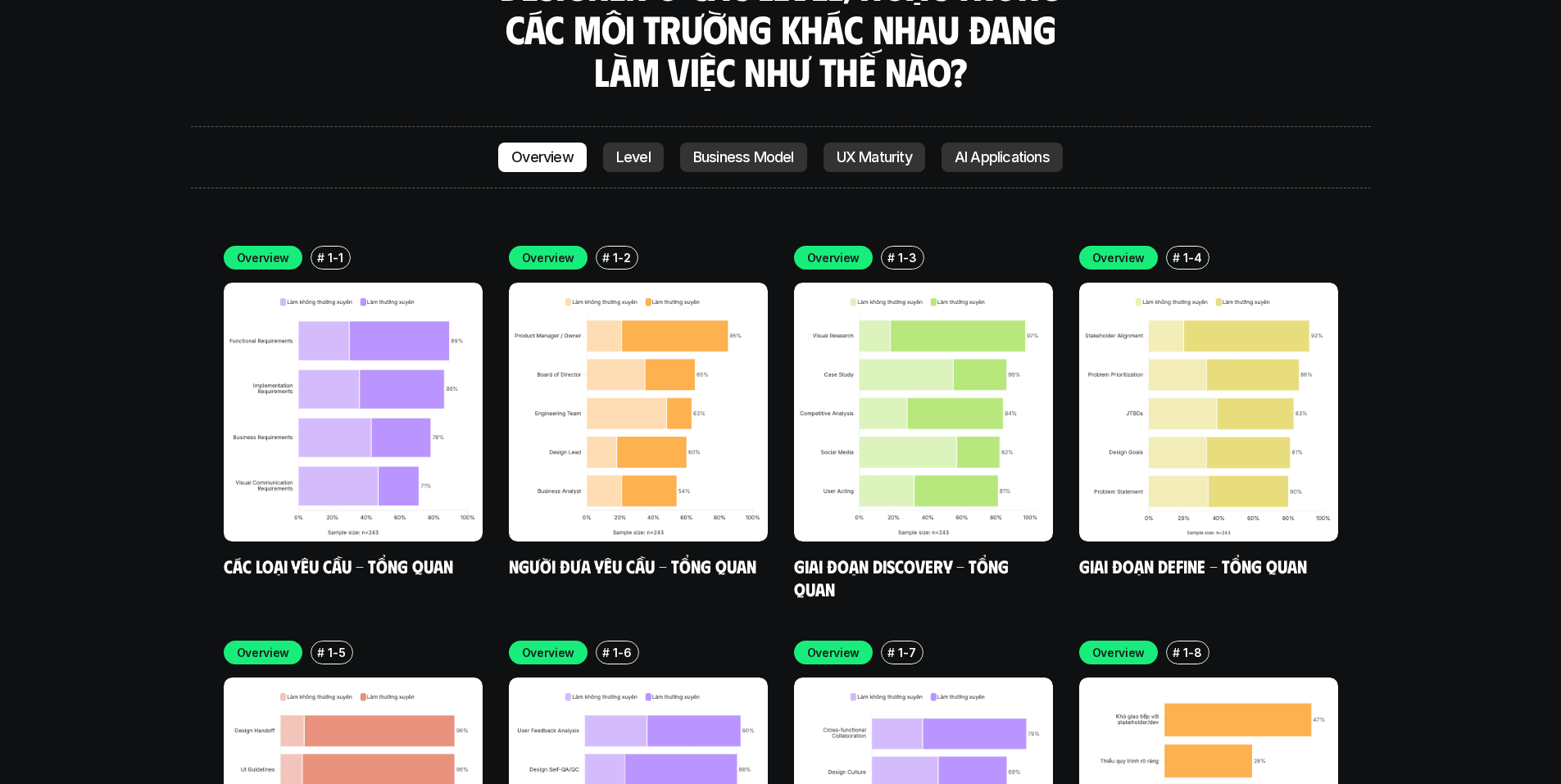
click at [199, 456] on div "Overview # 1-1 Các loại yêu cầu - Tổng quan Overview # 1-2 Người đưa yêu cầu - …" at bounding box center [781, 608] width 1180 height 773
click at [353, 555] on link "Các loại yêu cầu - Tổng quan" at bounding box center [339, 566] width 229 height 22
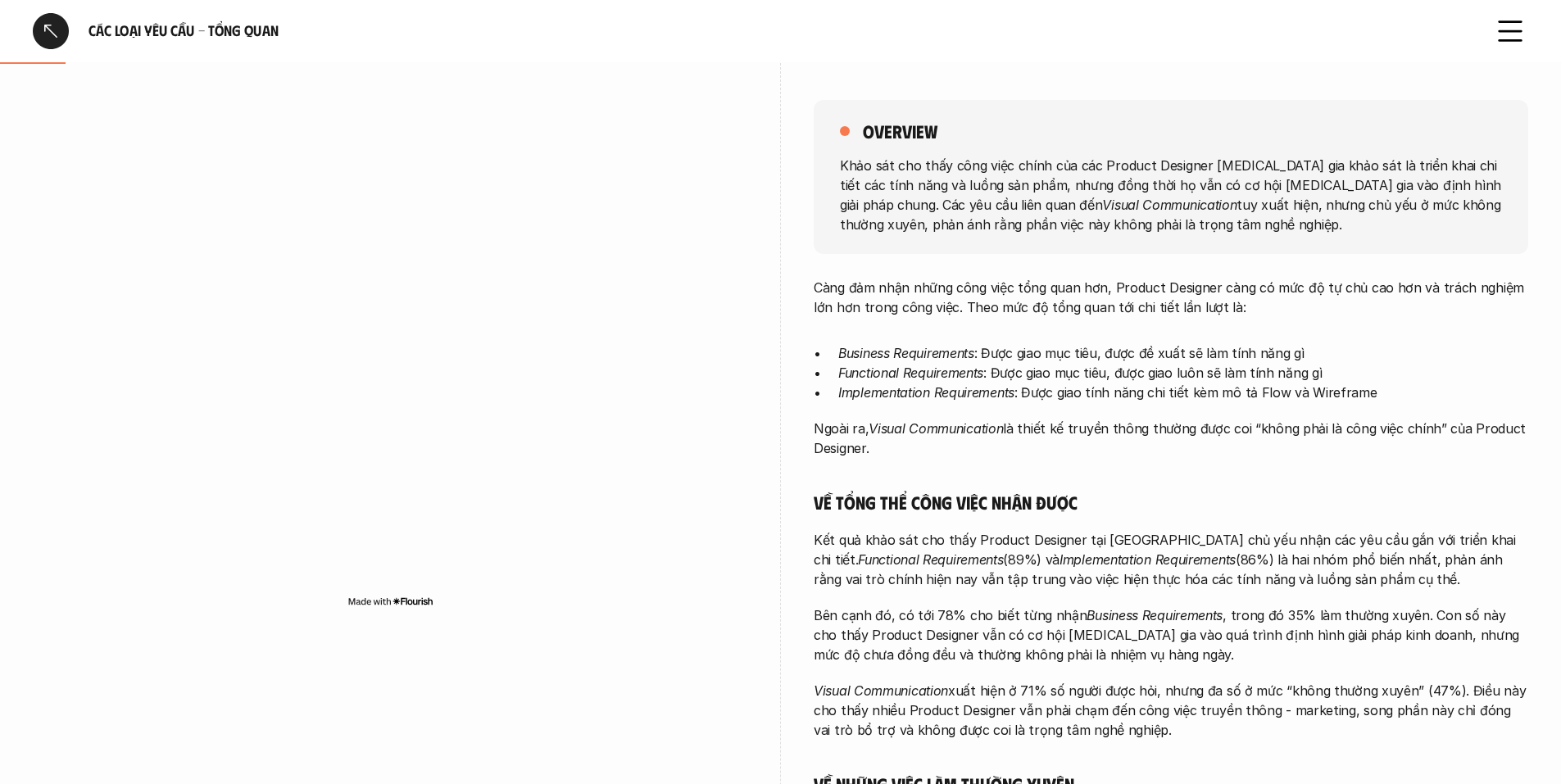
scroll to position [82, 0]
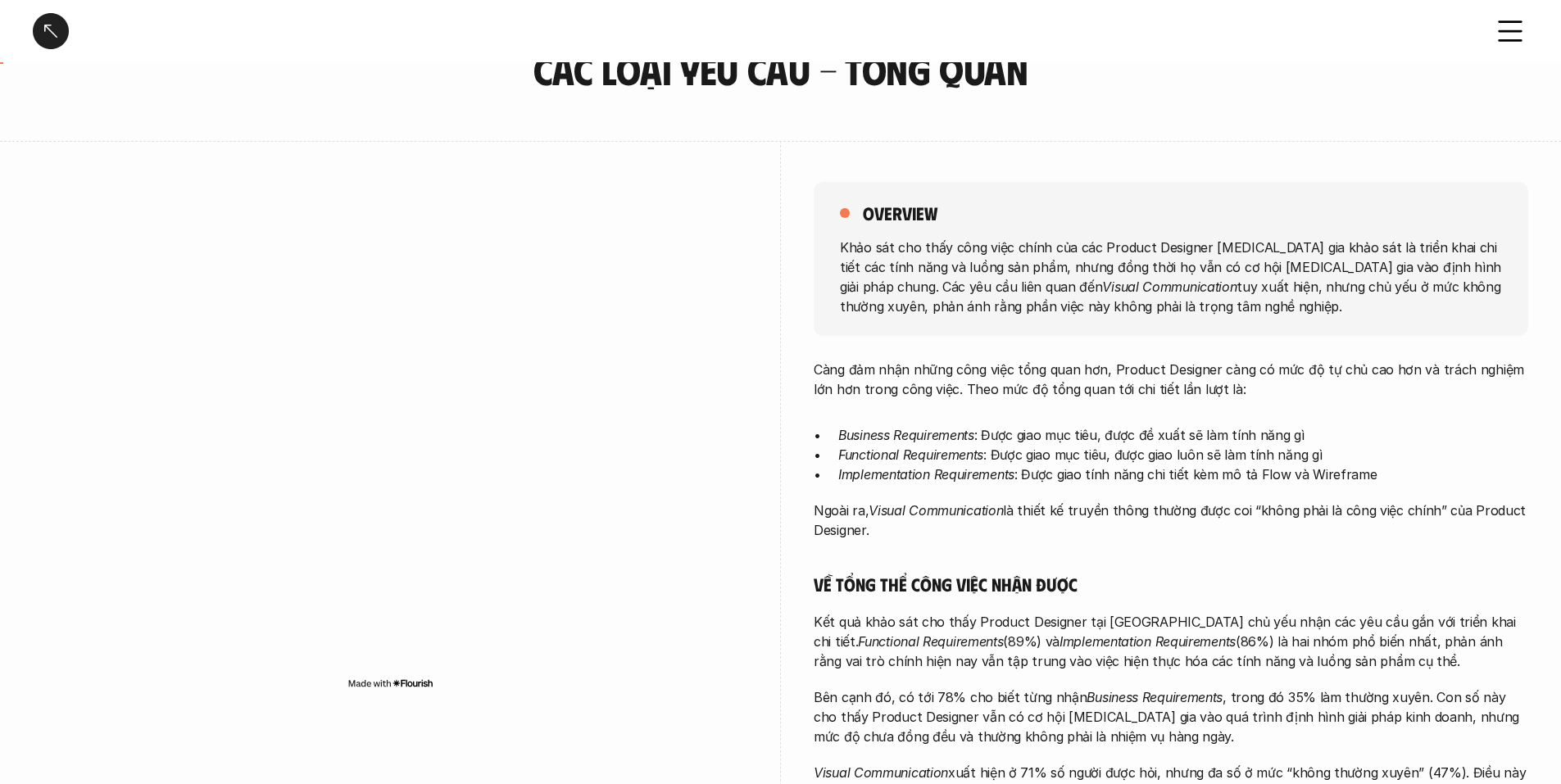
drag, startPoint x: 1005, startPoint y: 238, endPoint x: 1501, endPoint y: 310, distance: 501.2
click at [1501, 310] on p "Khảo sát cho thấy công việc chính của các Product Designer [MEDICAL_DATA] gia k…" at bounding box center [1171, 276] width 662 height 79
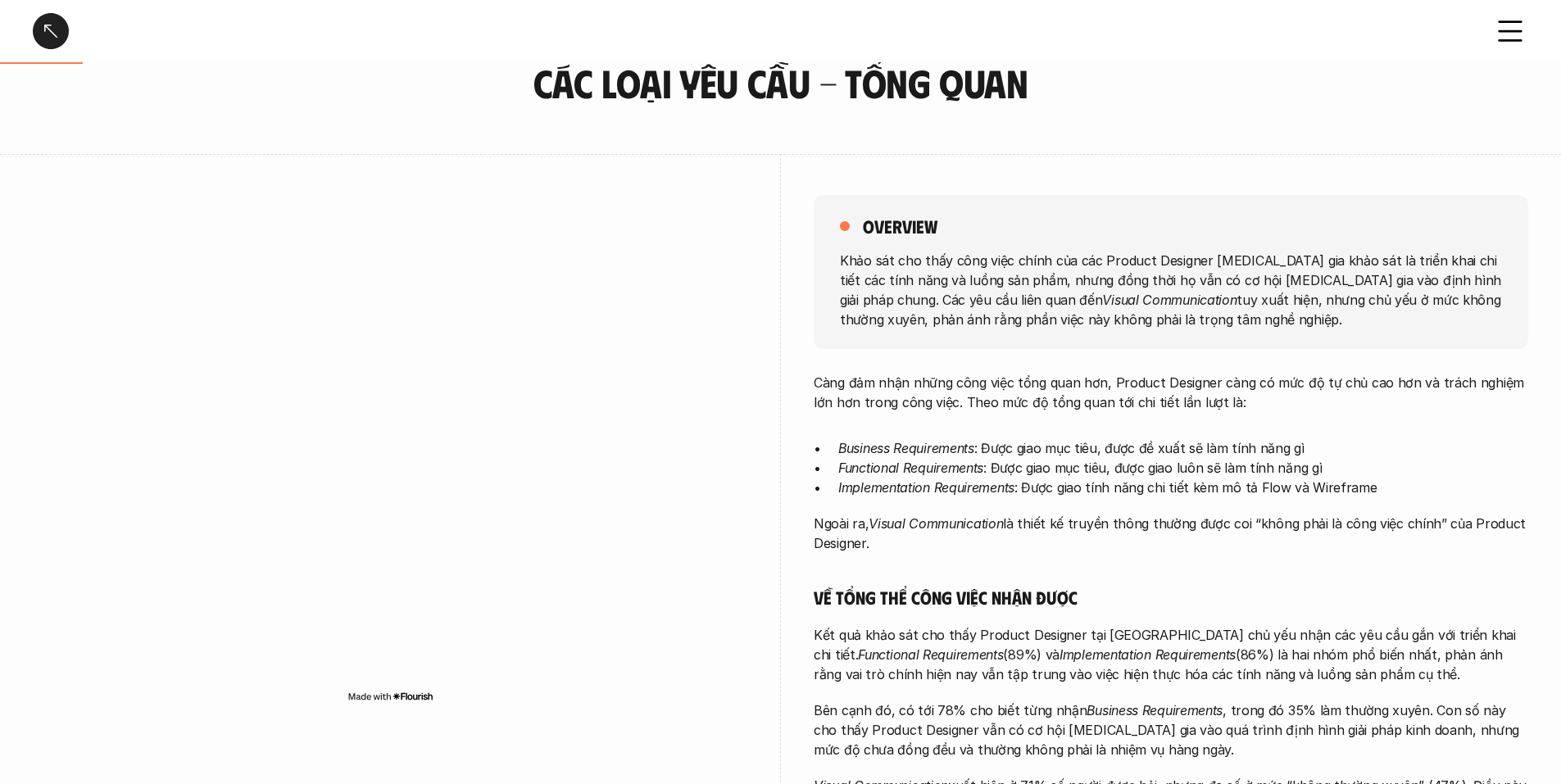
scroll to position [164, 0]
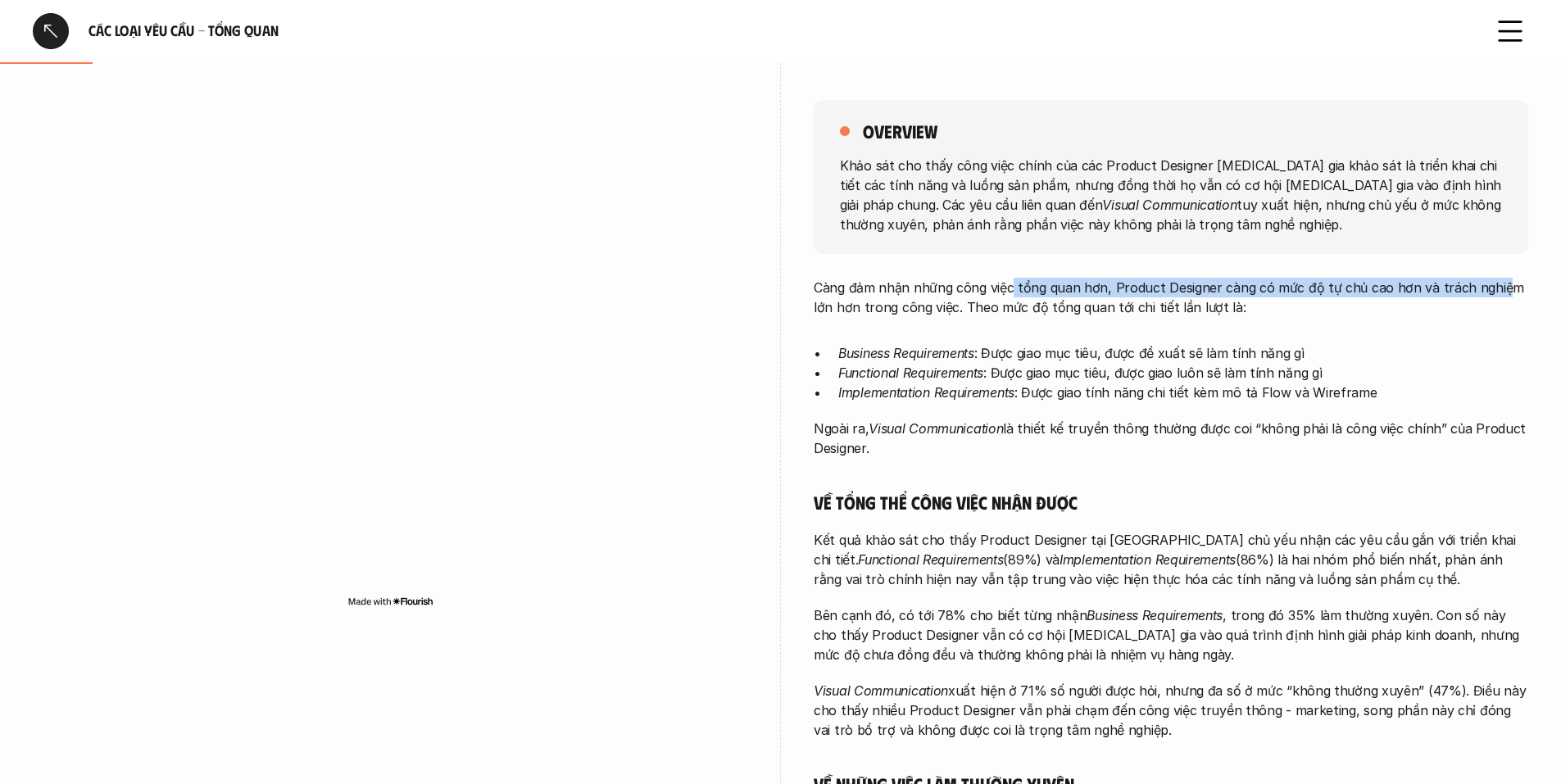
drag, startPoint x: 1009, startPoint y: 287, endPoint x: 1493, endPoint y: 293, distance: 484.0
click at [1493, 293] on p "Càng đảm nhận những công việc tổng quan hơn, Product Designer càng có mức độ tự…" at bounding box center [1171, 297] width 715 height 39
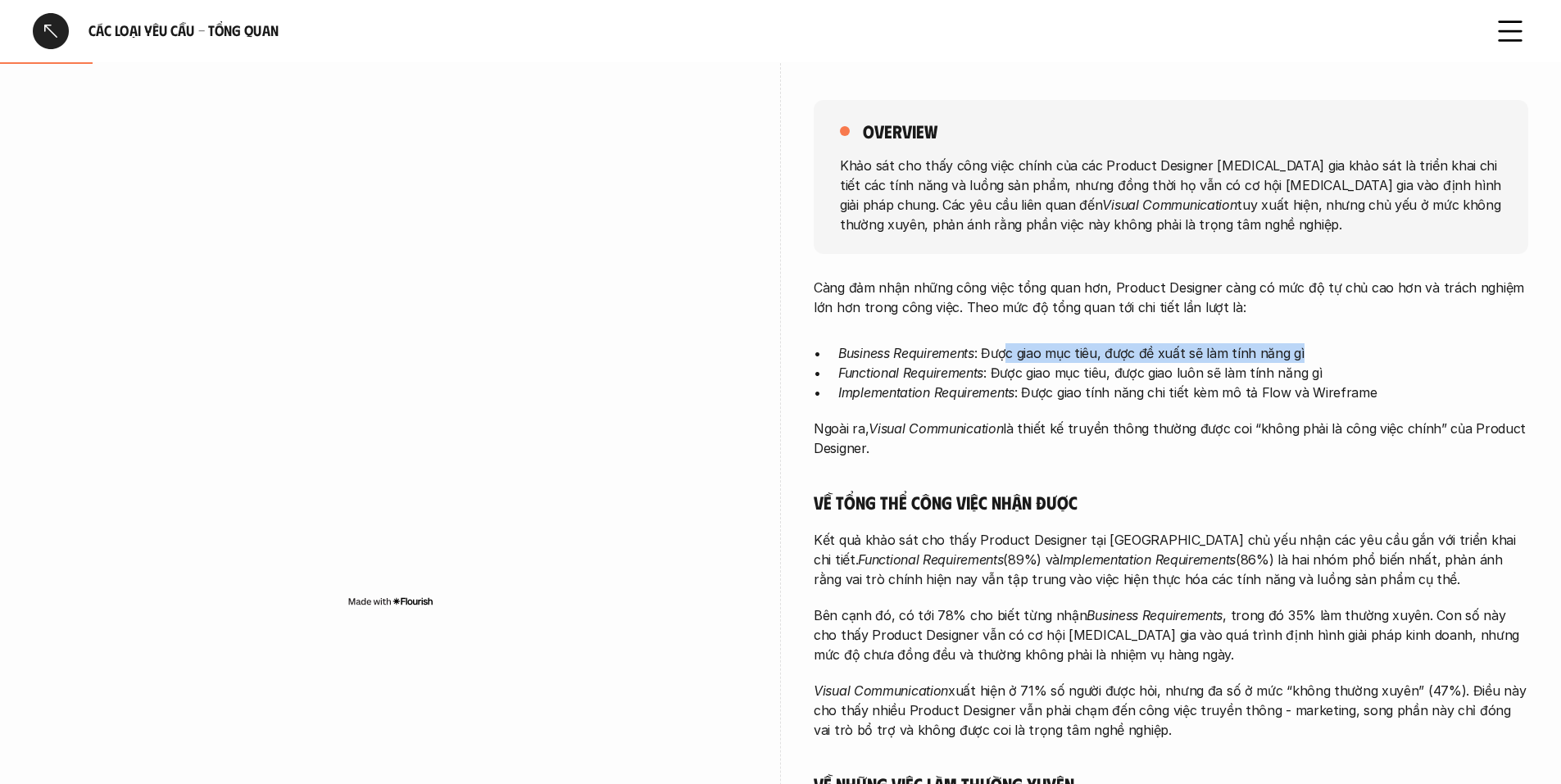
drag, startPoint x: 1010, startPoint y: 348, endPoint x: 1390, endPoint y: 351, distance: 380.0
click at [1376, 350] on p "Business Requirements : Được giao mục tiêu, được đề xuất sẽ làm tính năng gì" at bounding box center [1183, 352] width 690 height 20
click at [1412, 354] on p "Business Requirements : Được giao mục tiêu, được đề xuất sẽ làm tính năng gì" at bounding box center [1183, 352] width 690 height 20
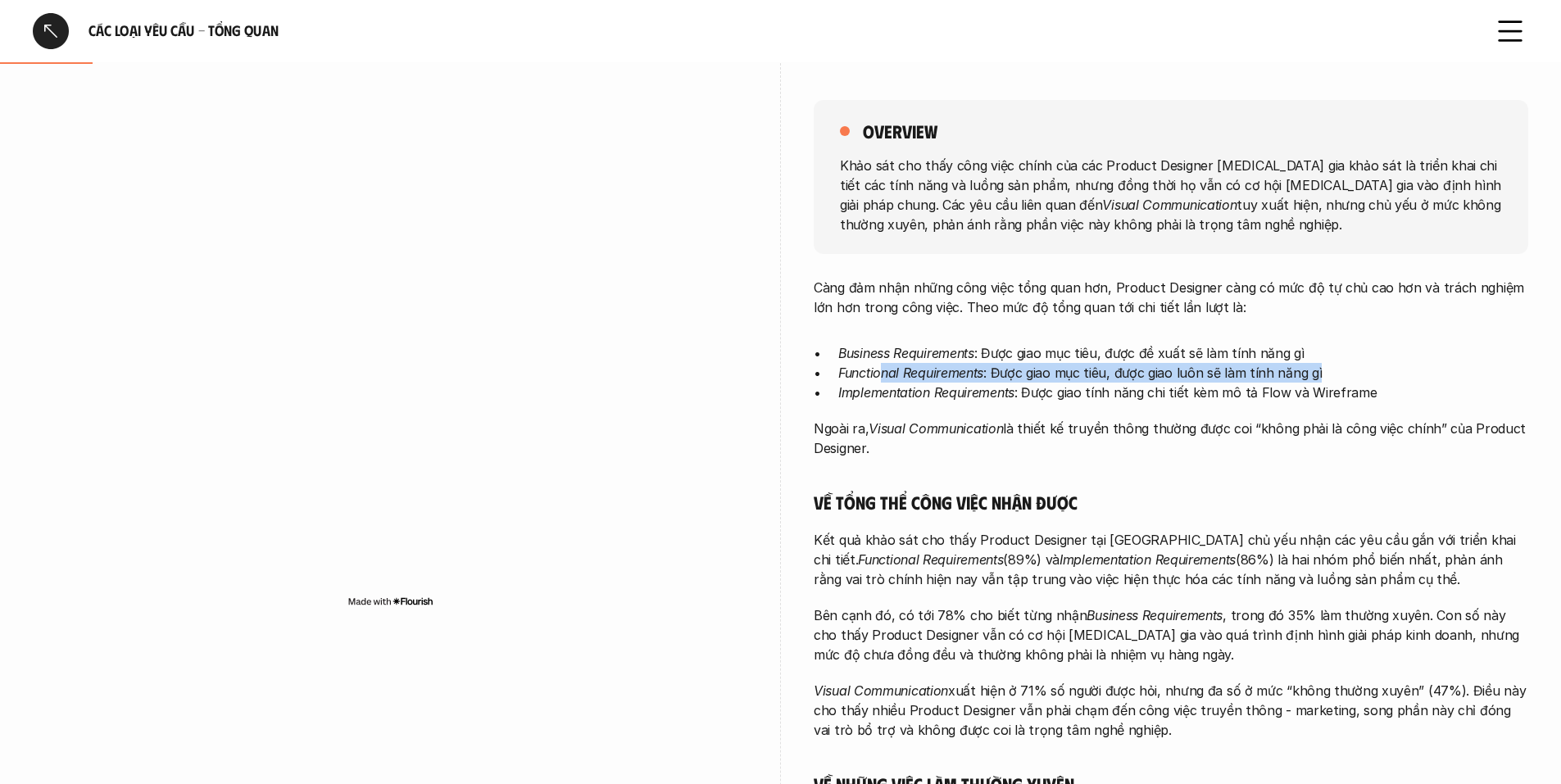
drag, startPoint x: 884, startPoint y: 368, endPoint x: 1440, endPoint y: 367, distance: 556.0
click at [1440, 367] on p "Functional Requirements : Được giao mục tiêu, được giao luôn sẽ làm tính năng gì" at bounding box center [1183, 372] width 690 height 20
drag, startPoint x: 1440, startPoint y: 367, endPoint x: 1333, endPoint y: 376, distance: 107.4
click at [1439, 367] on p "Functional Requirements : Được giao mục tiêu, được giao luôn sẽ làm tính năng gì" at bounding box center [1183, 372] width 690 height 20
click at [982, 383] on p "Implementation Requirements : Được giao tính năng chi tiết kèm mô tả Flow và Wi…" at bounding box center [1183, 392] width 690 height 20
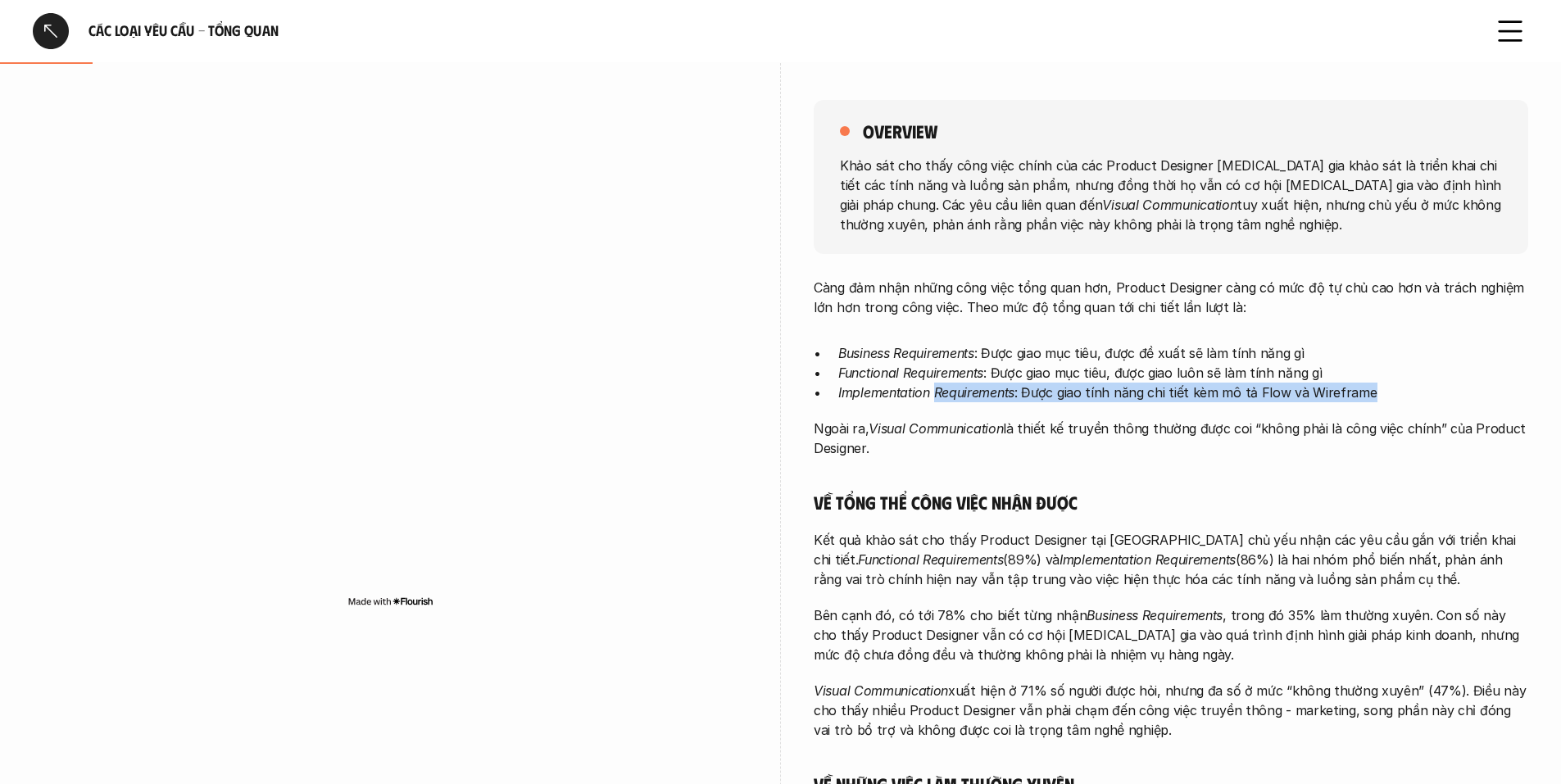
drag, startPoint x: 948, startPoint y: 388, endPoint x: 1435, endPoint y: 397, distance: 487.1
click at [1435, 397] on p "Implementation Requirements : Được giao tính năng chi tiết kèm mô tả Flow và Wi…" at bounding box center [1183, 392] width 690 height 20
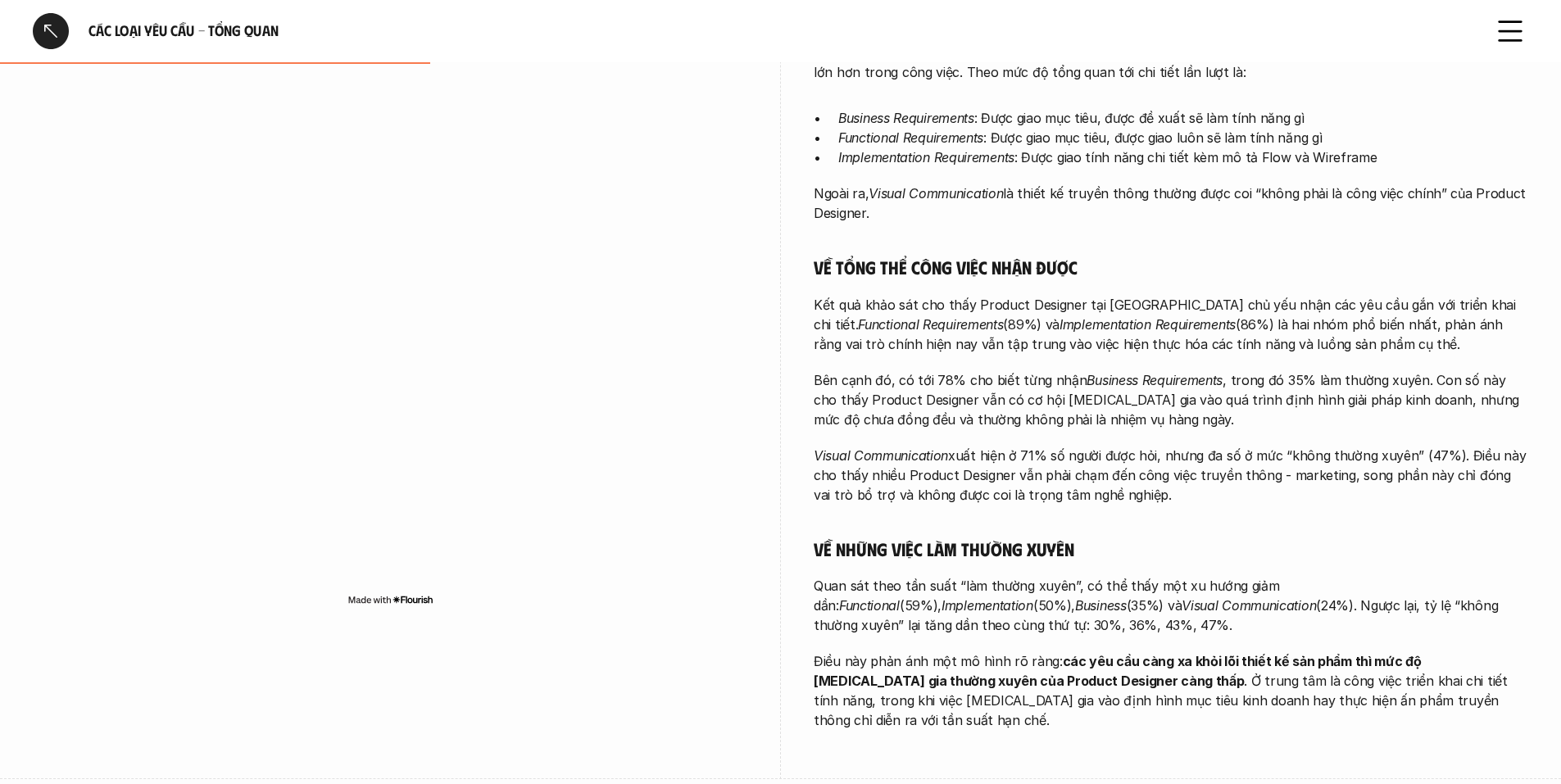
scroll to position [410, 0]
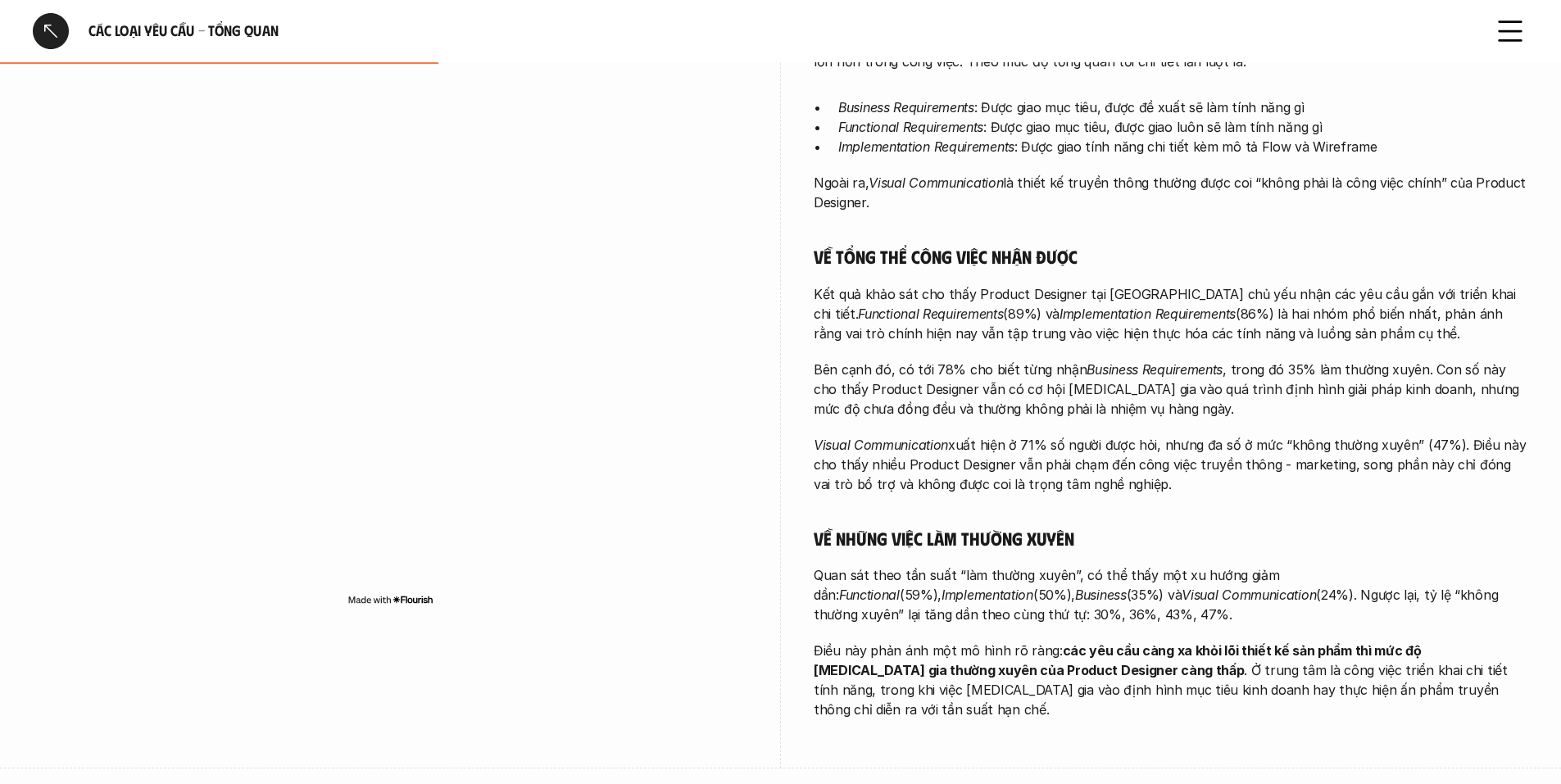
click at [979, 446] on p "Visual Communication xuất hiện ở 71% số người được hỏi, nhưng đa số ở mức “khôn…" at bounding box center [1171, 465] width 715 height 59
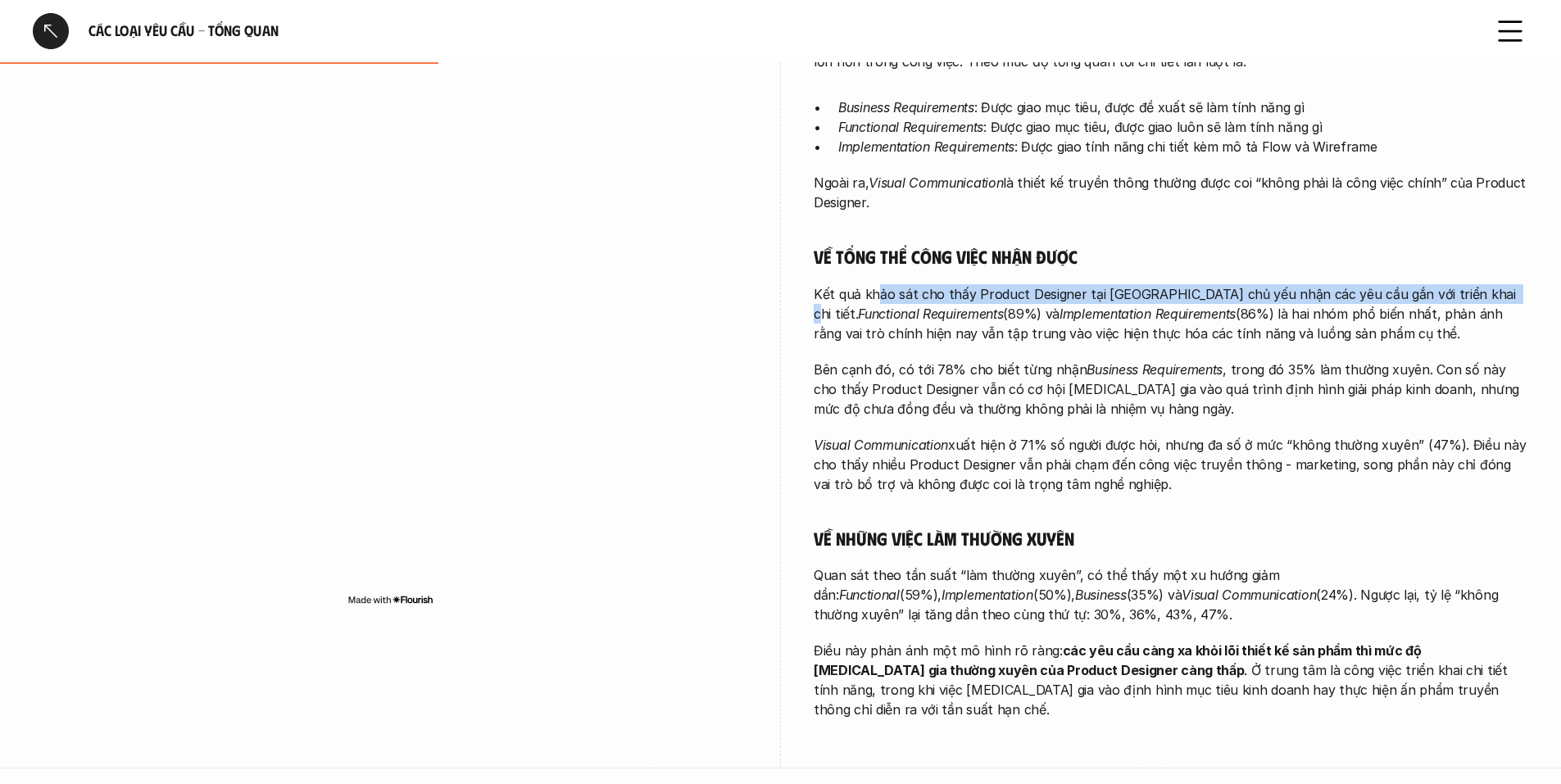
drag, startPoint x: 877, startPoint y: 286, endPoint x: 1507, endPoint y: 294, distance: 630.1
click at [1507, 294] on p "Kết quả khảo sát cho thấy Product Designer tại [GEOGRAPHIC_DATA] chủ yếu nhận c…" at bounding box center [1171, 314] width 715 height 59
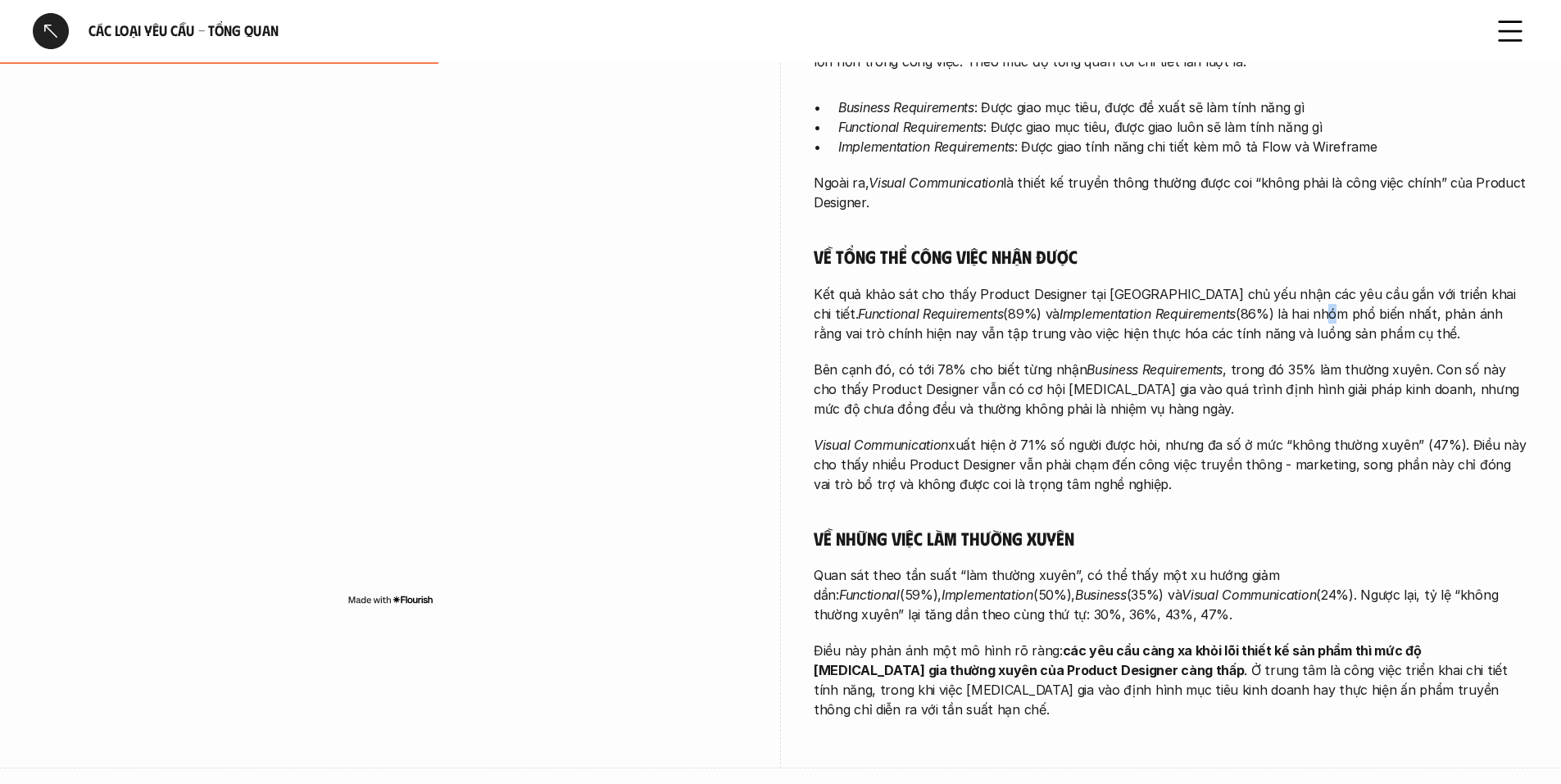
click at [1289, 305] on p "Kết quả khảo sát cho thấy Product Designer tại [GEOGRAPHIC_DATA] chủ yếu nhận c…" at bounding box center [1171, 314] width 715 height 59
drag, startPoint x: 809, startPoint y: 305, endPoint x: 1512, endPoint y: 331, distance: 703.5
click at [1512, 331] on div "overview Khảo sát cho thấy công việc chính của các Product Designer [MEDICAL_DA…" at bounding box center [781, 291] width 1496 height 956
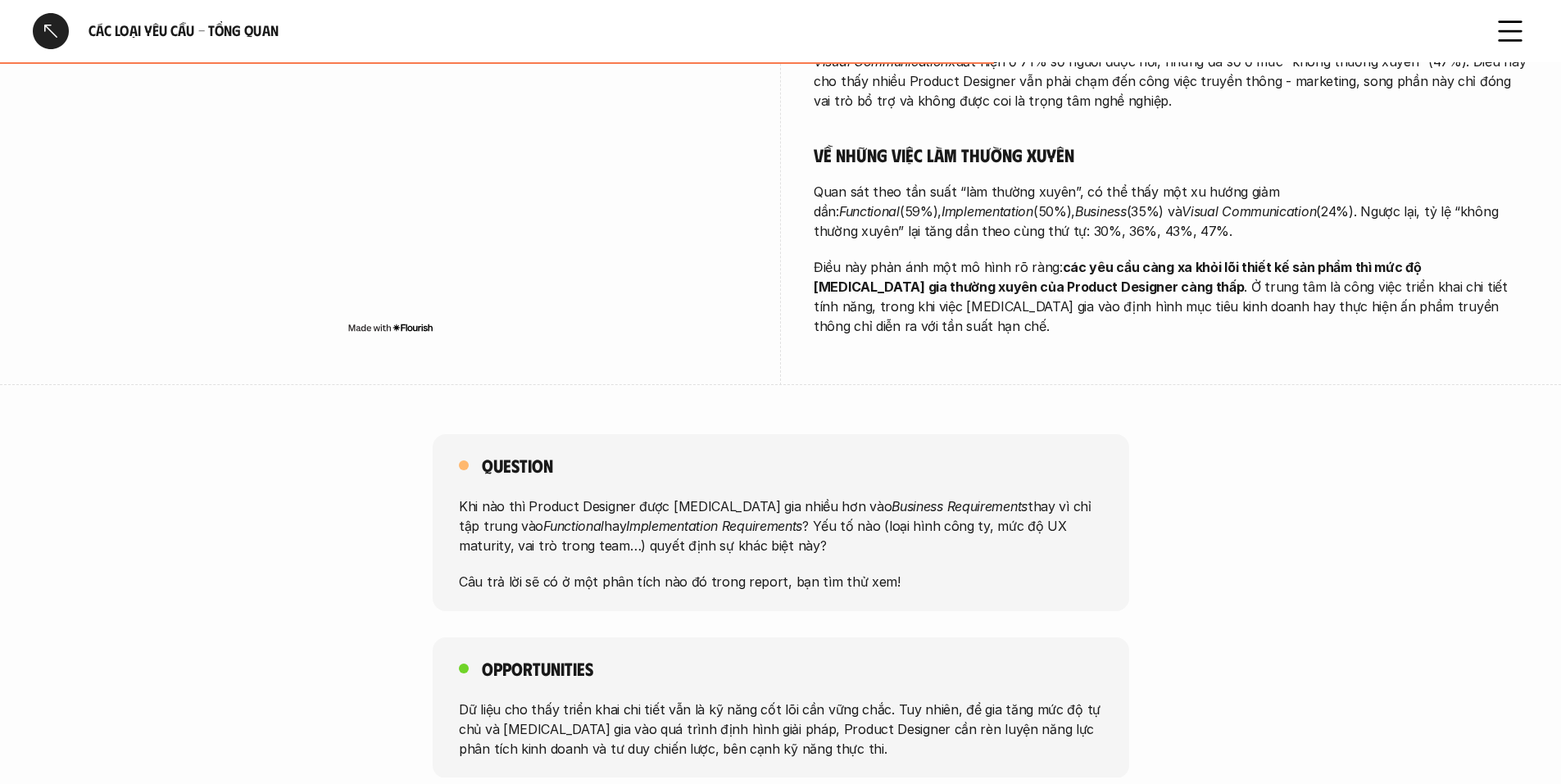
scroll to position [819, 0]
